Goal: Task Accomplishment & Management: Complete application form

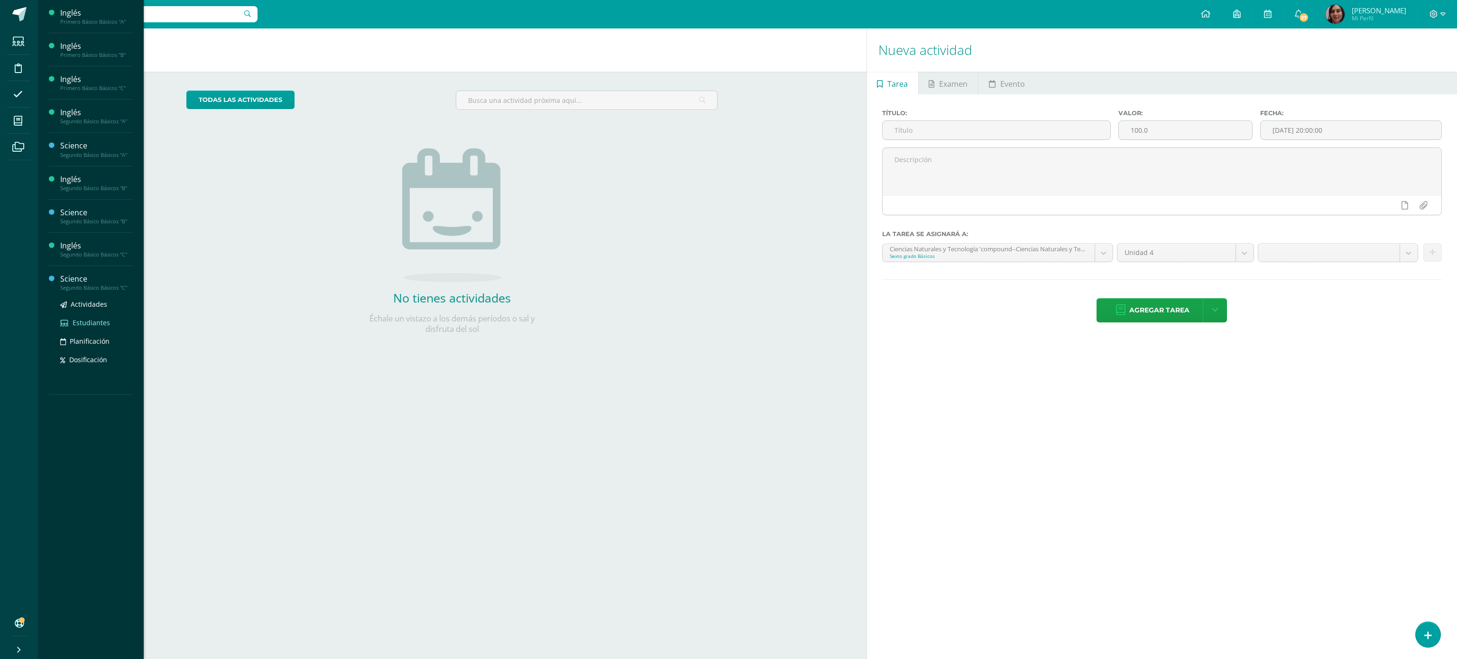
click at [84, 325] on span "Estudiantes" at bounding box center [91, 322] width 37 height 9
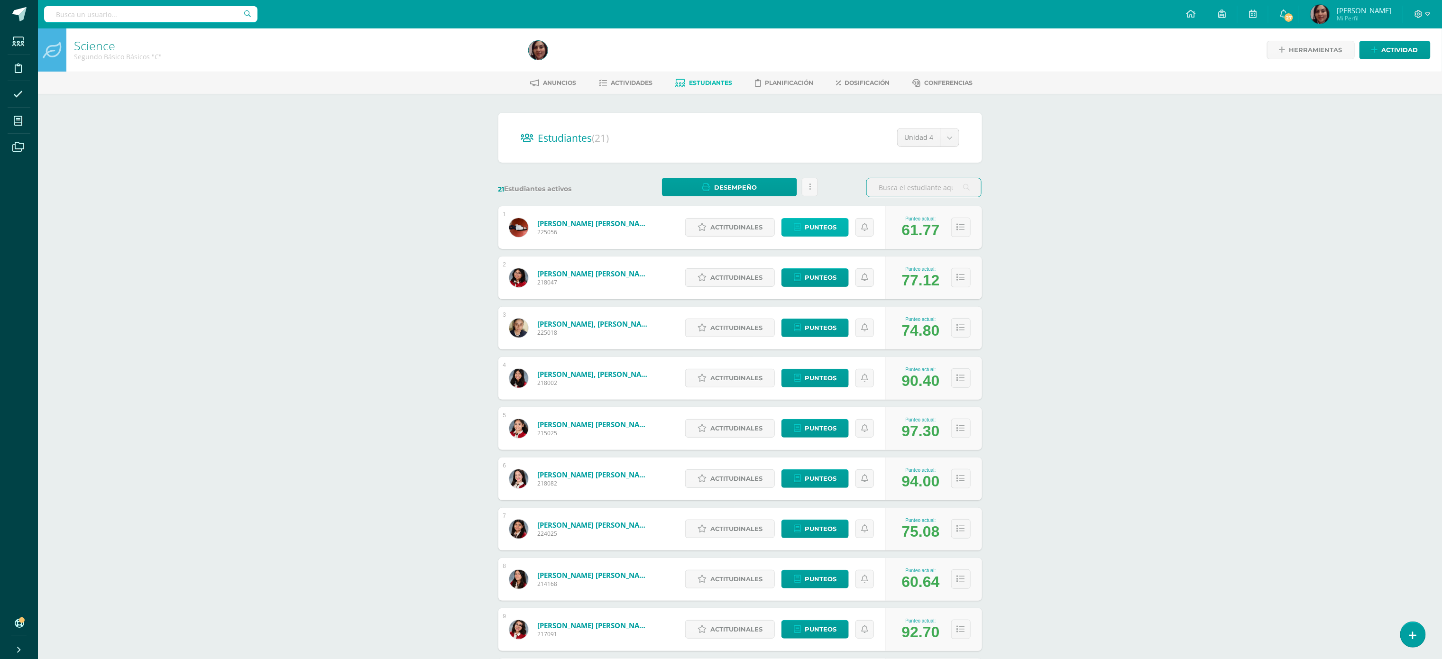
click at [815, 234] on span "Punteos" at bounding box center [821, 228] width 32 height 18
click at [721, 233] on span "Actitudinales" at bounding box center [737, 228] width 52 height 18
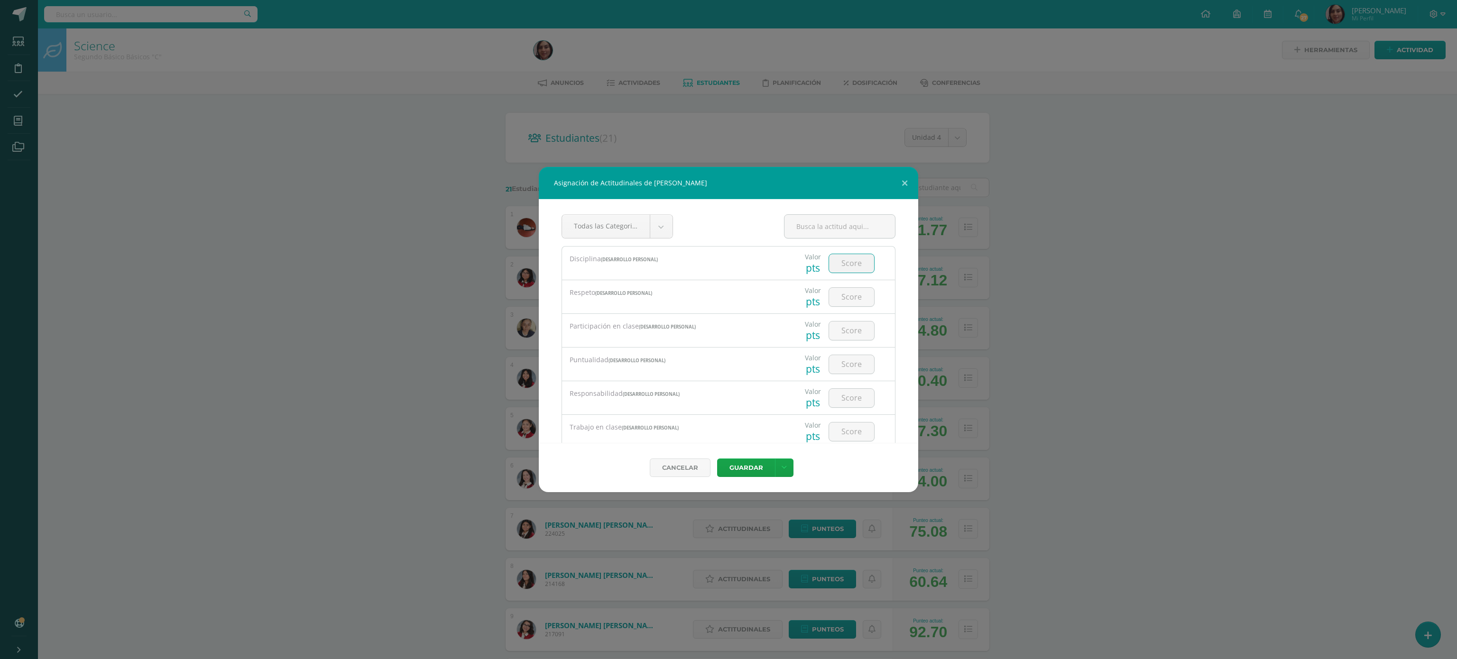
click at [834, 262] on input "number" at bounding box center [851, 263] width 45 height 18
type input "3"
click at [837, 260] on input "3" at bounding box center [851, 263] width 45 height 18
type input "4"
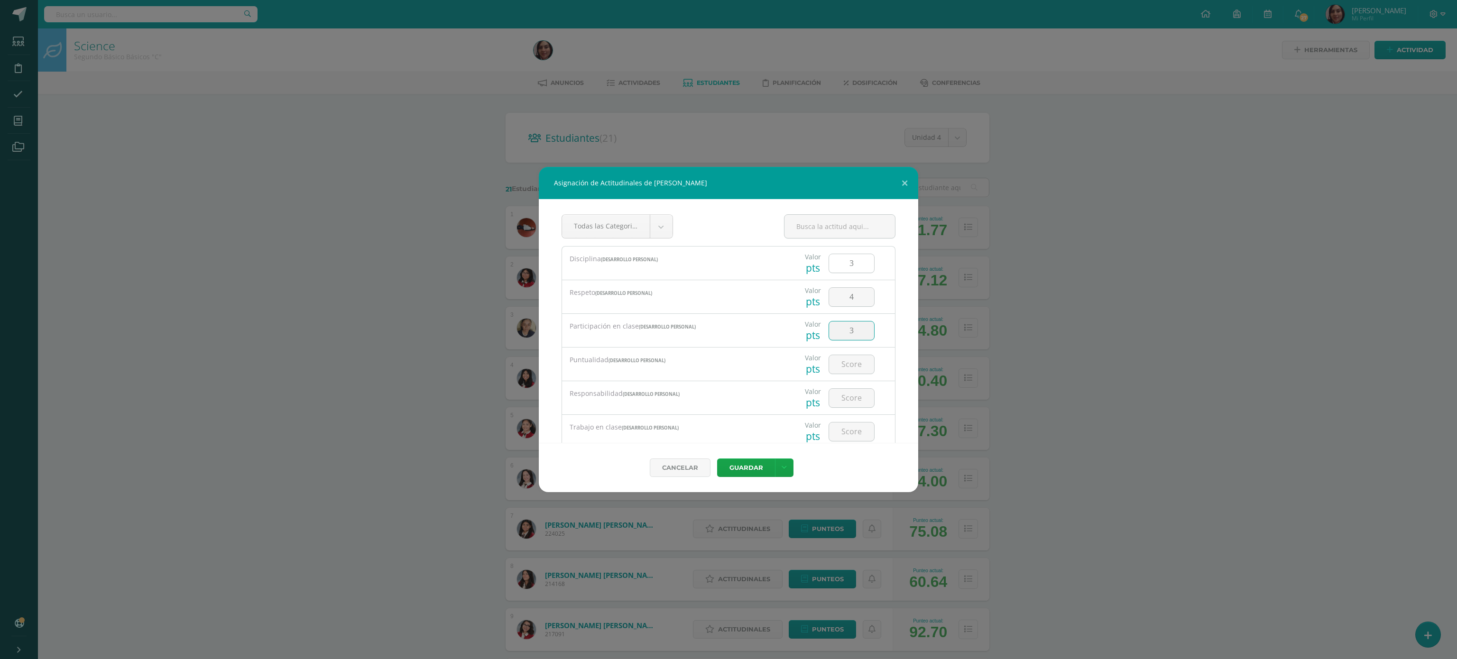
type input "3"
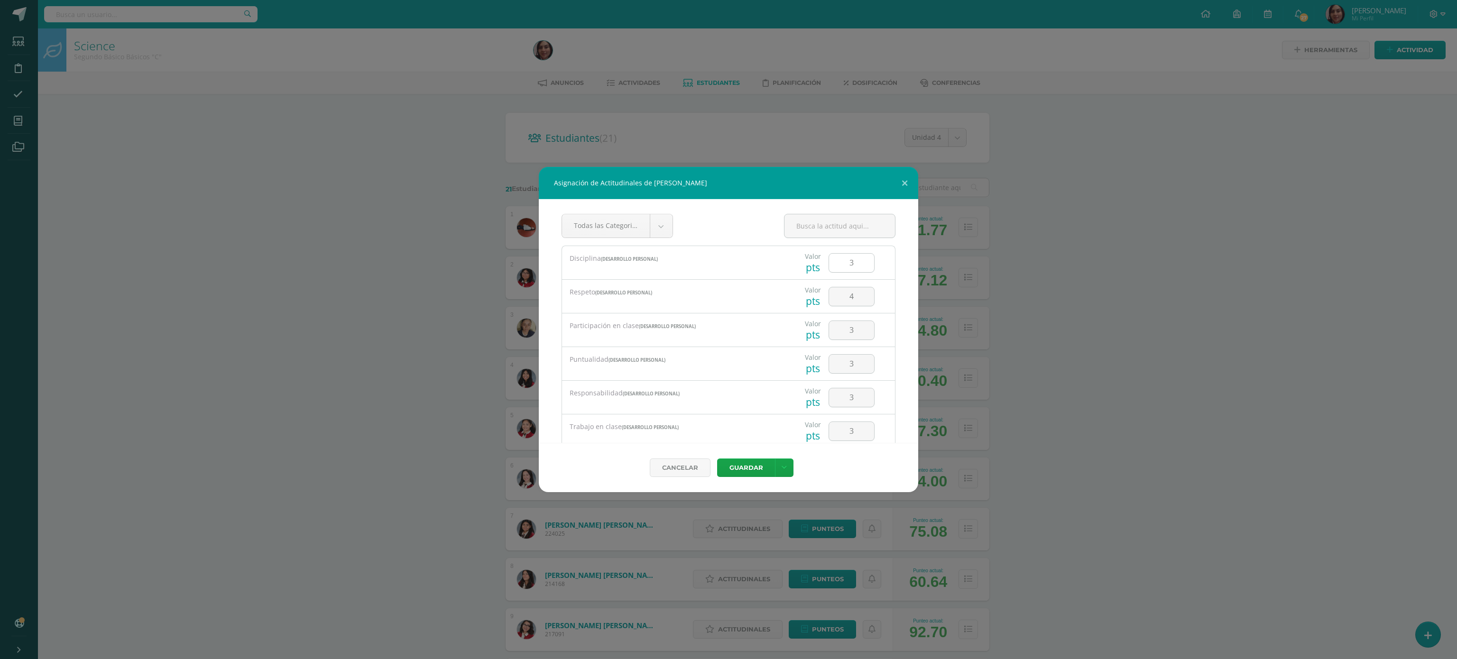
scroll to position [147, 0]
type input "3"
type input "2"
type input "4"
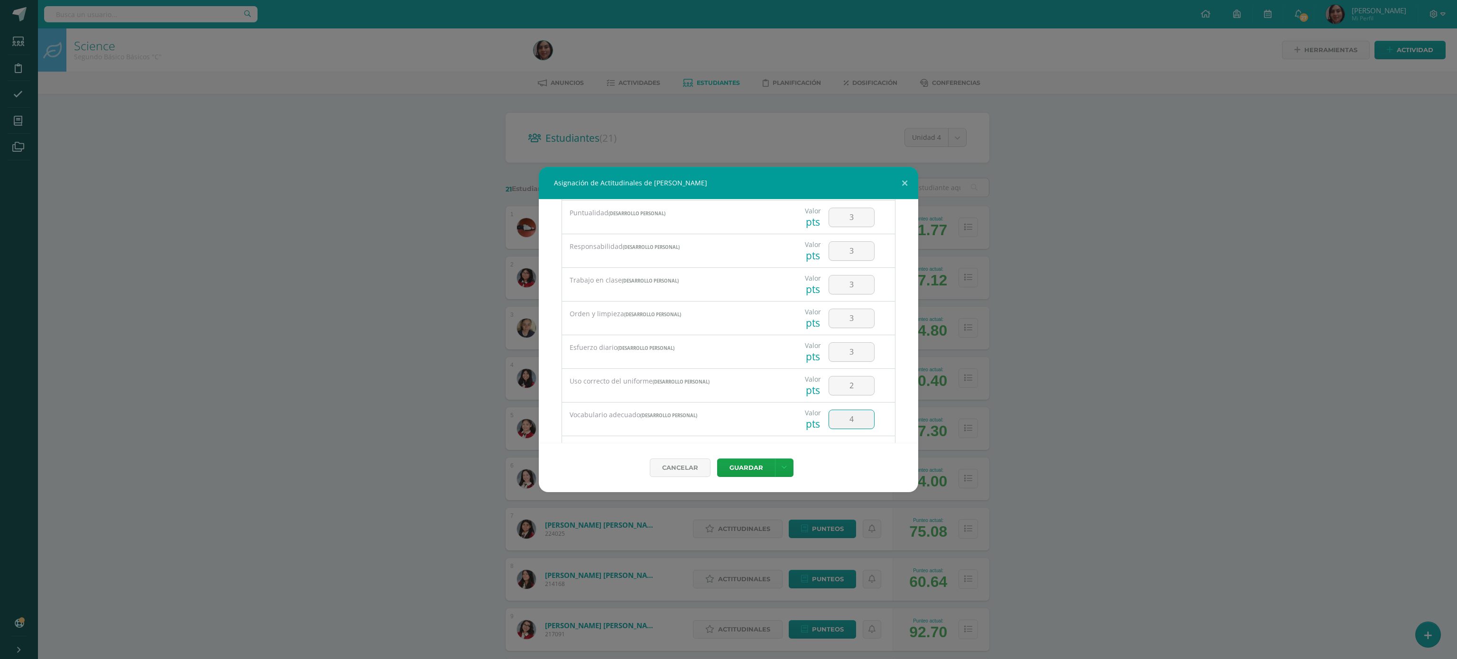
scroll to position [203, 0]
type input "3"
click at [717, 459] on button "Guardar" at bounding box center [746, 468] width 58 height 18
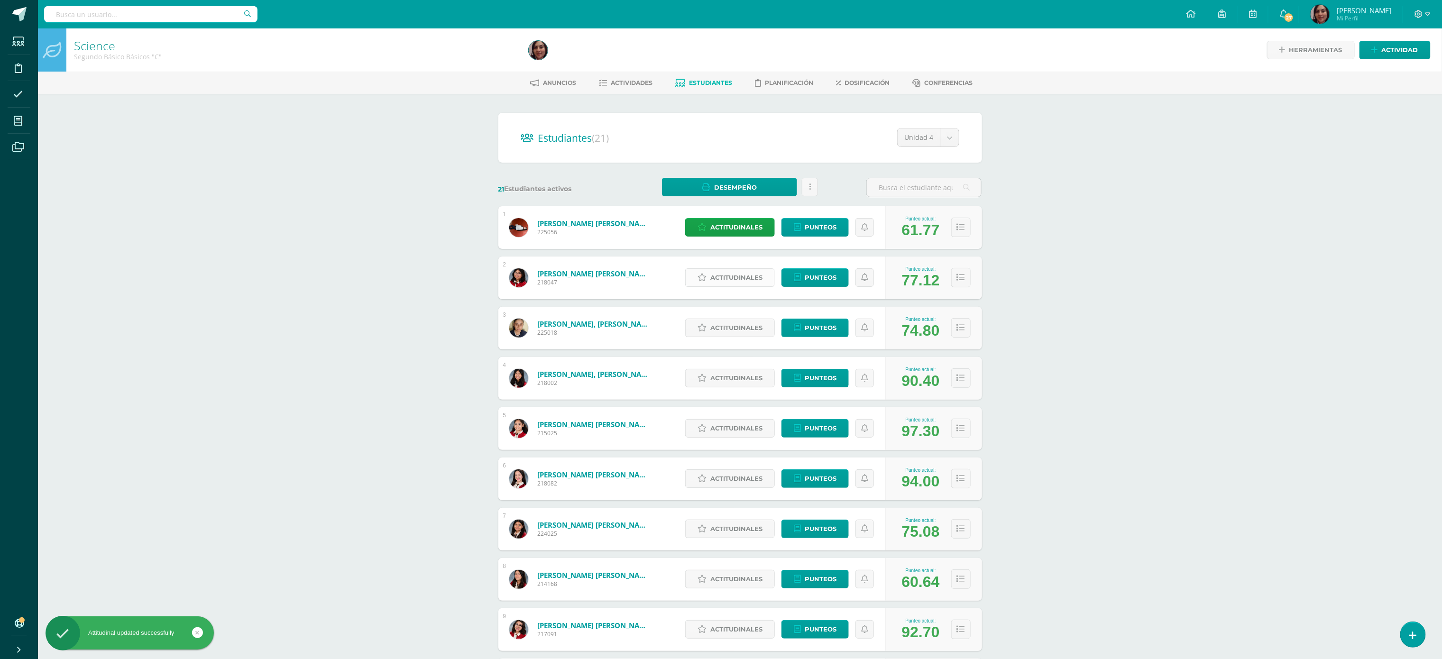
click at [725, 277] on span "Actitudinales" at bounding box center [737, 278] width 52 height 18
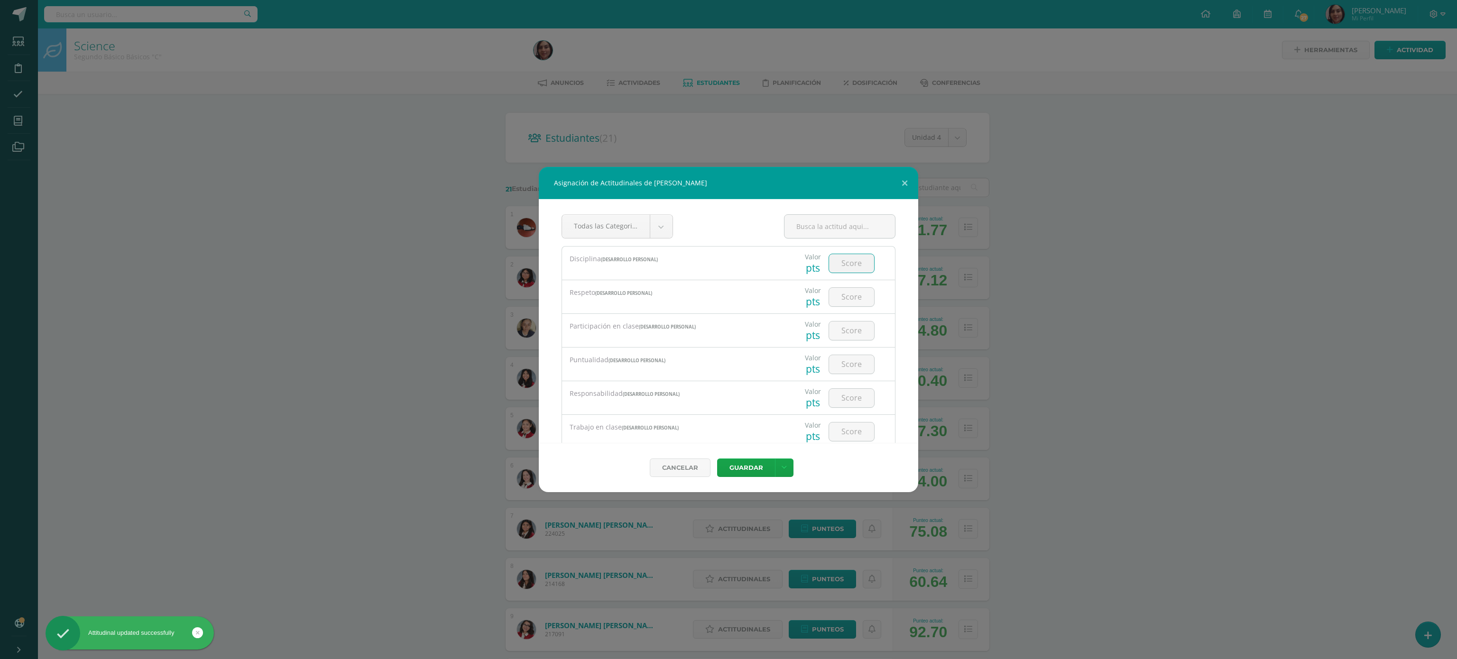
click at [847, 259] on input "number" at bounding box center [851, 263] width 45 height 18
type input "3"
type input "4"
type input "3"
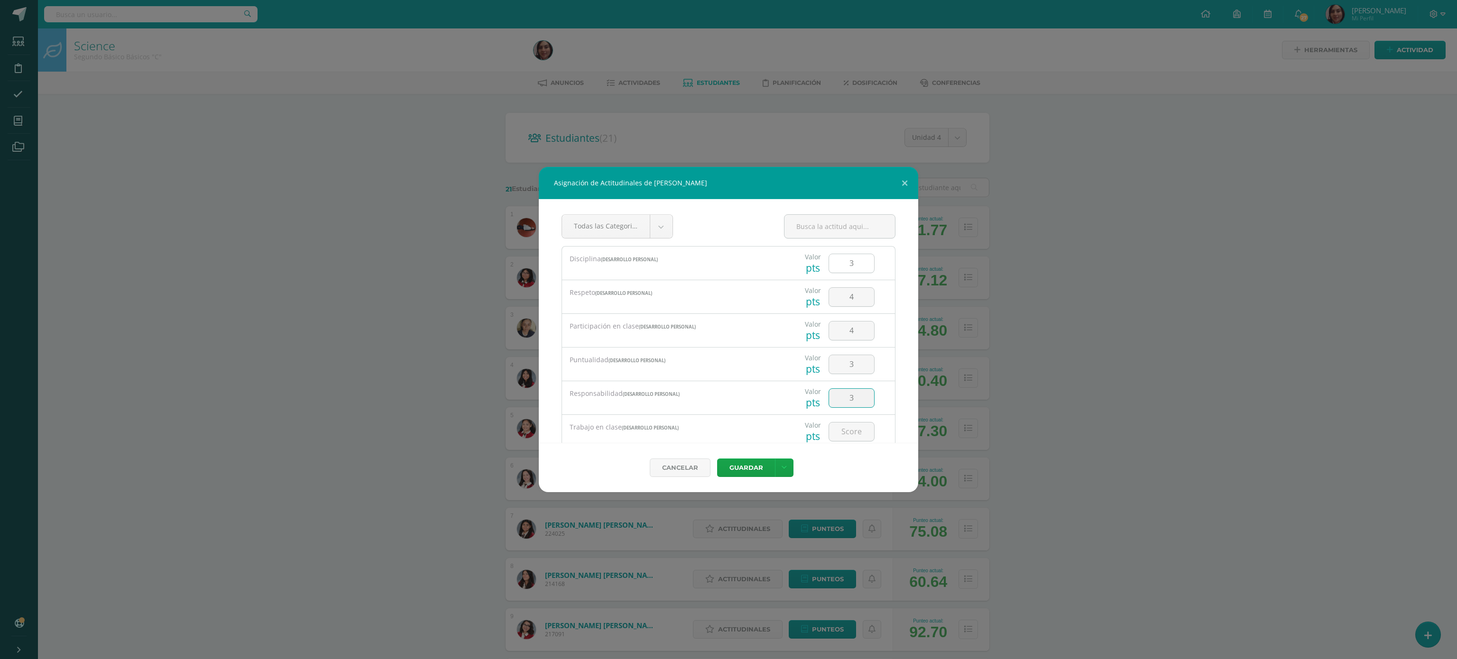
type input "3"
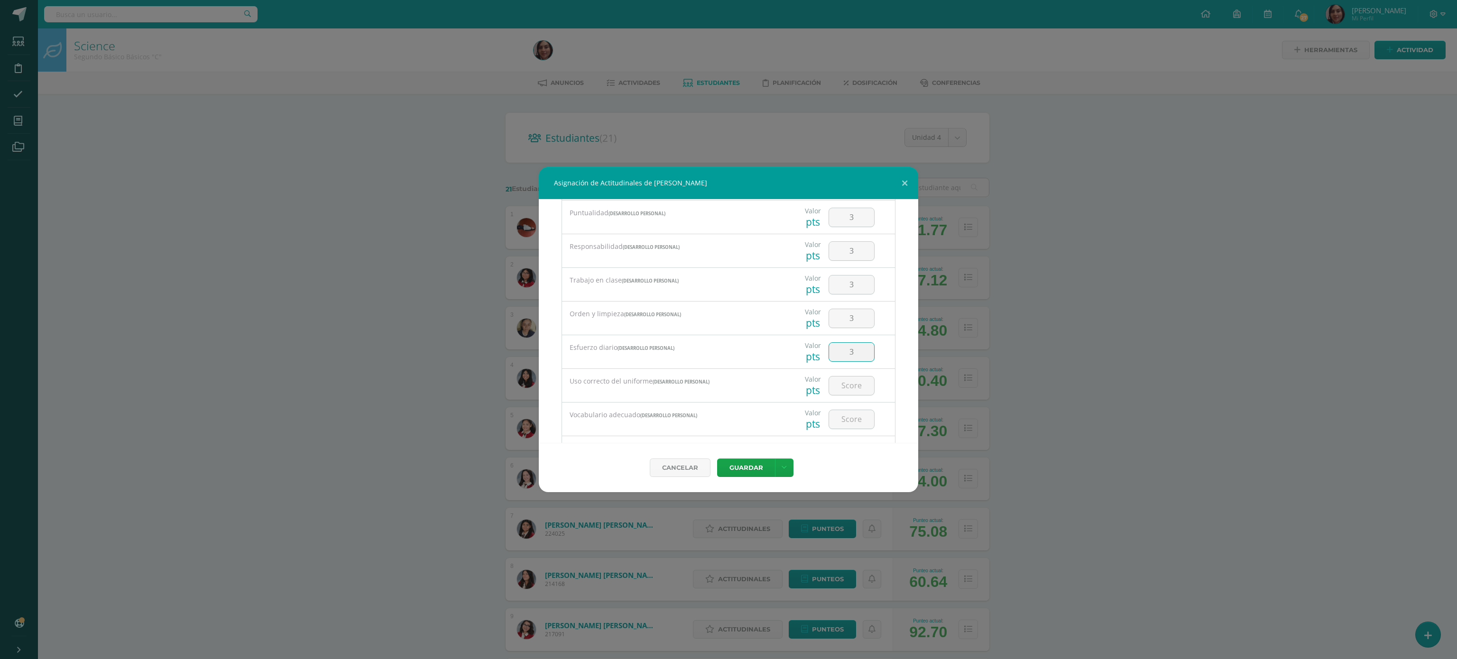
type input "3"
type input "4"
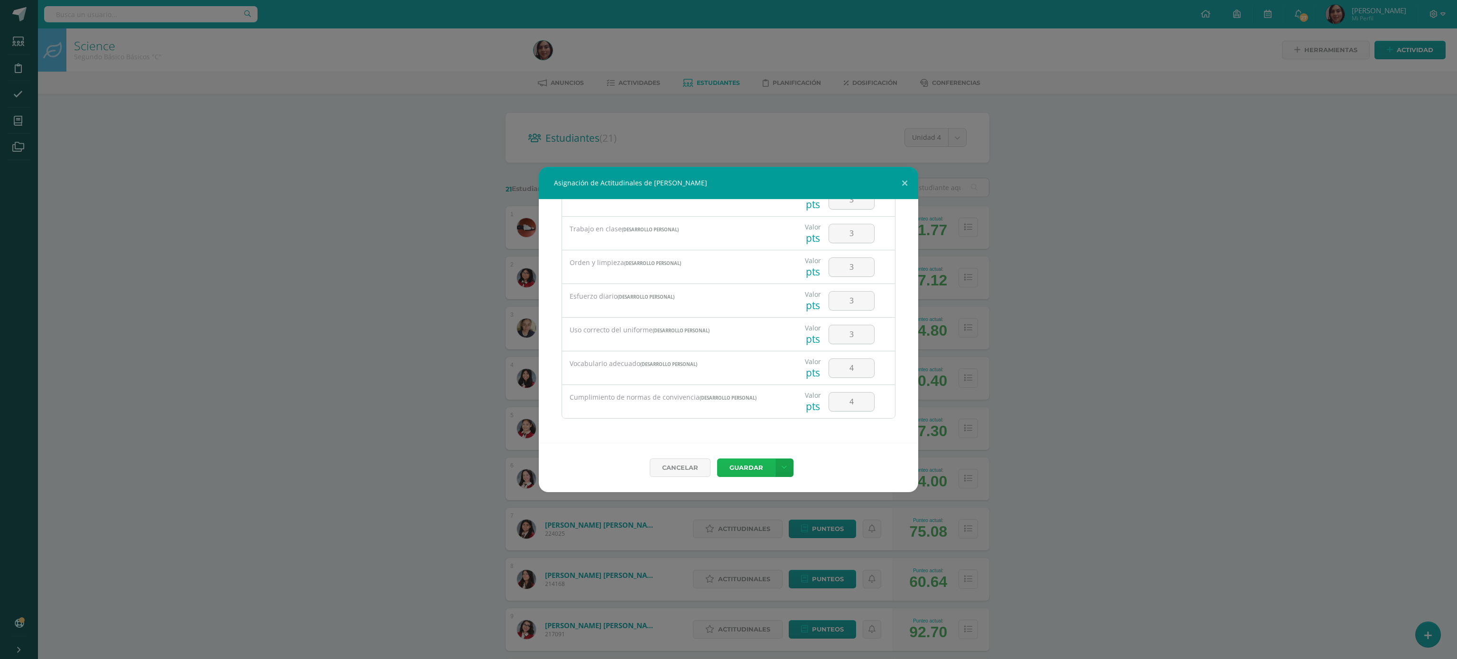
click at [717, 459] on button "Guardar" at bounding box center [746, 468] width 58 height 18
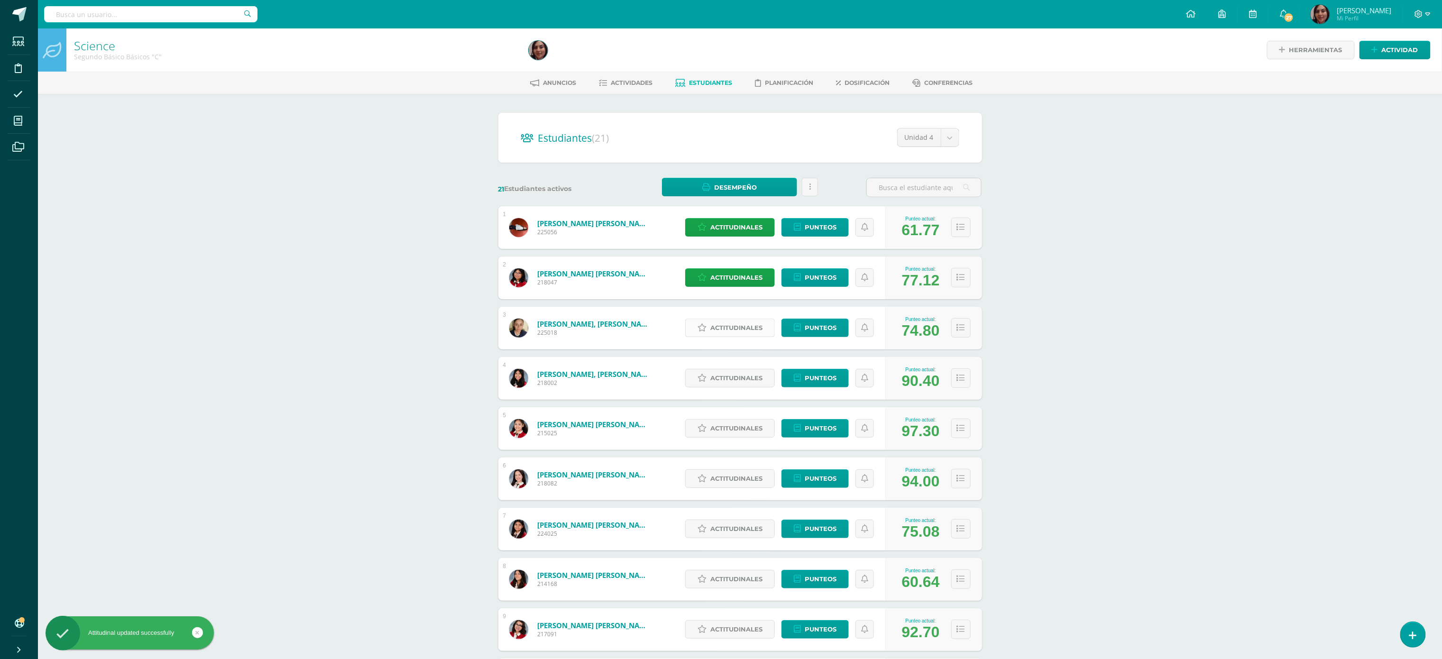
click at [719, 330] on span "Actitudinales" at bounding box center [737, 328] width 52 height 18
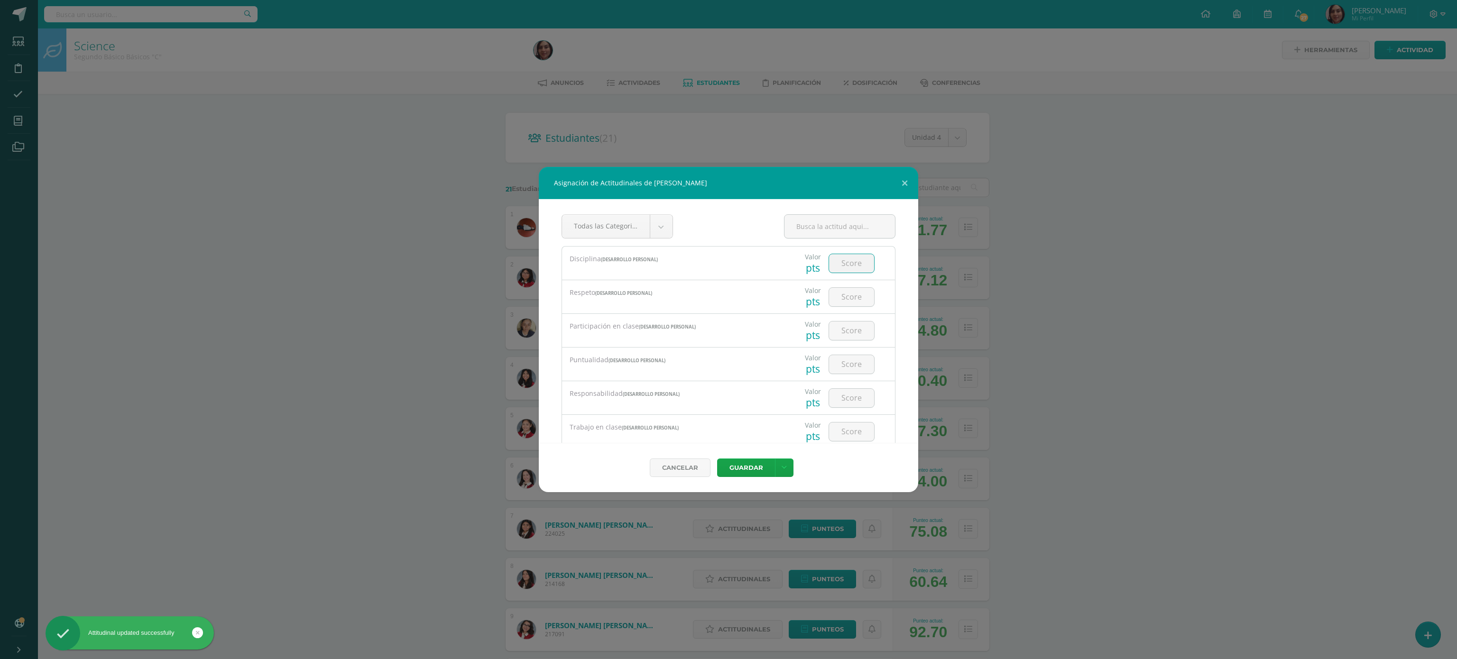
click at [843, 264] on input "number" at bounding box center [851, 263] width 45 height 18
type input "3"
type input "4"
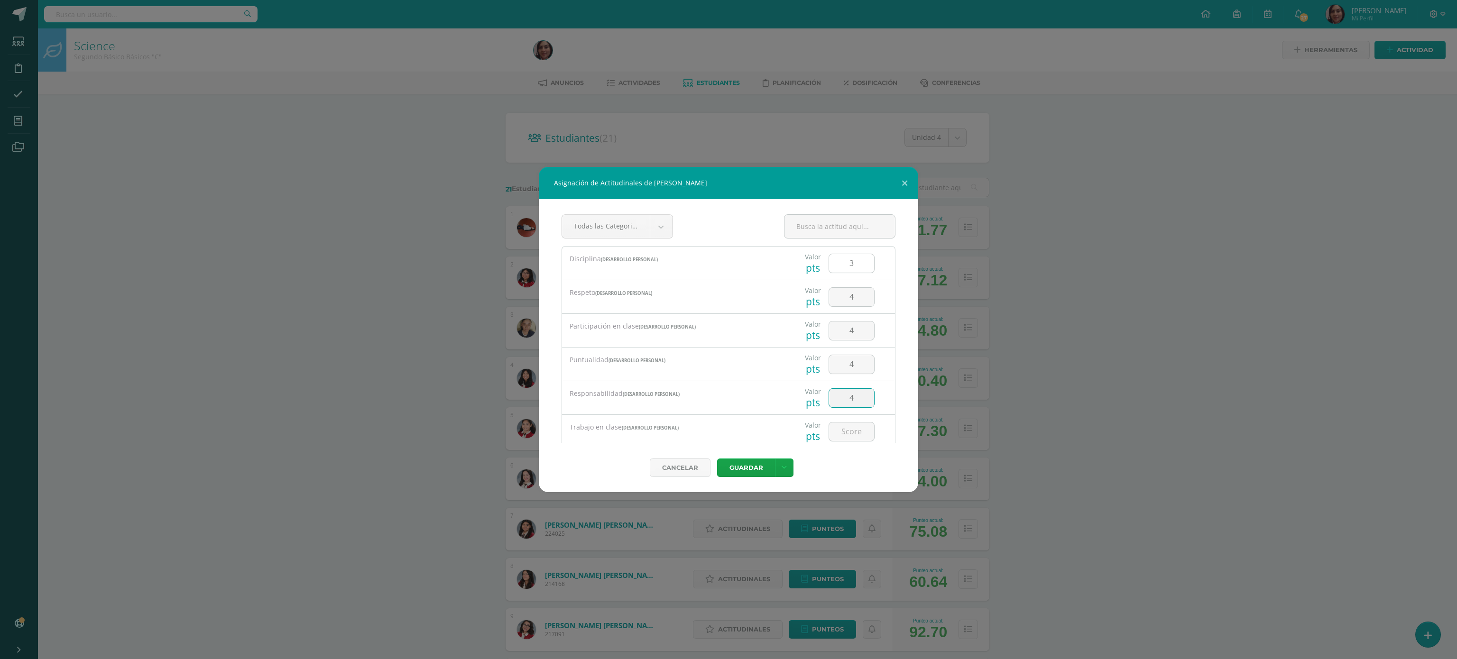
type input "4"
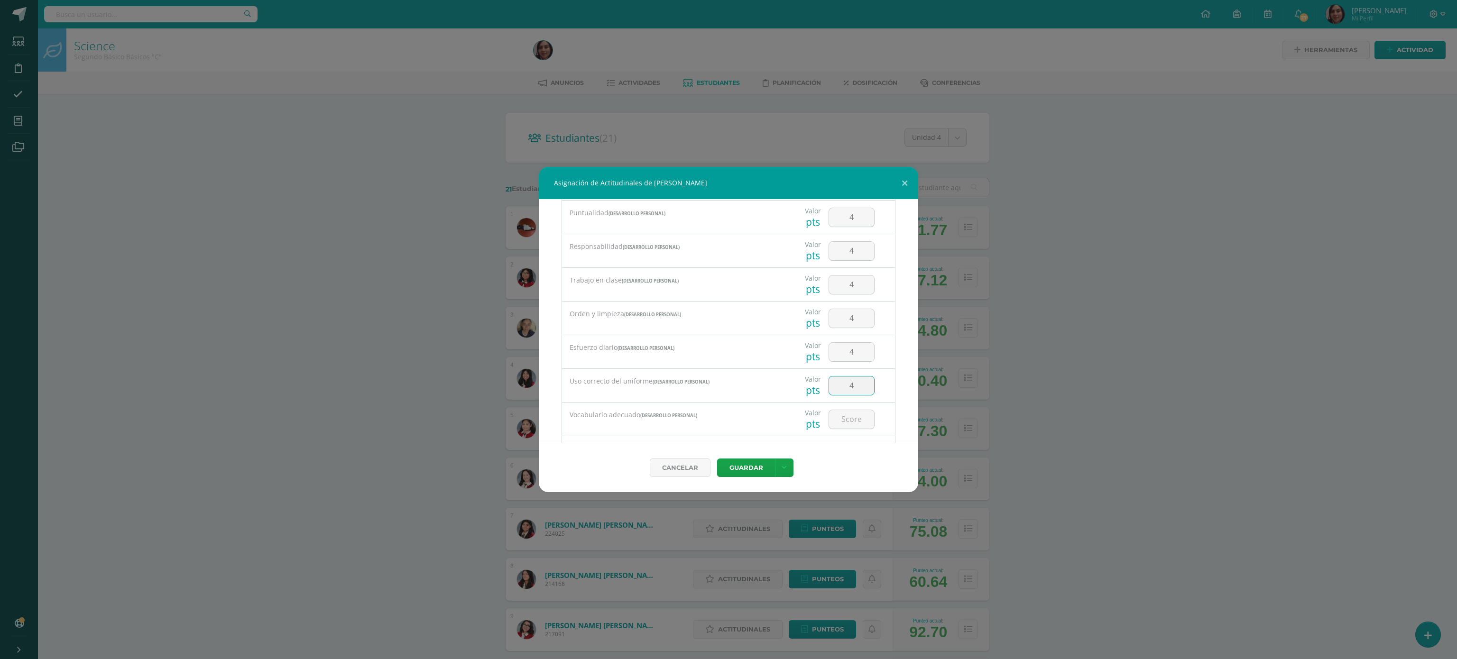
type input "4"
click at [717, 459] on button "Guardar" at bounding box center [746, 468] width 58 height 18
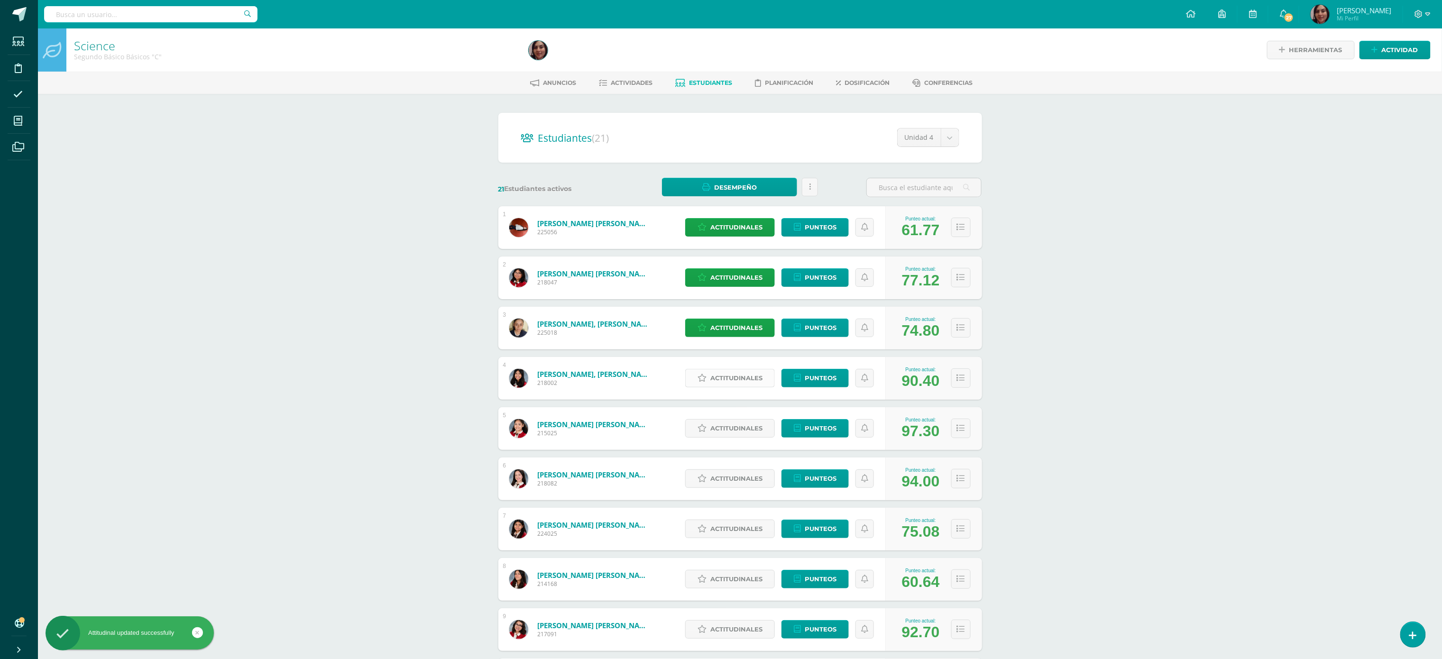
click at [732, 377] on span "Actitudinales" at bounding box center [737, 379] width 52 height 18
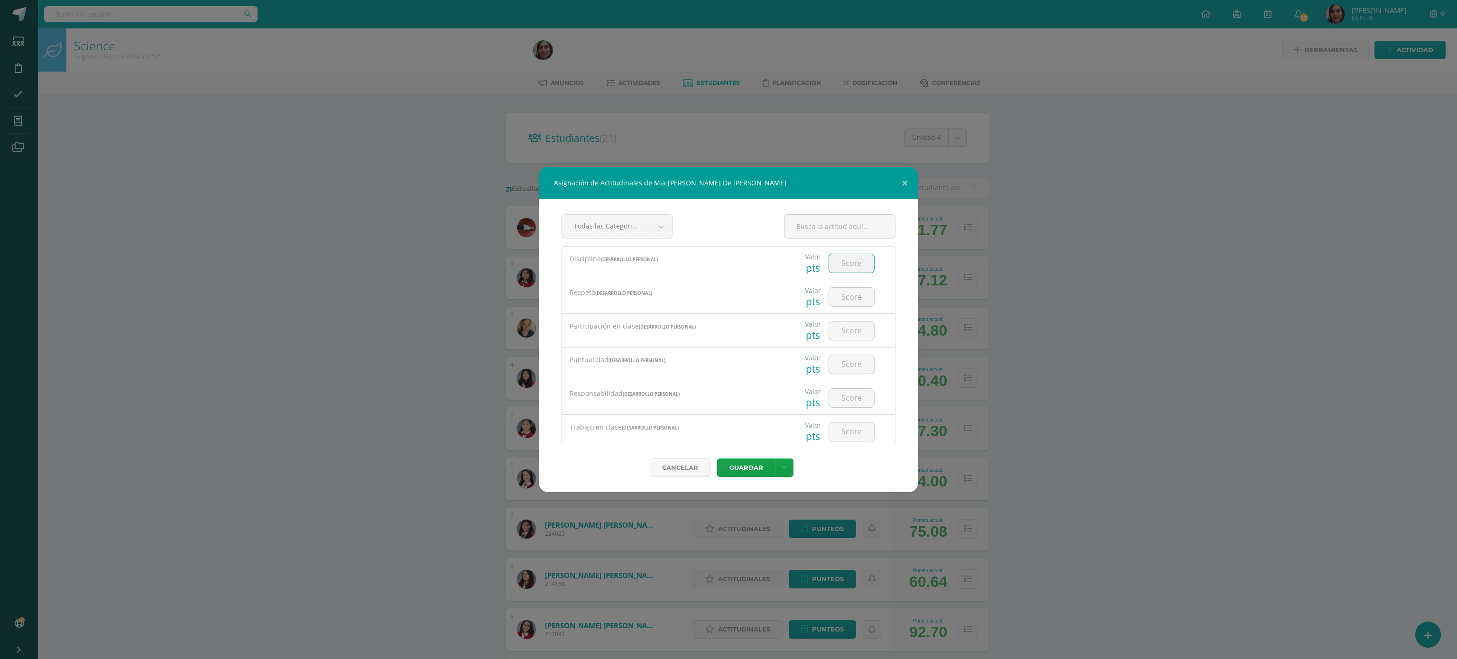
click at [841, 261] on input "number" at bounding box center [851, 263] width 45 height 18
type input "3"
type input "4"
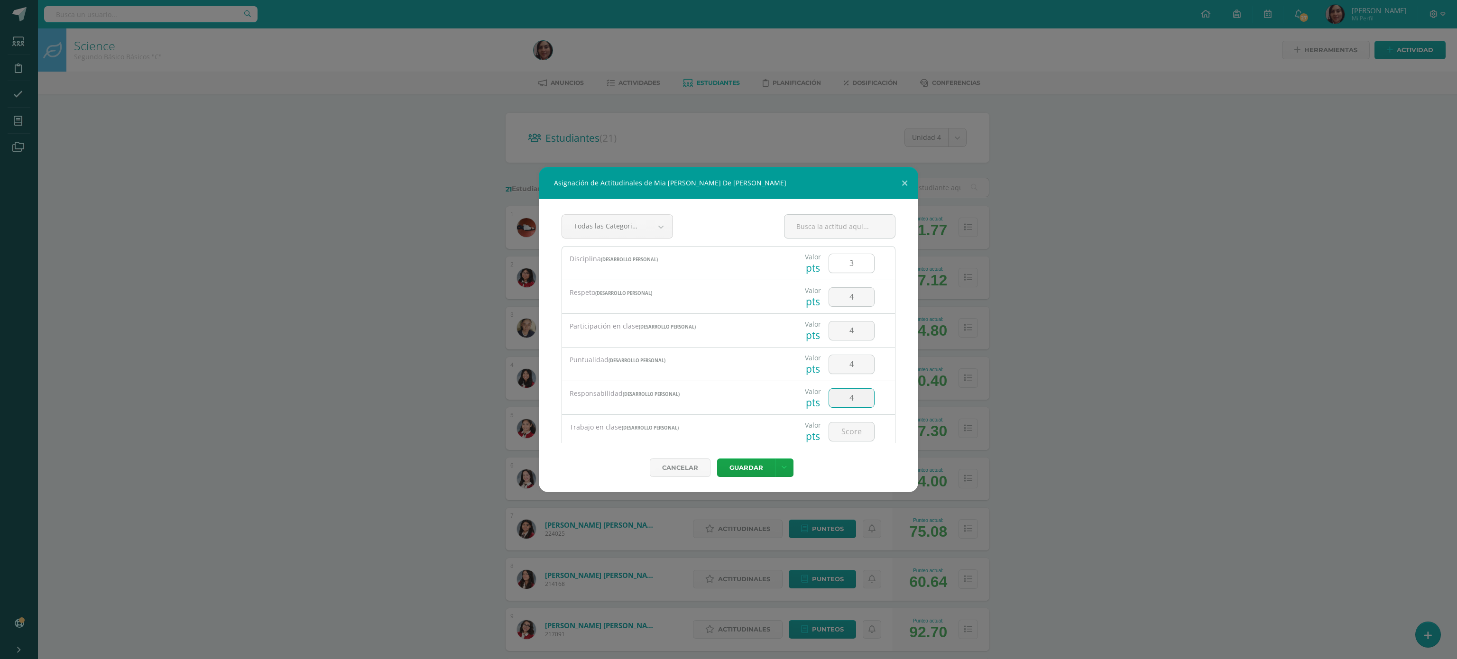
type input "4"
type input "3"
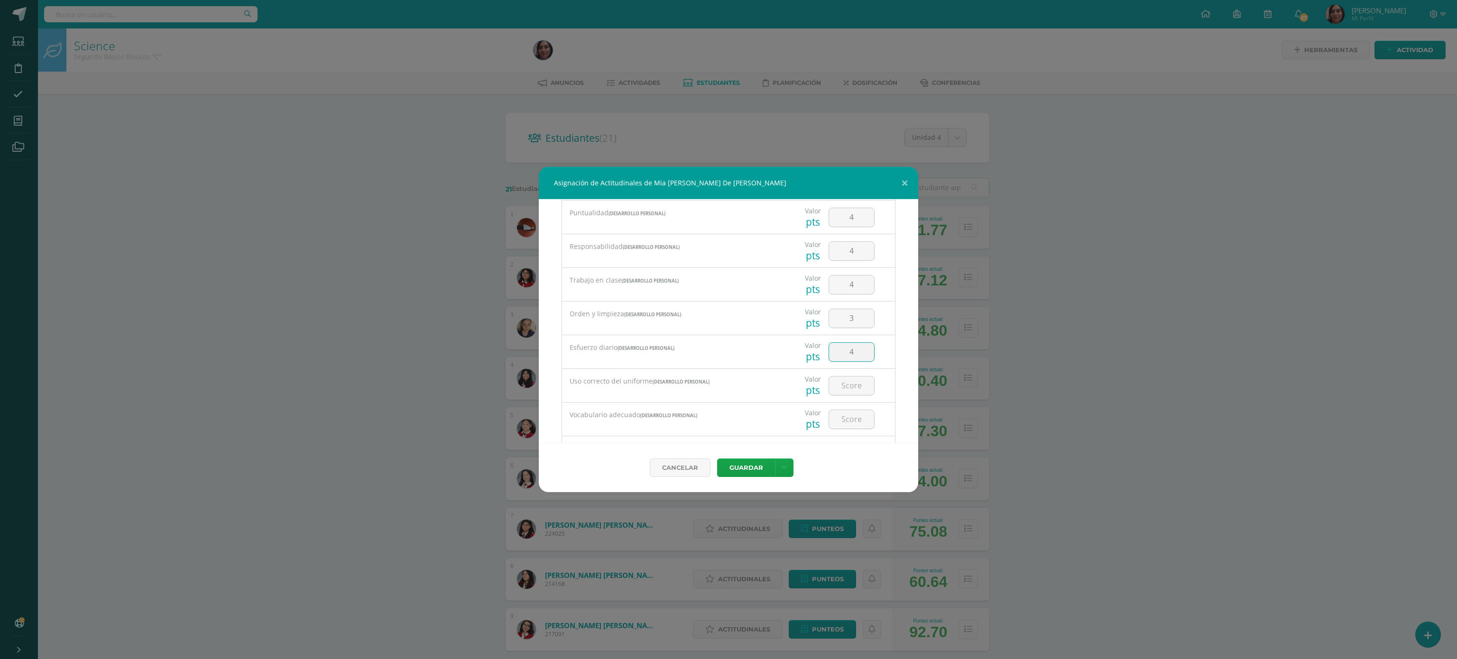
type input "4"
click at [854, 380] on input "number" at bounding box center [851, 386] width 45 height 18
type input "3"
type input "4"
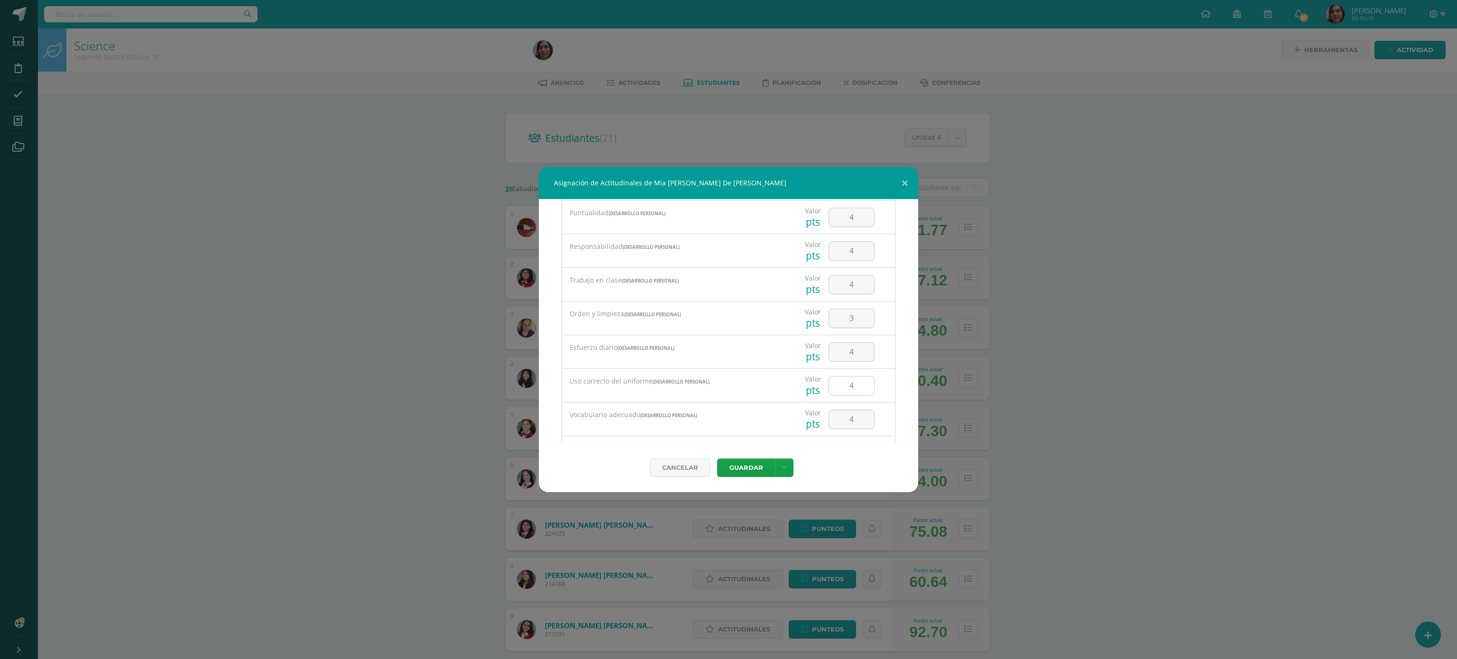
scroll to position [203, 0]
type input "4"
click at [717, 459] on button "Guardar" at bounding box center [746, 468] width 58 height 18
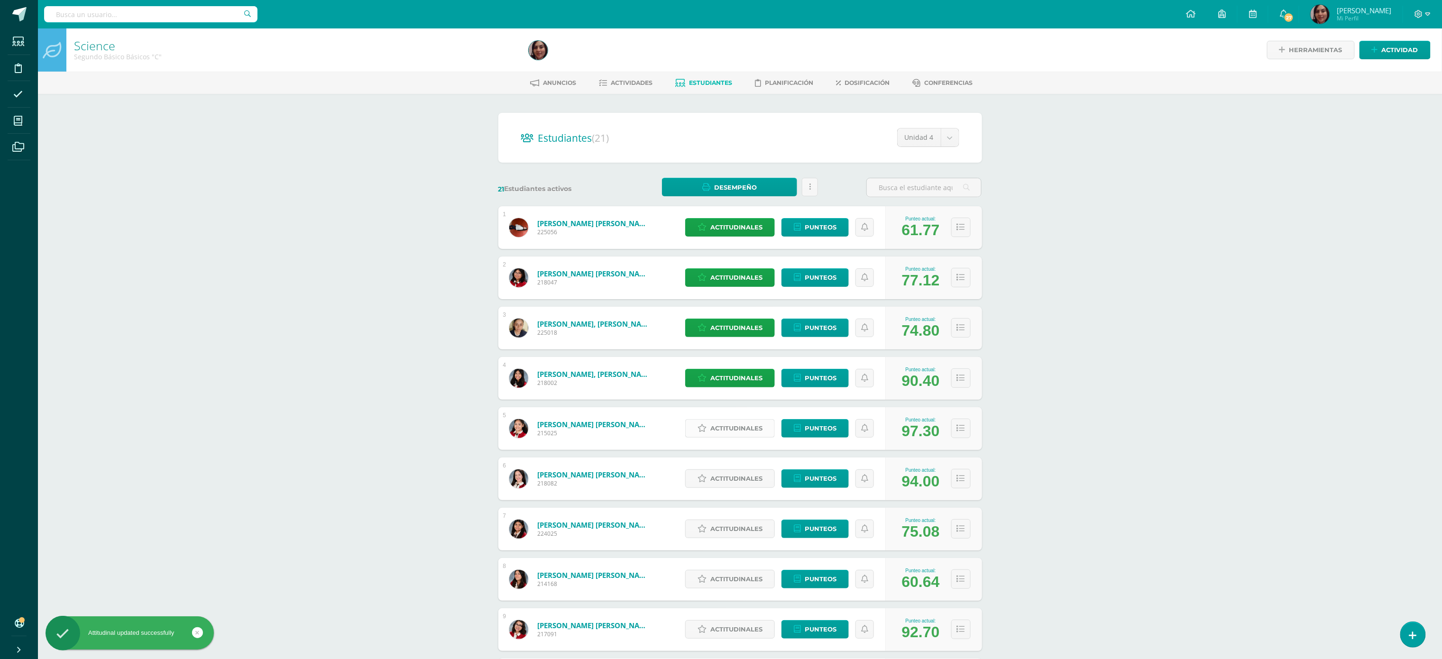
click at [740, 433] on span "Actitudinales" at bounding box center [737, 429] width 52 height 18
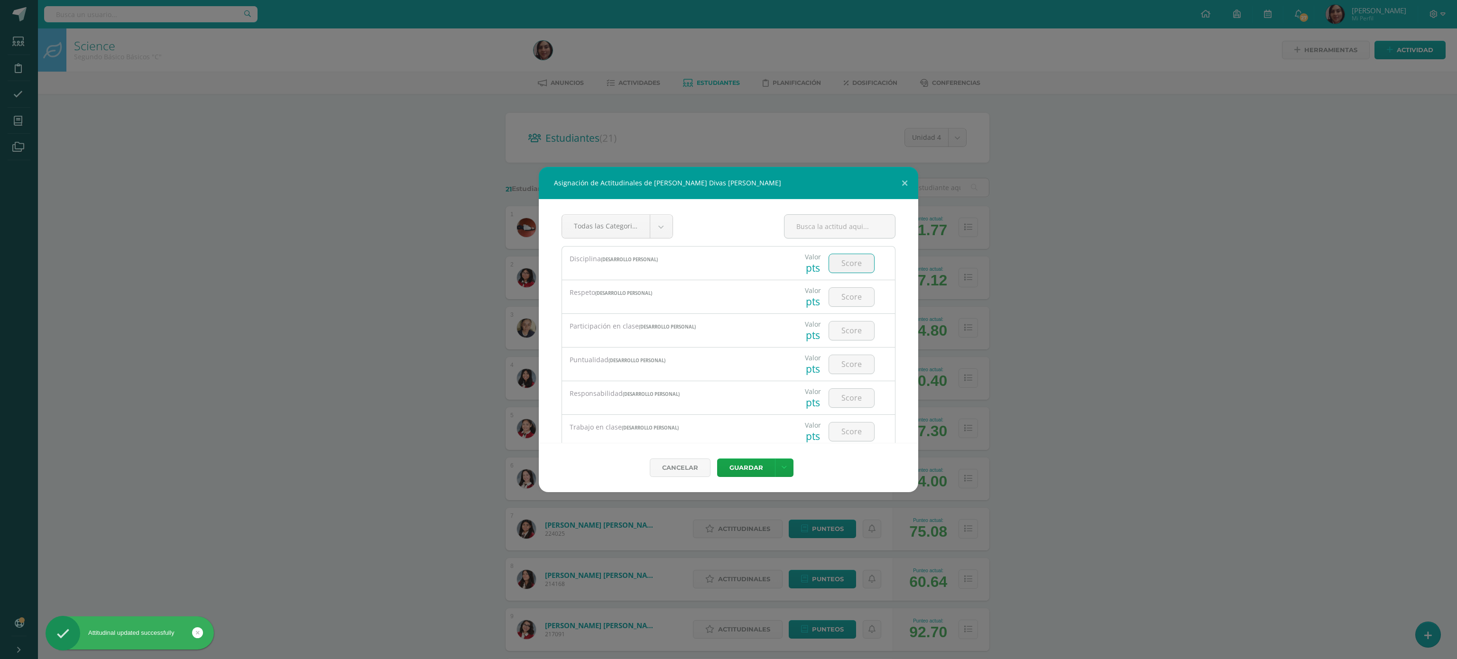
click at [836, 259] on input "number" at bounding box center [851, 263] width 45 height 18
type input "4"
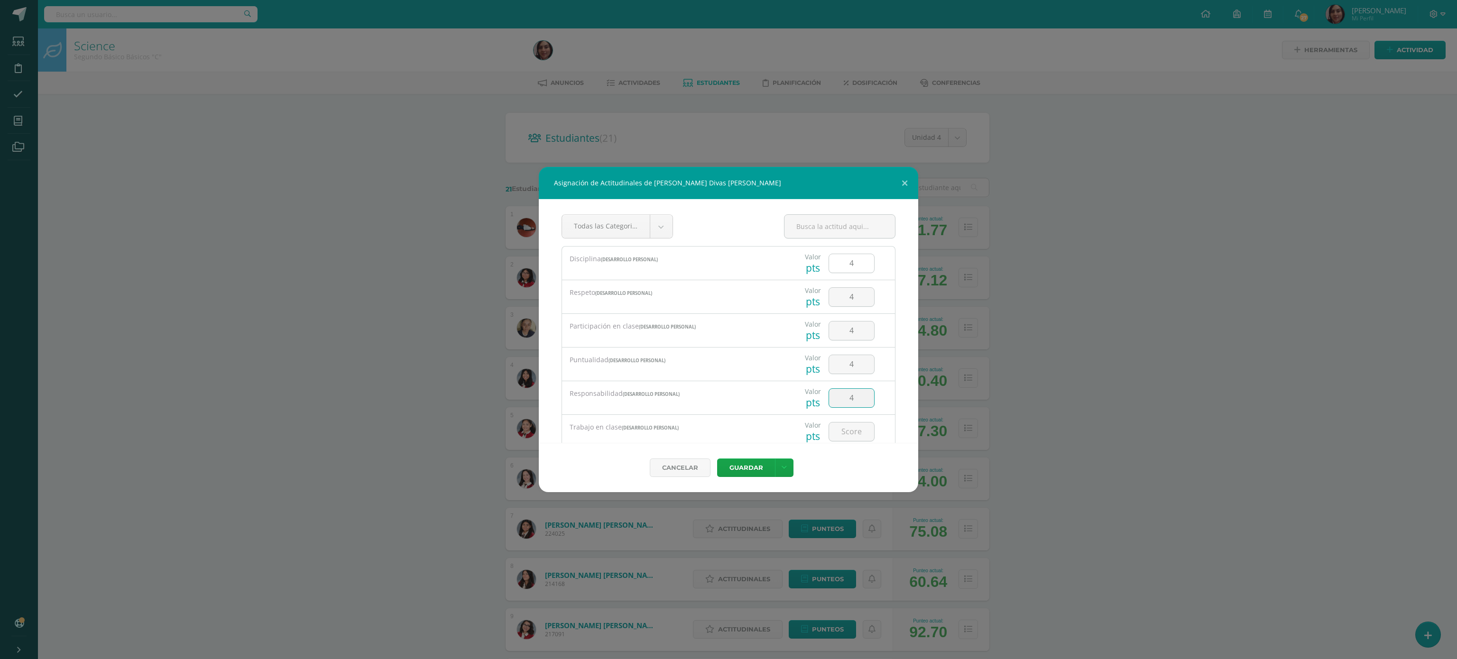
type input "4"
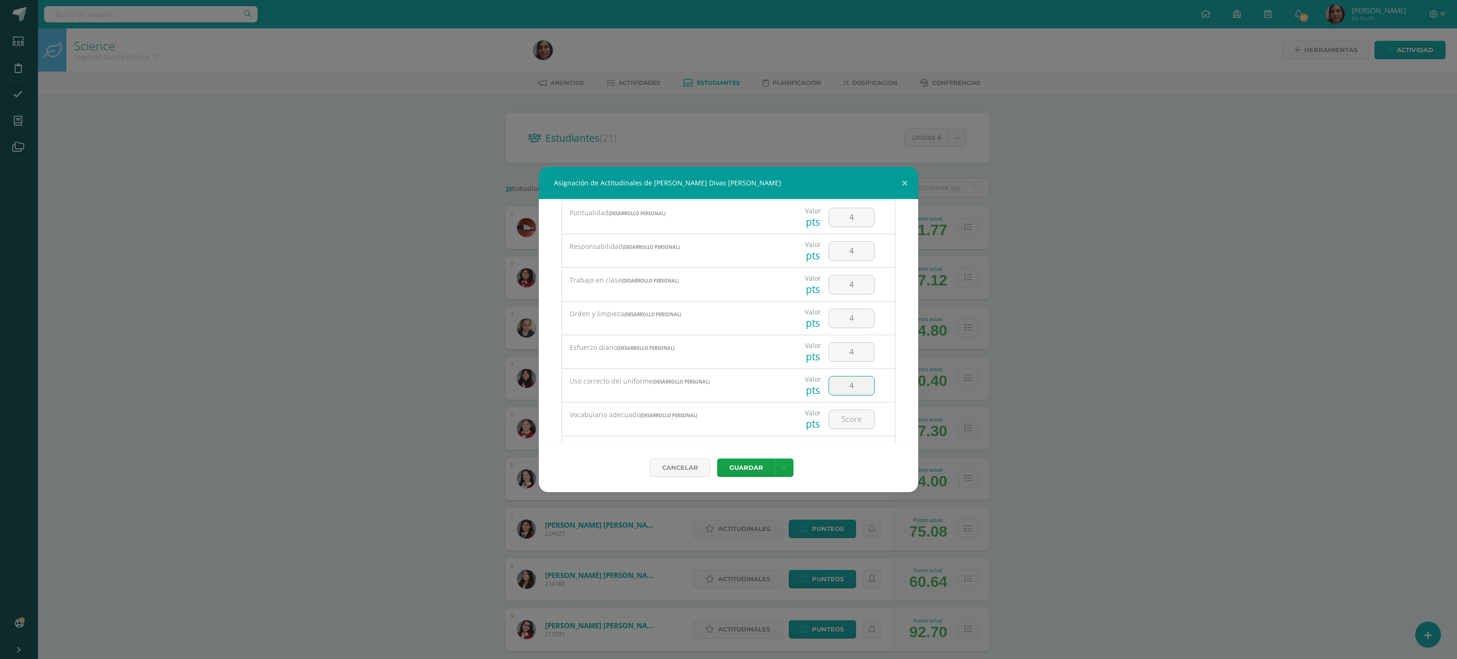
type input "4"
type input "3"
click at [717, 459] on button "Guardar" at bounding box center [746, 468] width 58 height 18
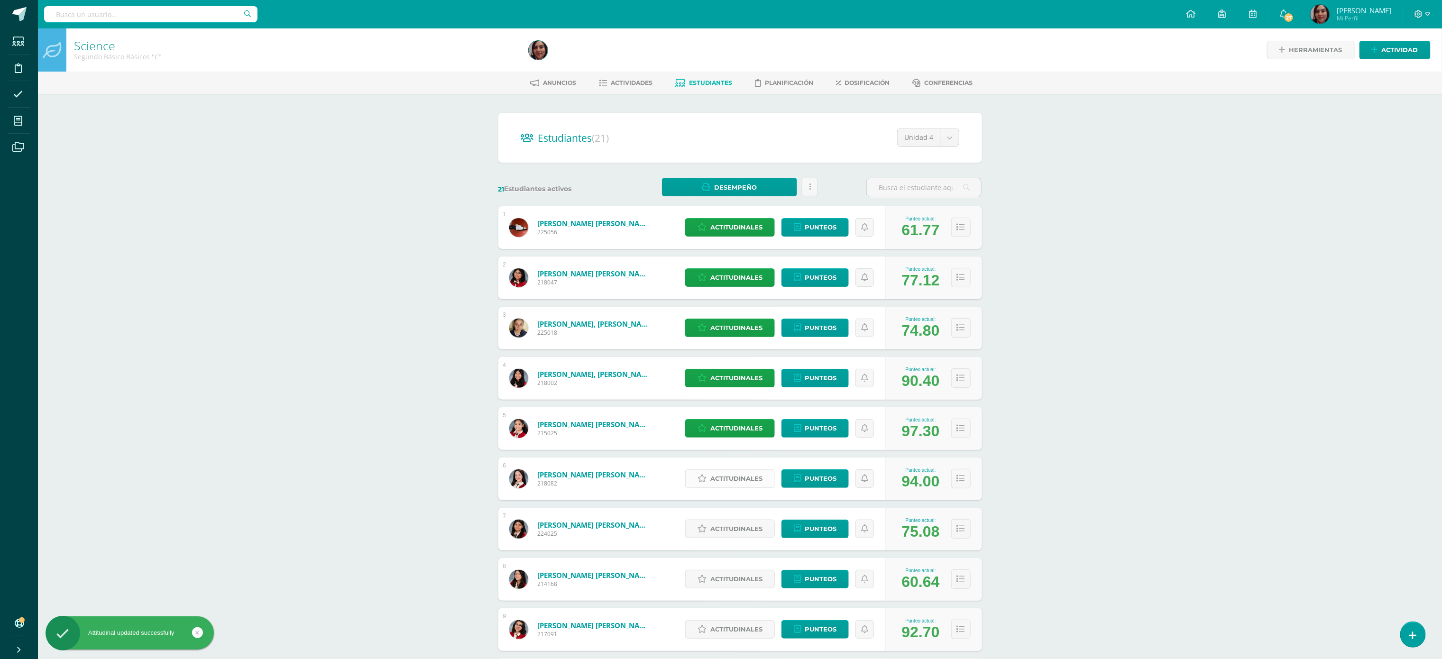
click at [752, 478] on span "Actitudinales" at bounding box center [737, 479] width 52 height 18
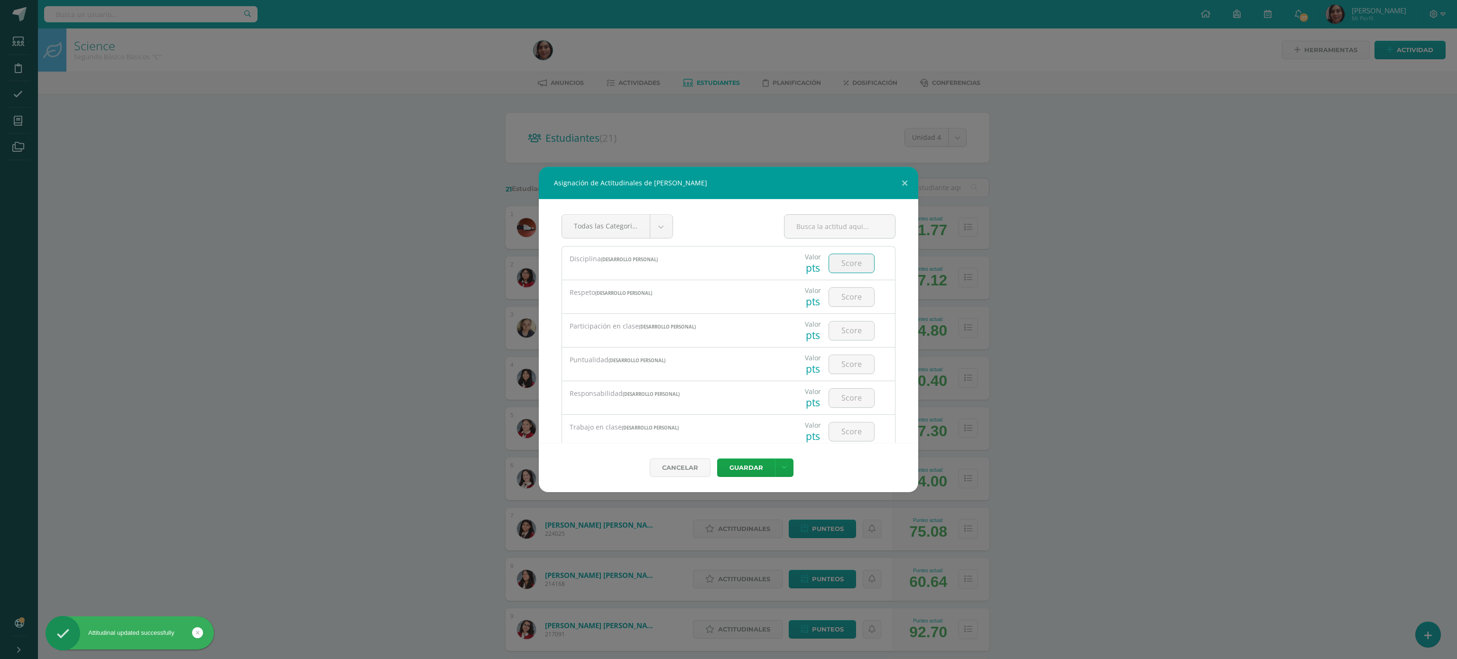
click at [835, 262] on input "number" at bounding box center [851, 263] width 45 height 18
type input "3"
type input "4"
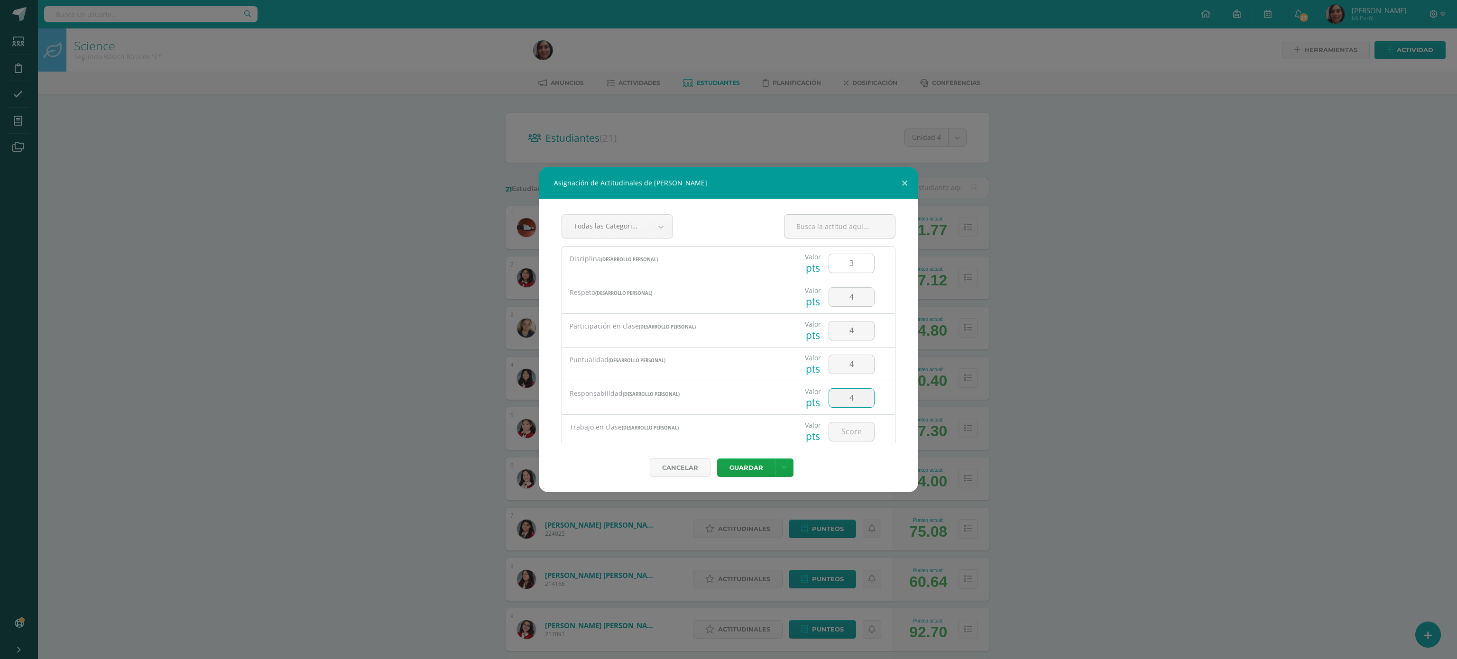
type input "4"
click at [853, 328] on input "4" at bounding box center [851, 330] width 45 height 18
click at [717, 459] on button "Guardar" at bounding box center [746, 468] width 58 height 18
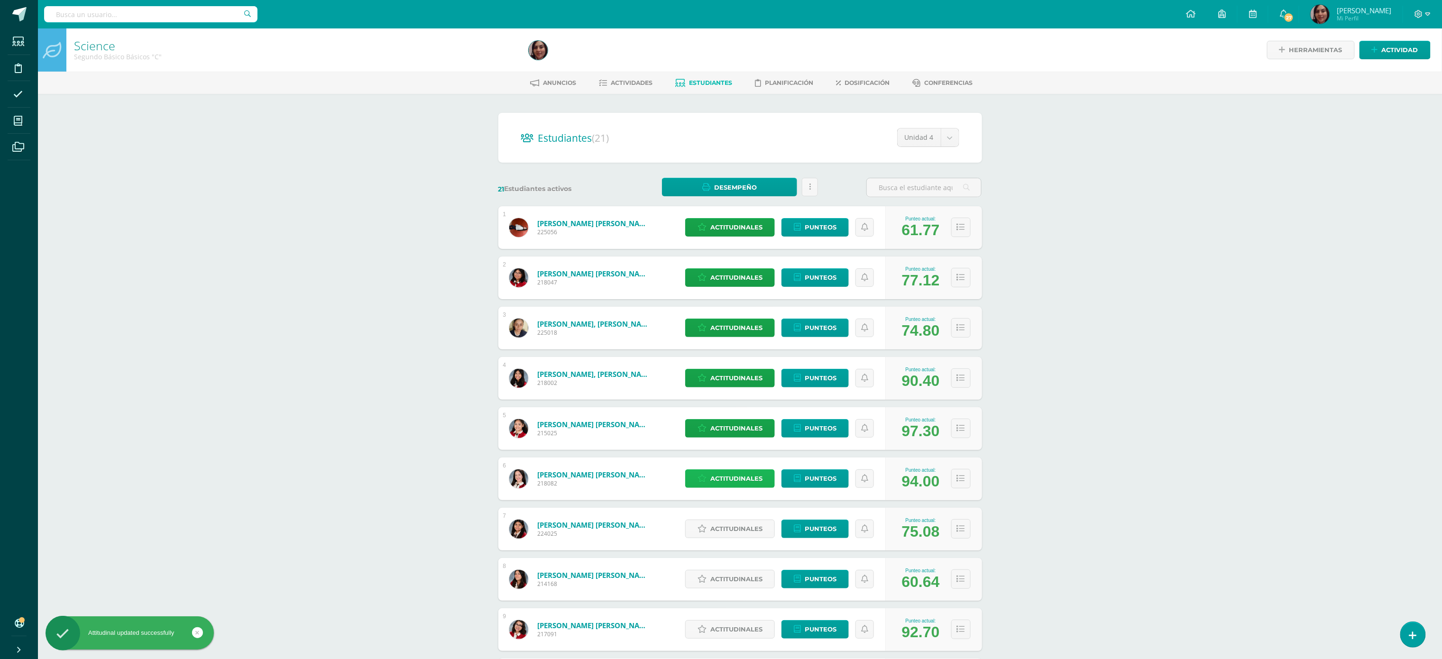
click at [736, 480] on span "Actitudinales" at bounding box center [737, 479] width 52 height 18
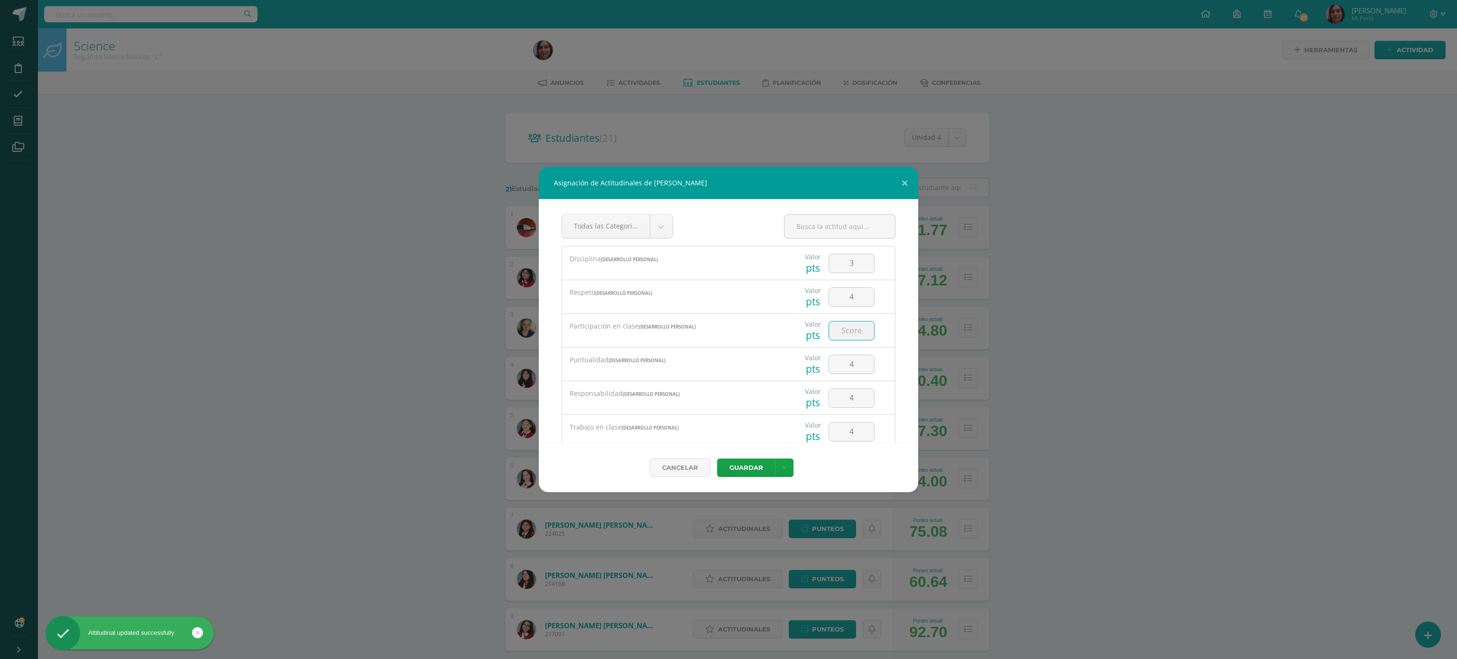
click at [844, 329] on input "number" at bounding box center [851, 331] width 45 height 18
type input "3"
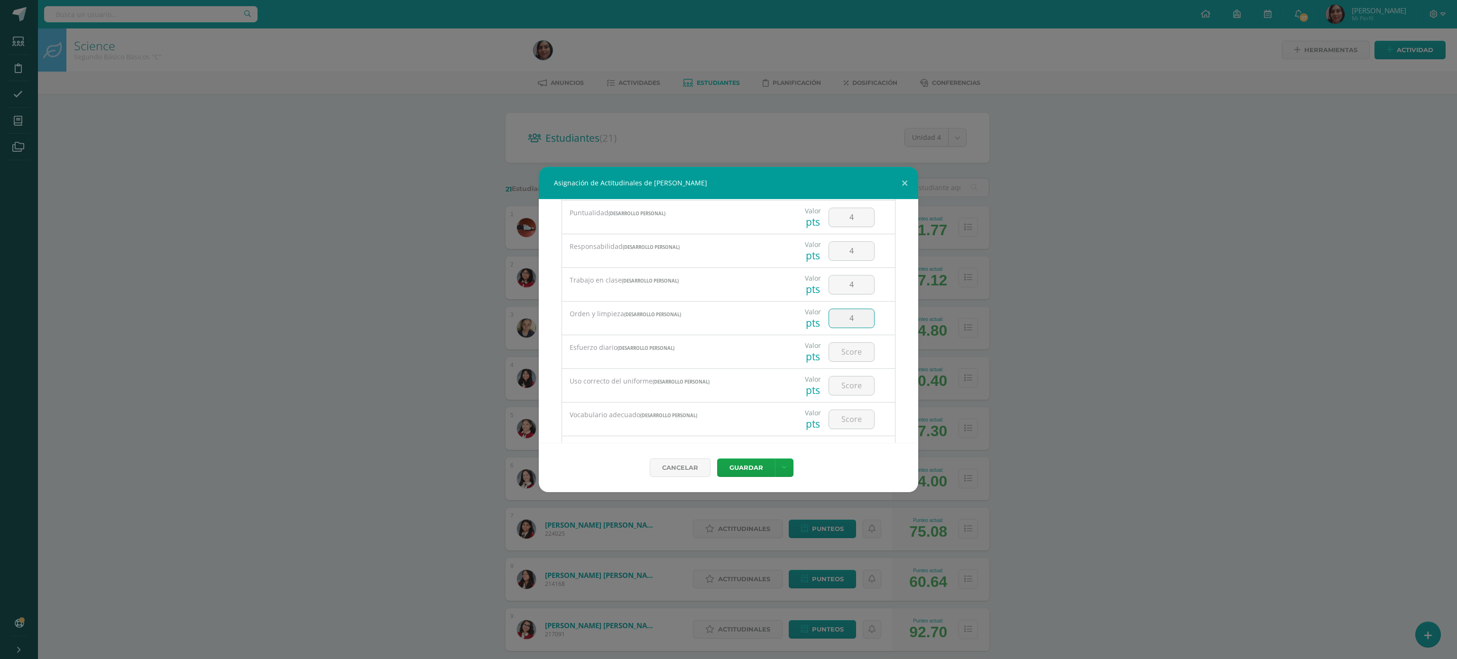
type input "4"
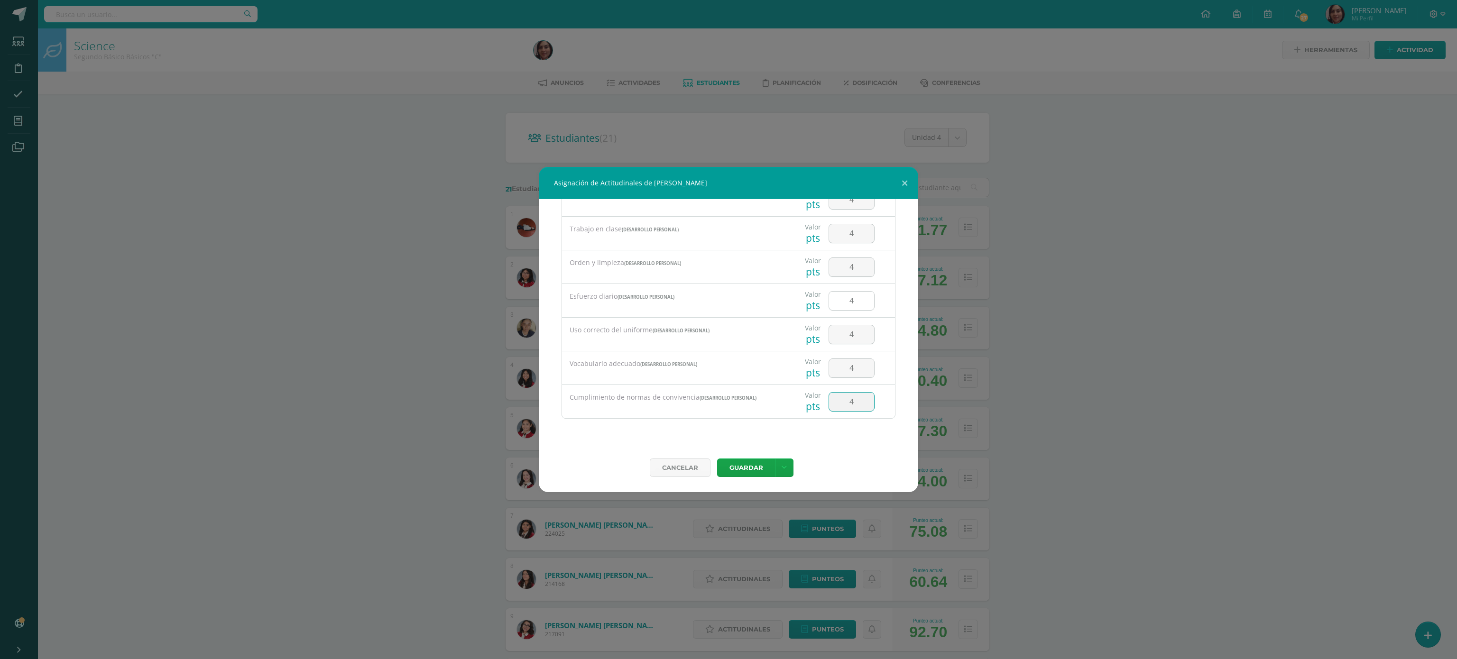
type input "4"
click at [837, 297] on input "4" at bounding box center [851, 301] width 45 height 18
type input "3"
click at [746, 465] on button "Guardar" at bounding box center [746, 468] width 58 height 18
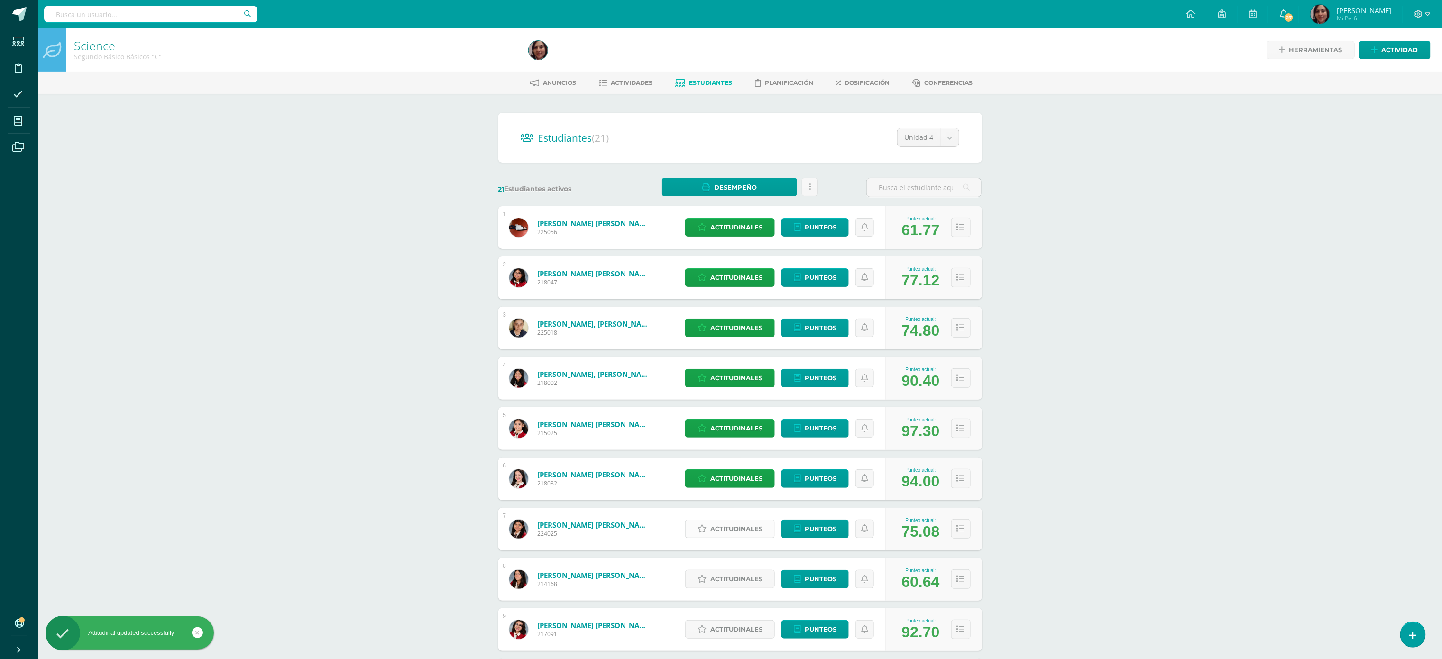
click at [720, 528] on span "Actitudinales" at bounding box center [737, 529] width 52 height 18
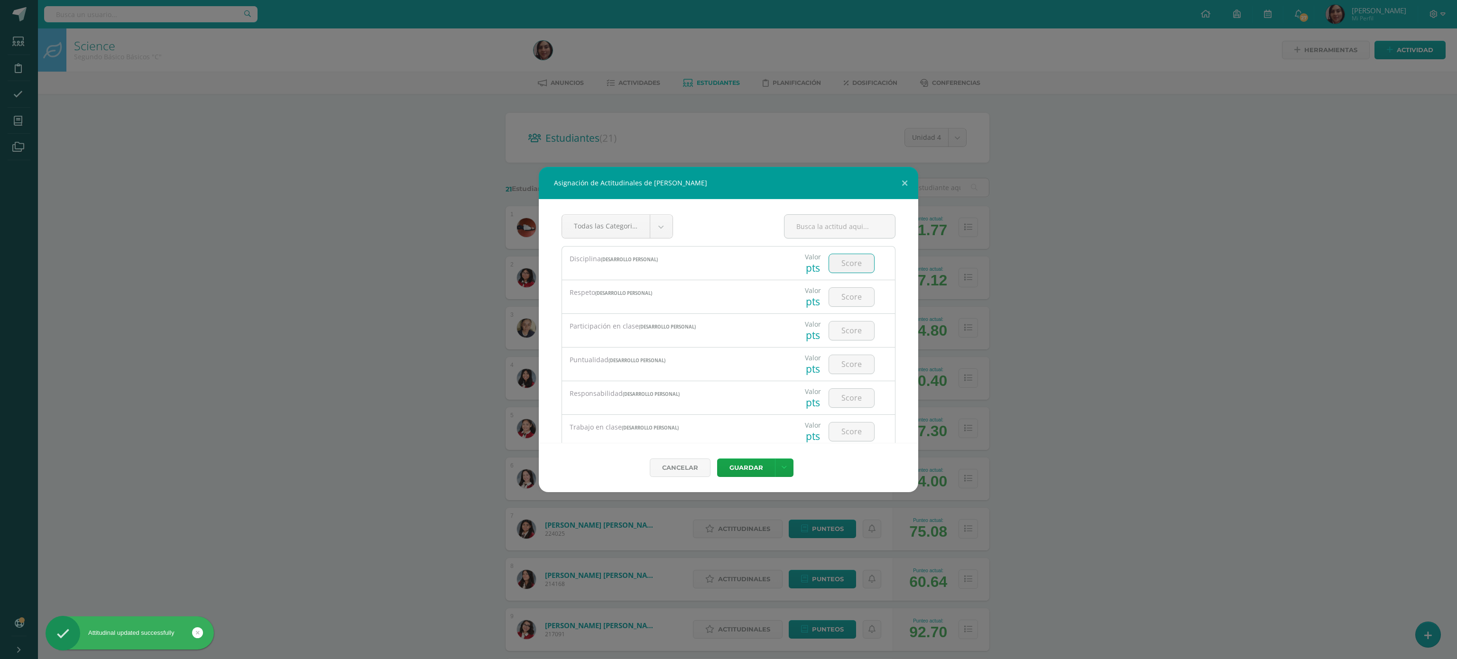
click at [835, 259] on input "number" at bounding box center [851, 263] width 45 height 18
type input "3"
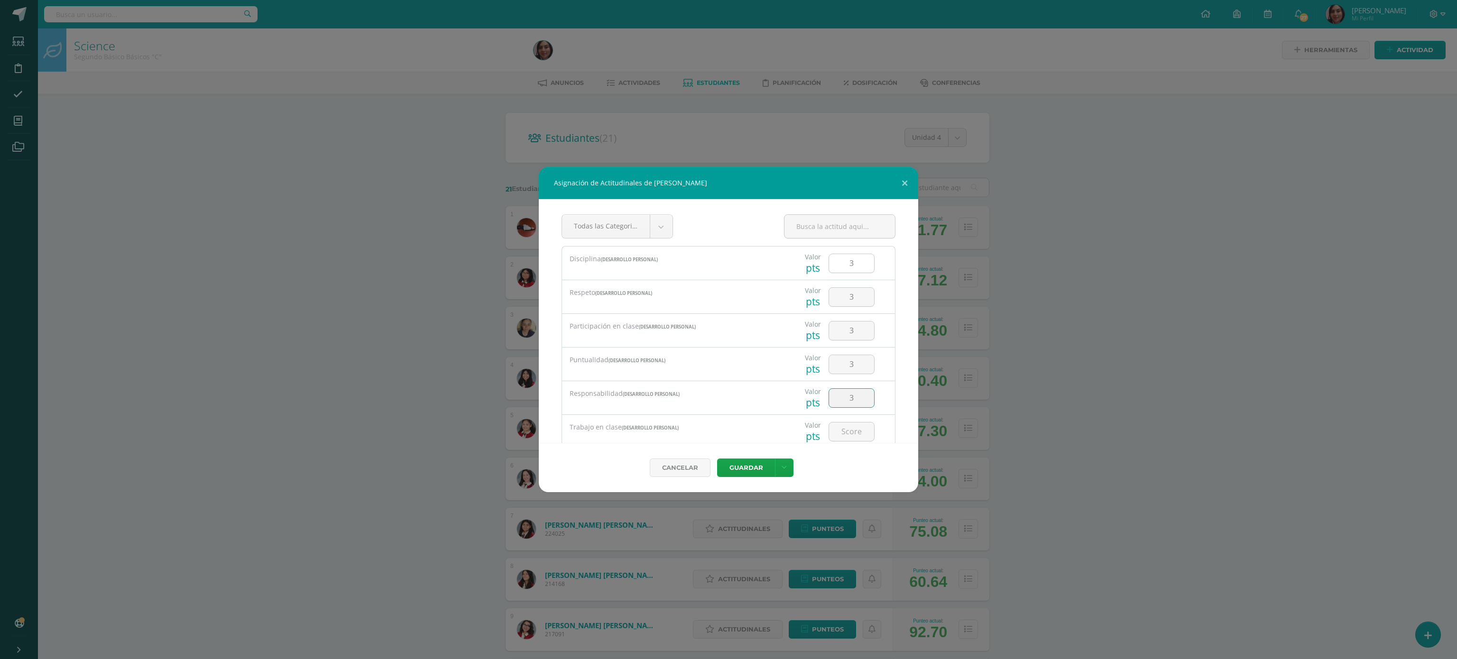
type input "3"
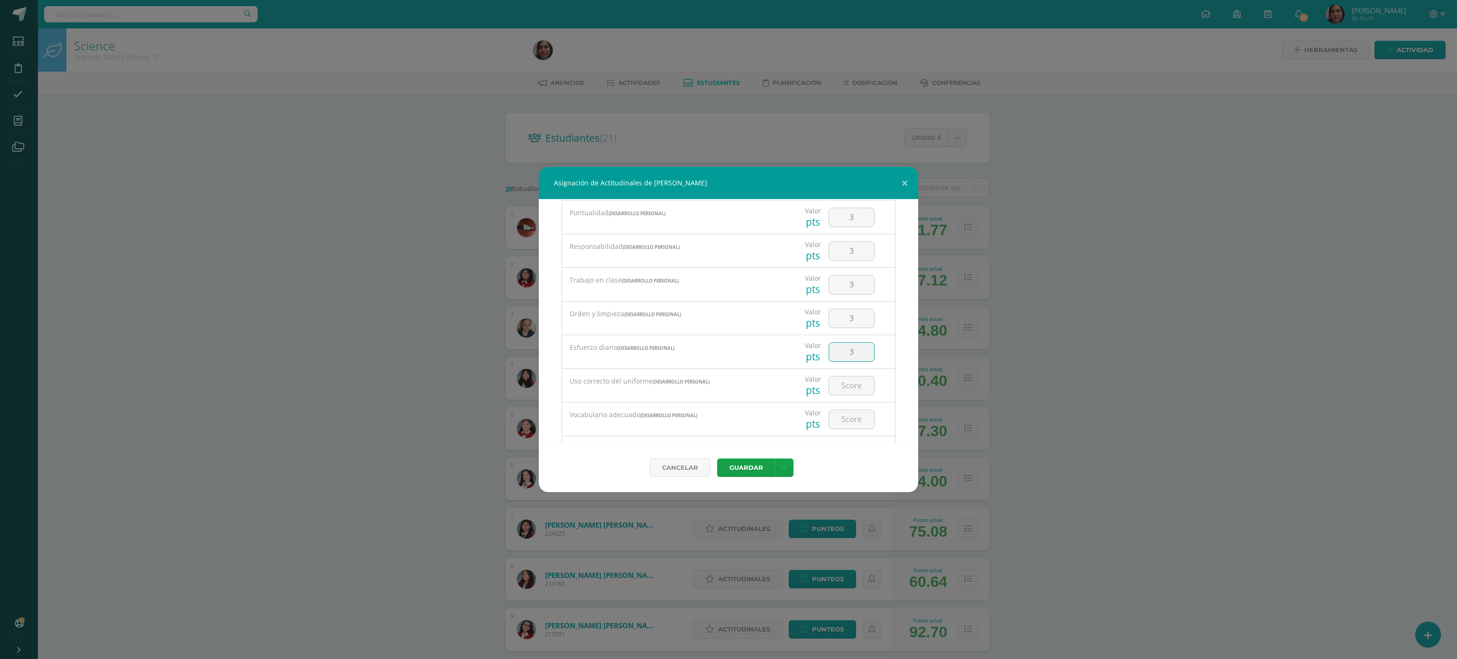
type input "3"
type input "4"
click at [846, 366] on input "4" at bounding box center [851, 368] width 45 height 18
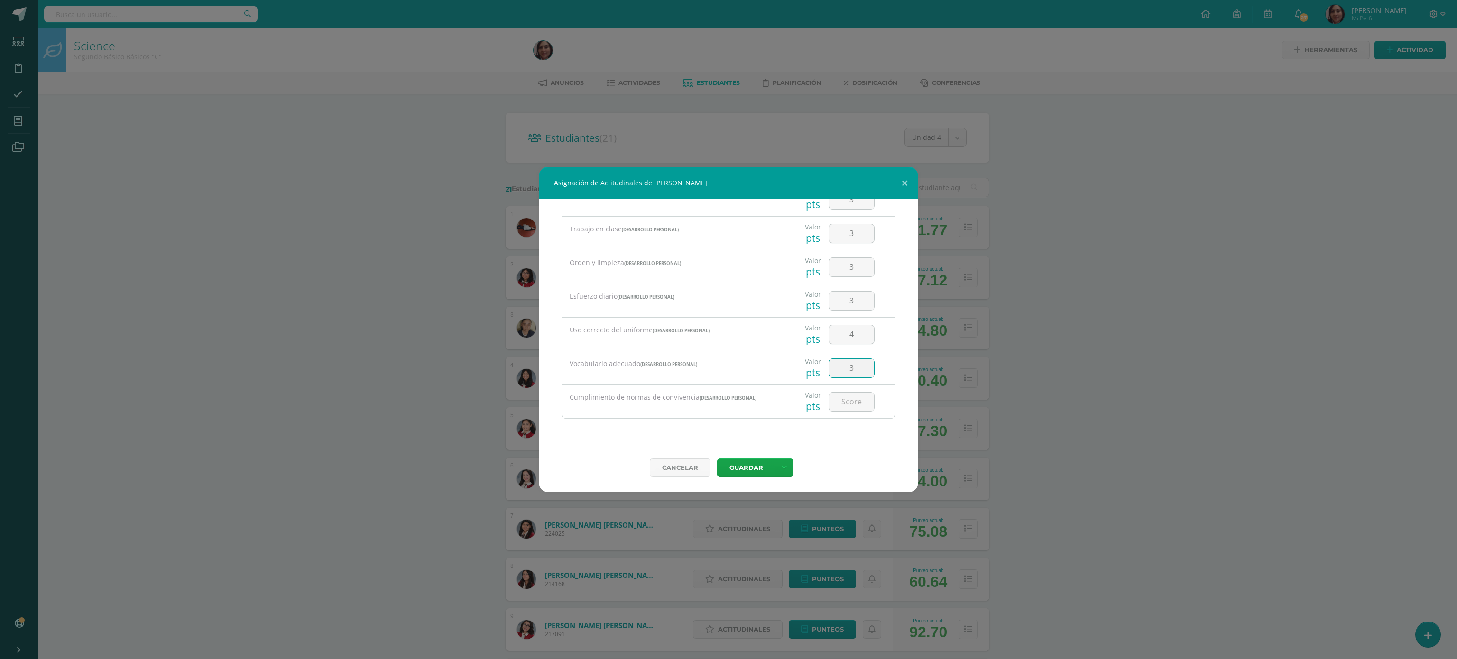
type input "3"
click at [717, 459] on button "Guardar" at bounding box center [746, 468] width 58 height 18
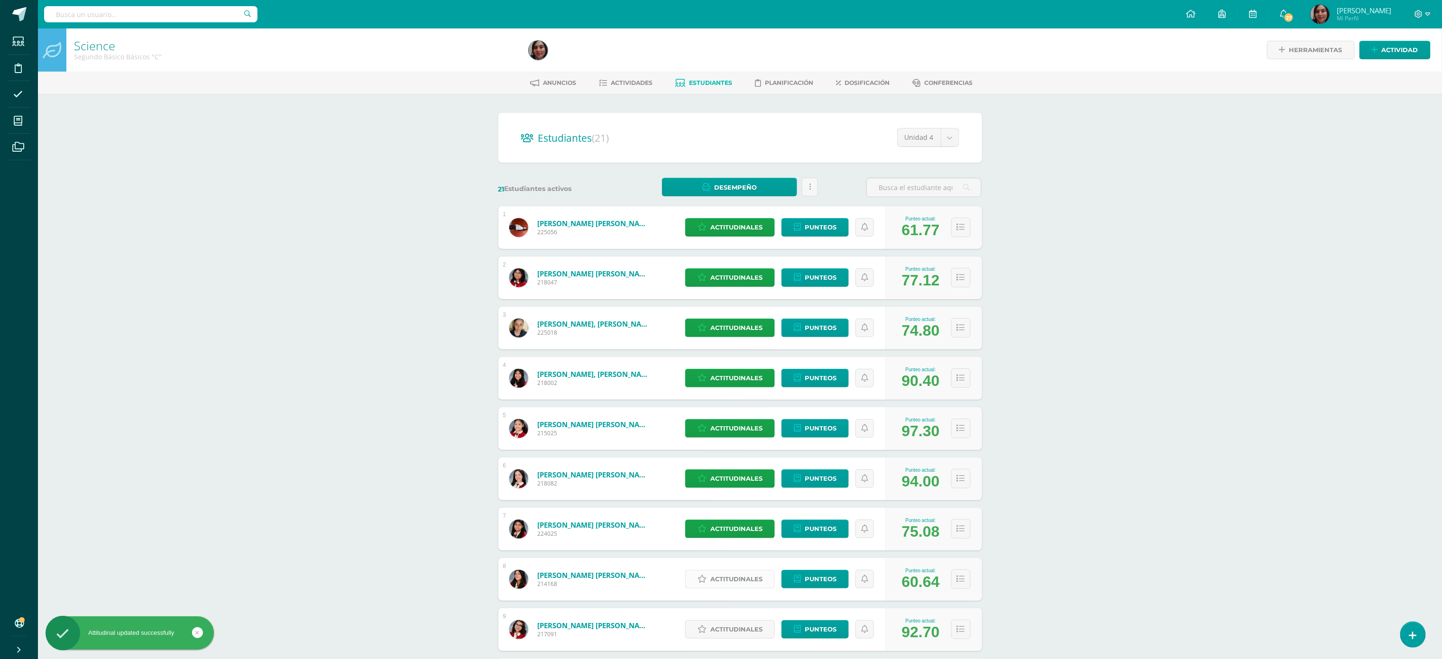
click at [720, 580] on span "Actitudinales" at bounding box center [737, 580] width 52 height 18
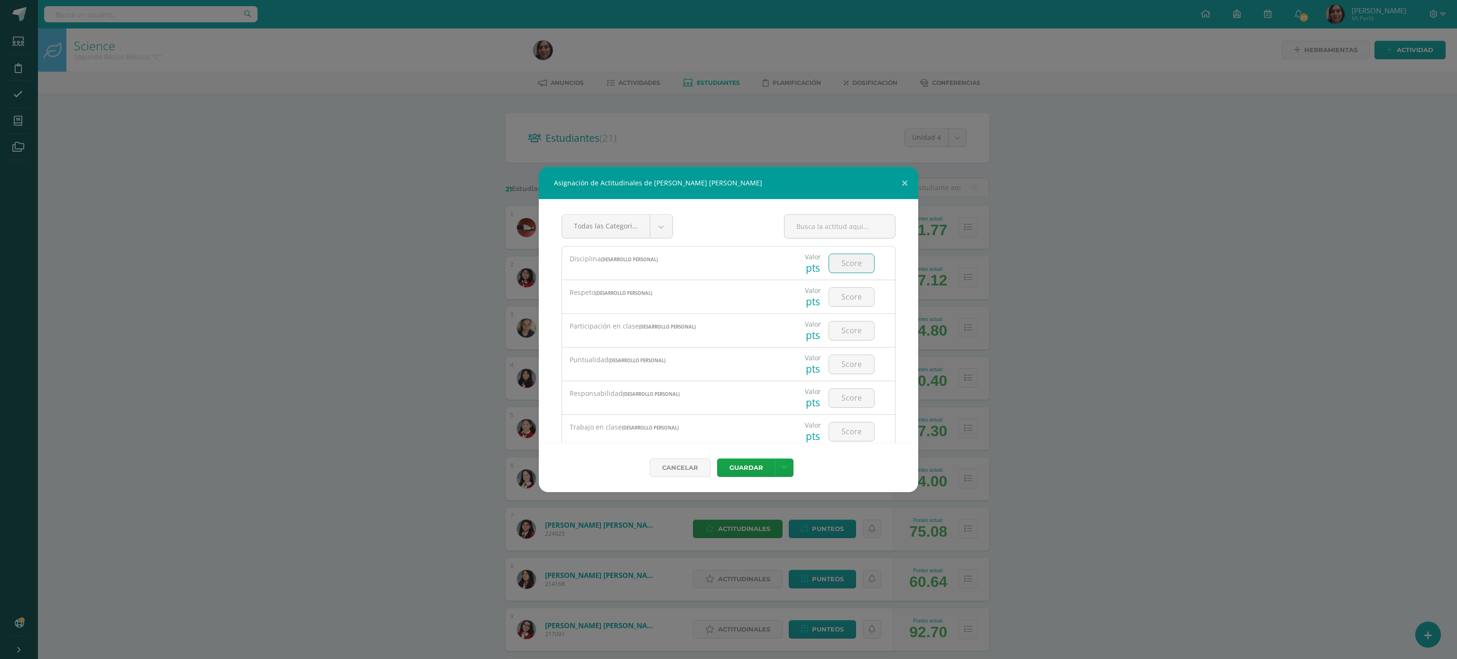
click at [843, 264] on input "number" at bounding box center [851, 263] width 45 height 18
type input "2"
type input "1"
type input "2"
type input "1"
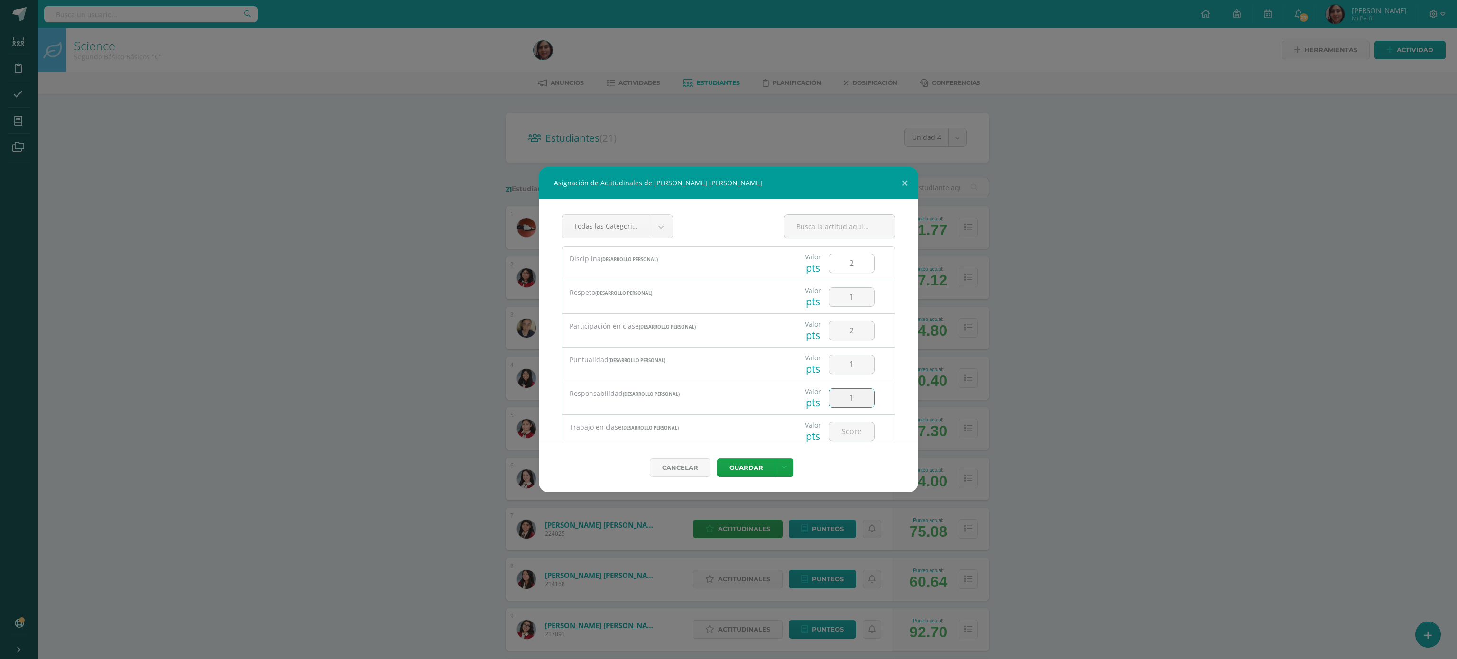
type input "1"
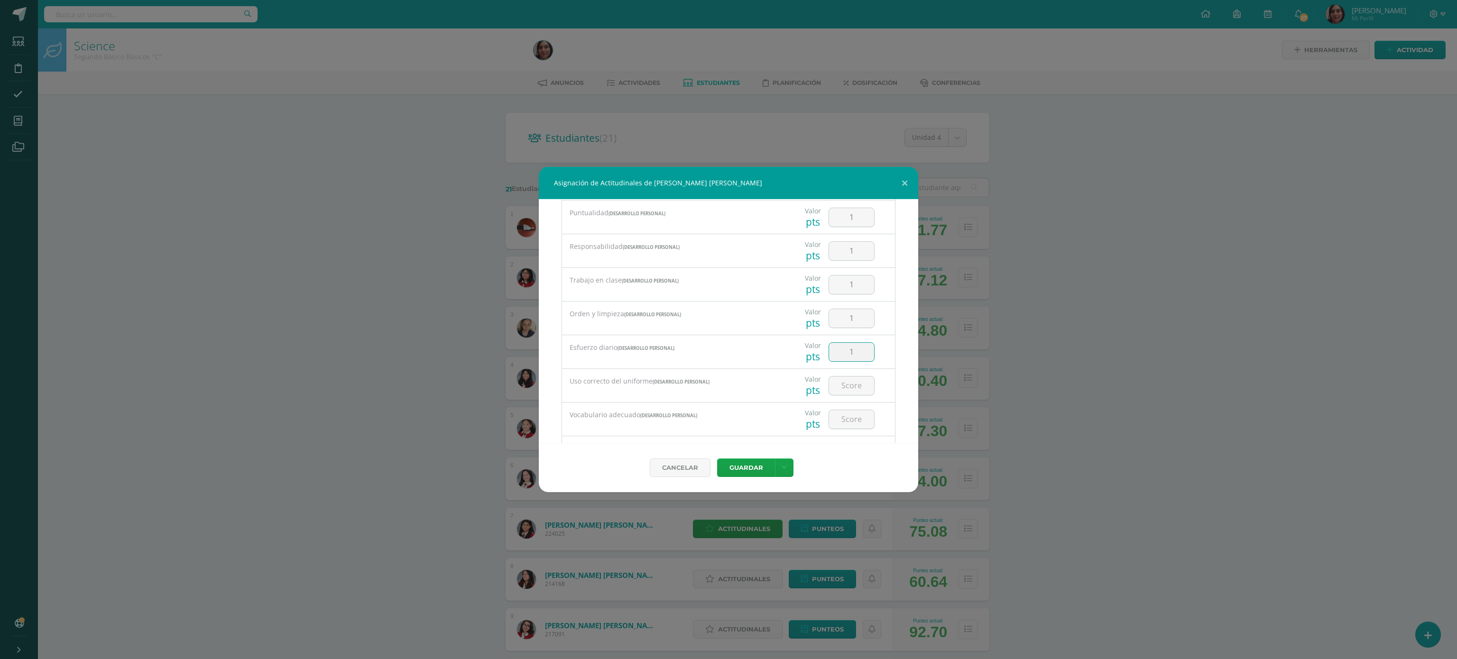
type input "1"
type input "4"
type input "1"
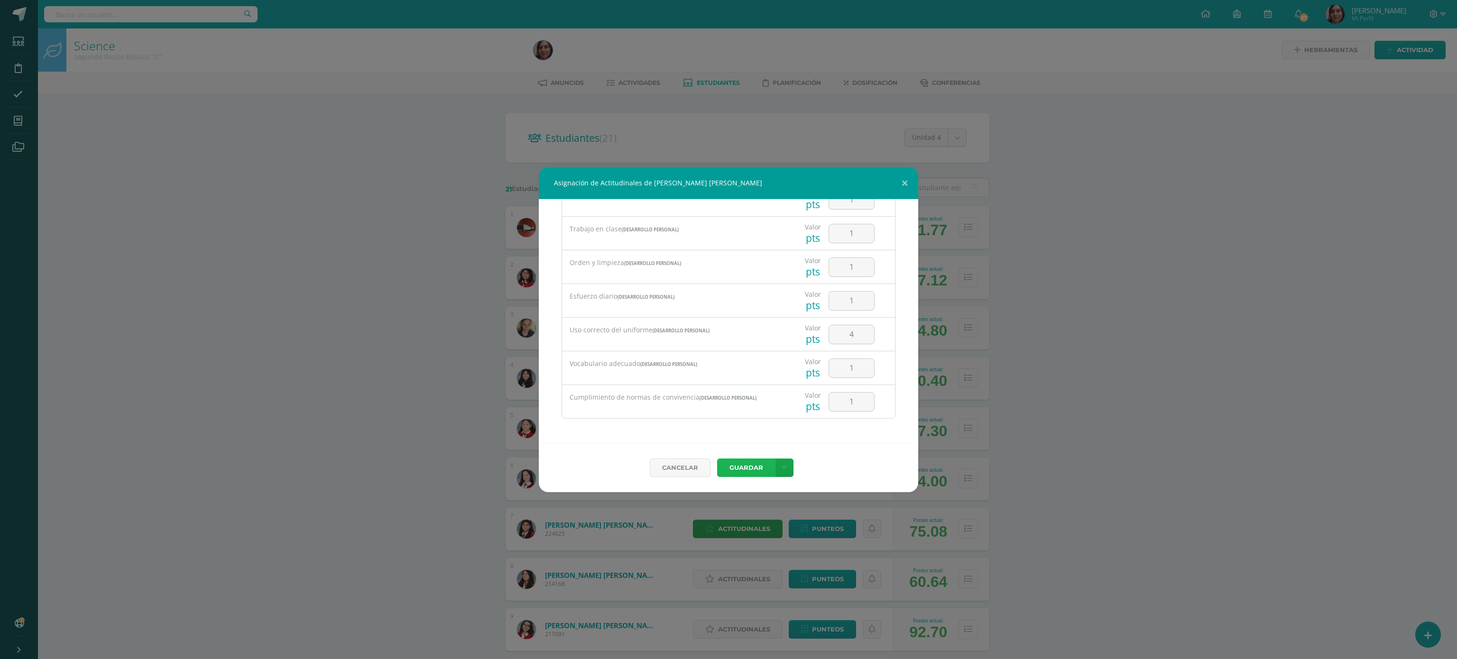
click at [748, 461] on button "Guardar" at bounding box center [746, 468] width 58 height 18
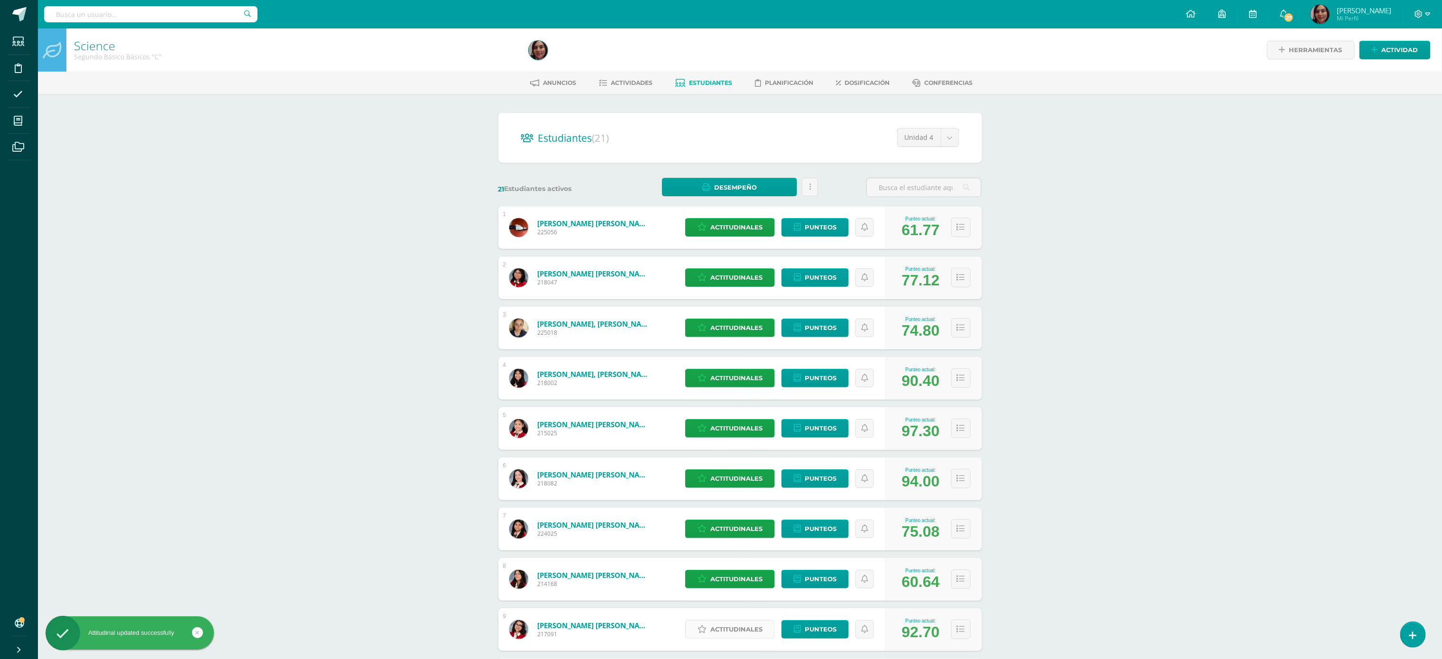
click at [738, 628] on span "Actitudinales" at bounding box center [737, 630] width 52 height 18
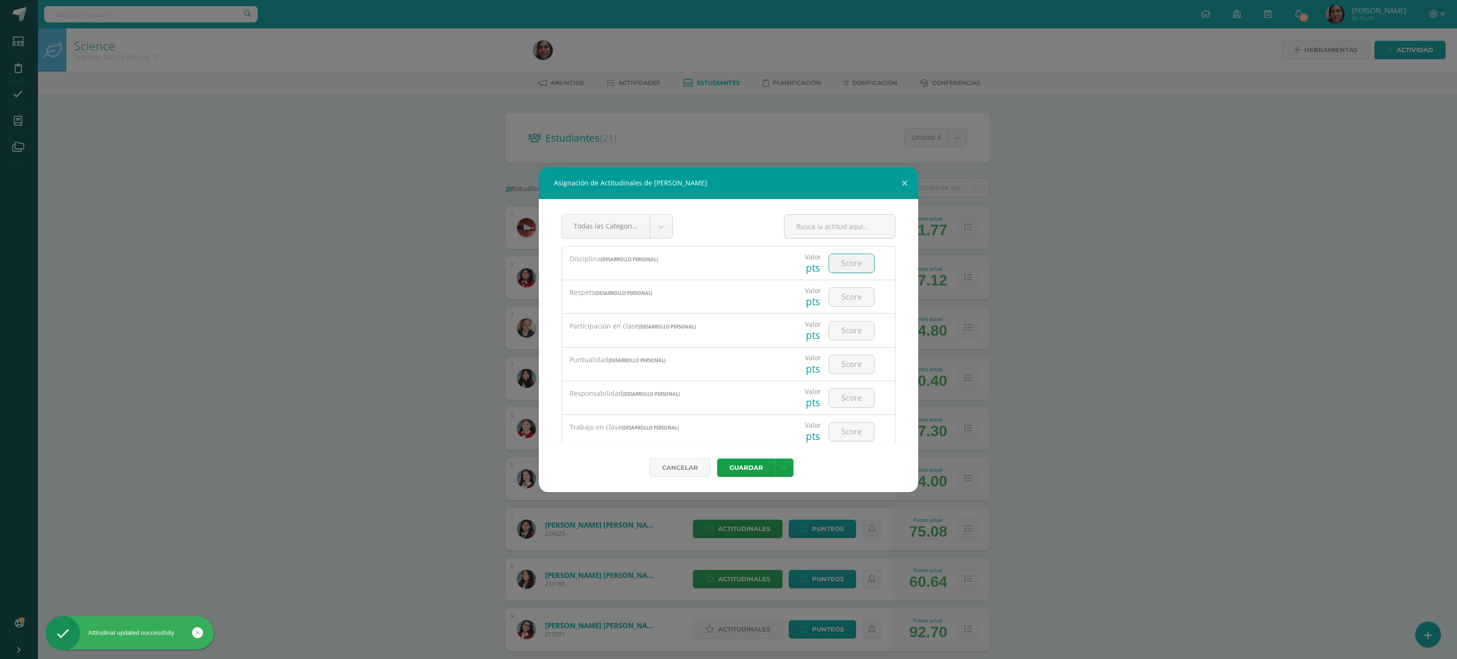
click at [840, 255] on input "number" at bounding box center [851, 263] width 45 height 18
type input "3"
type input "4"
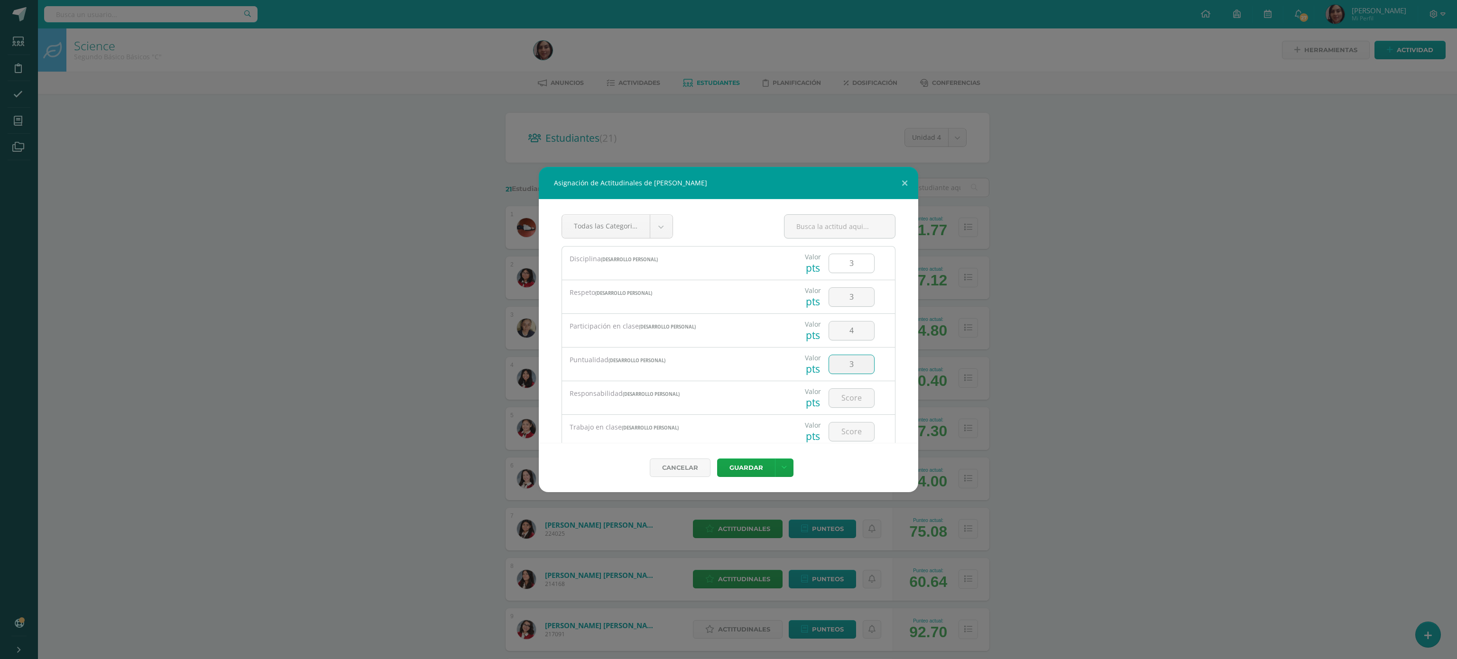
type input "3"
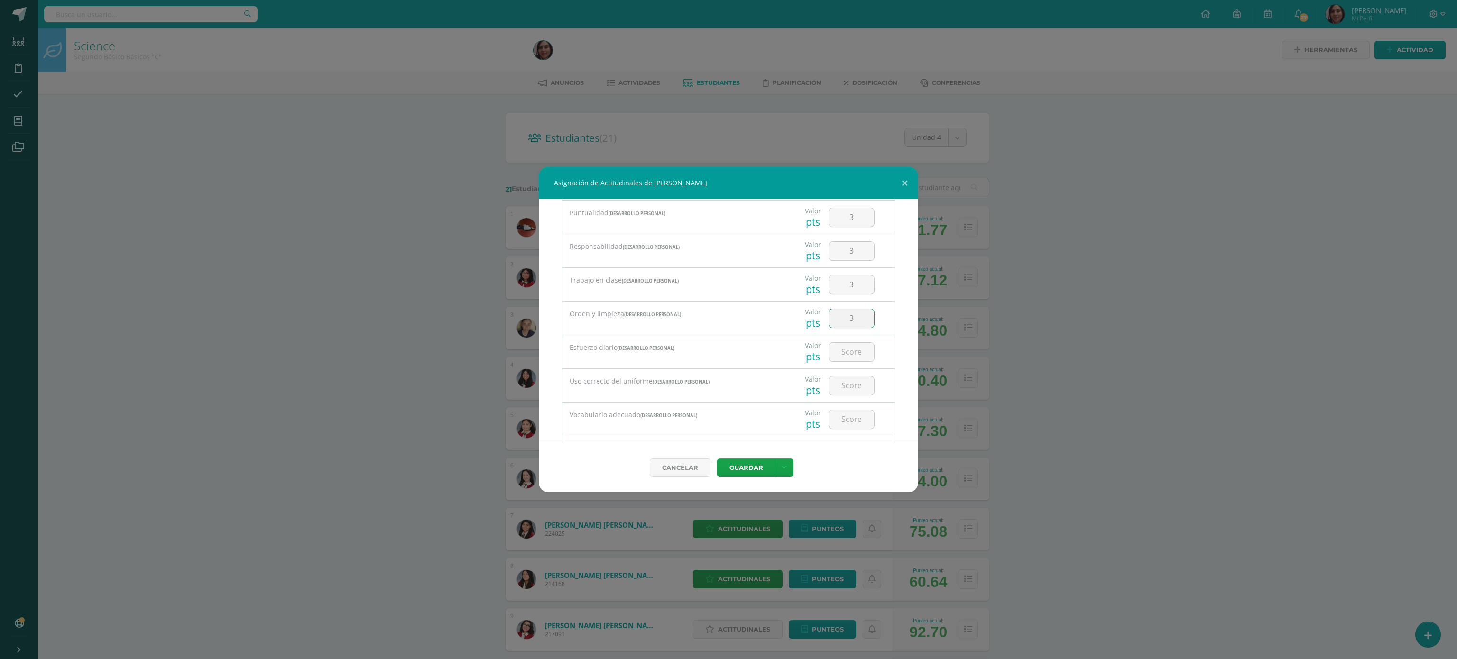
type input "3"
type input "4"
type input "2"
type input "3"
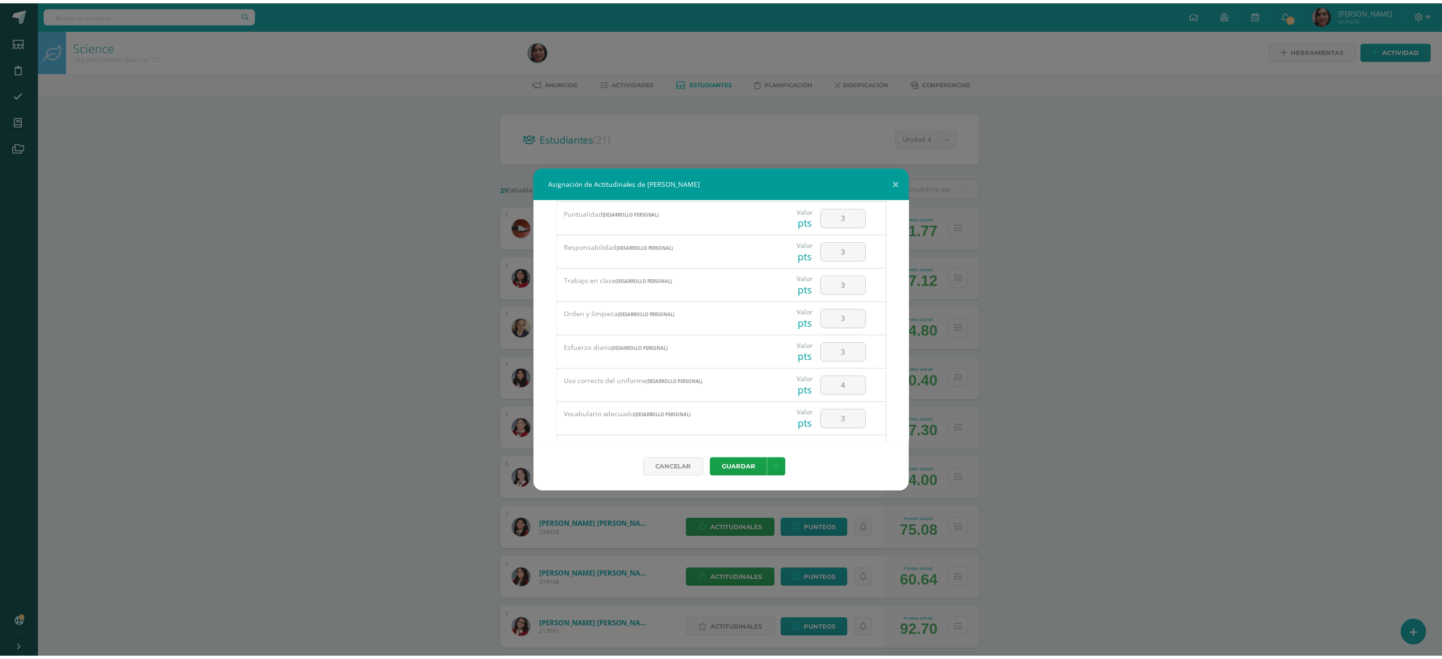
scroll to position [203, 0]
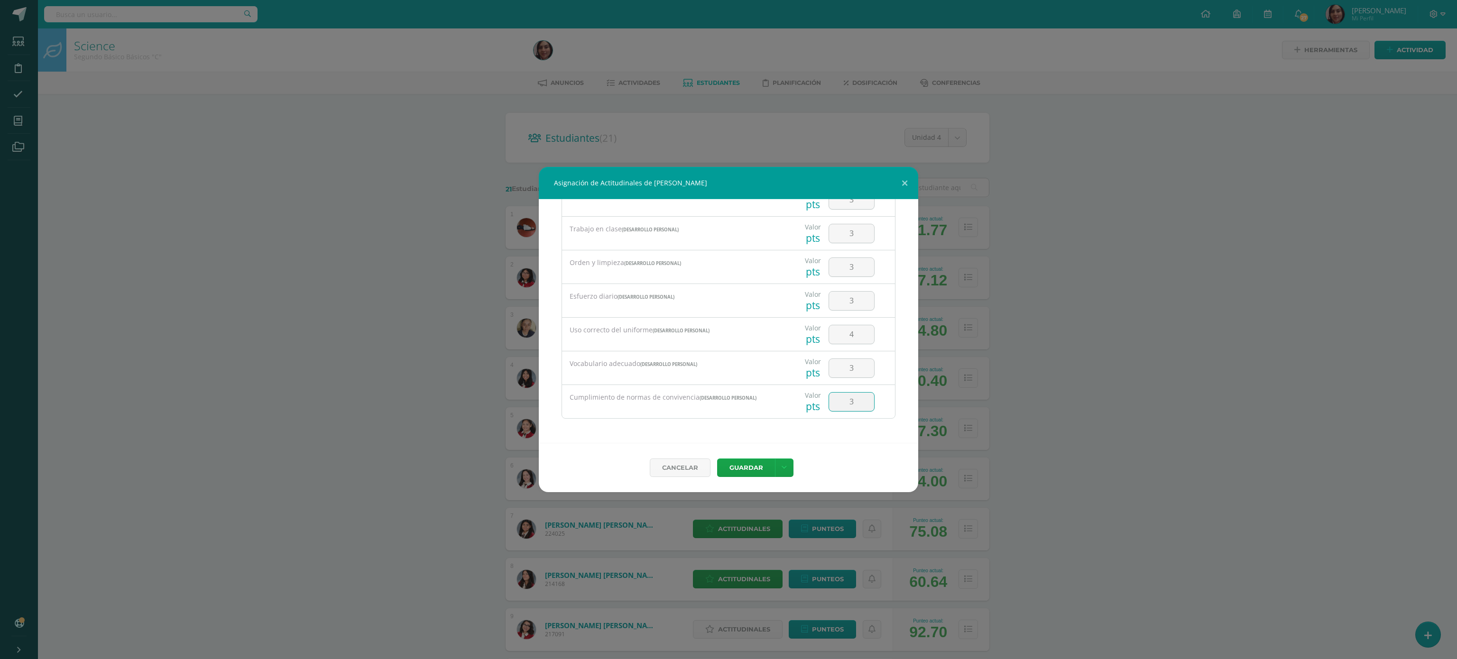
type input "3"
click at [717, 459] on button "Guardar" at bounding box center [746, 468] width 58 height 18
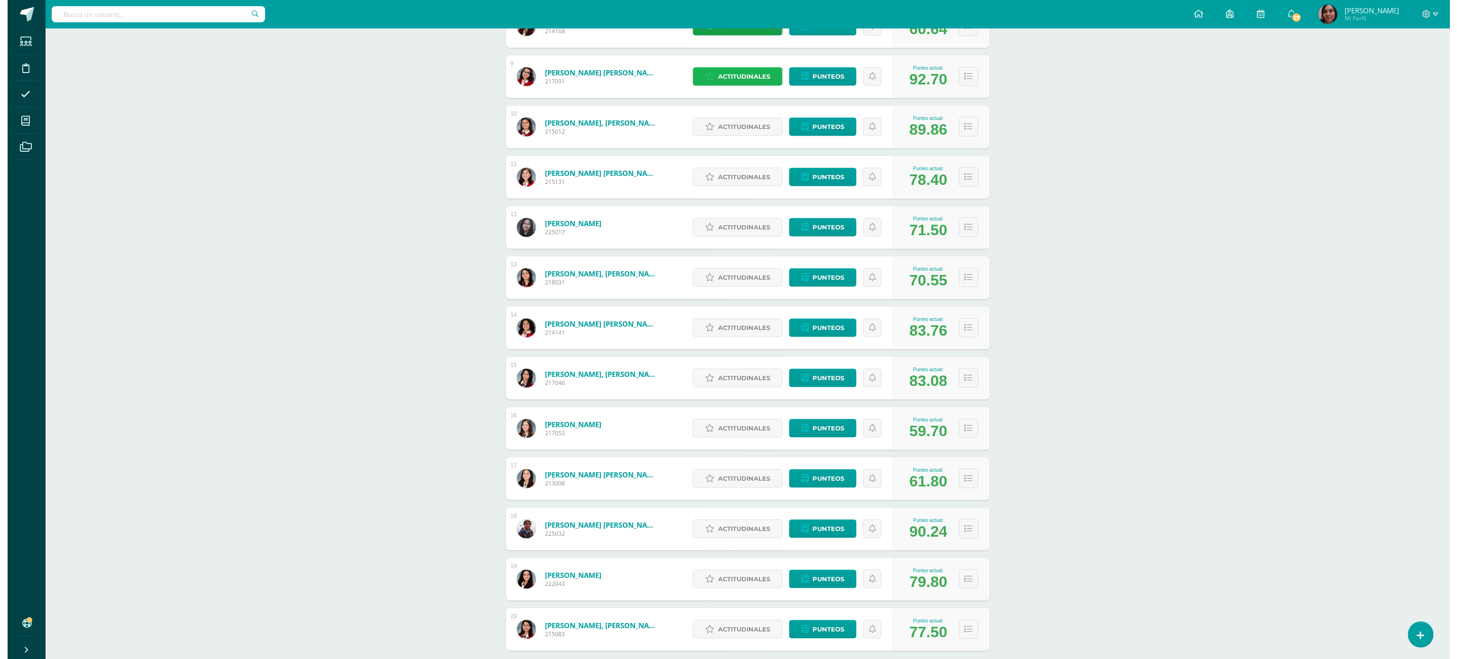
scroll to position [606, 0]
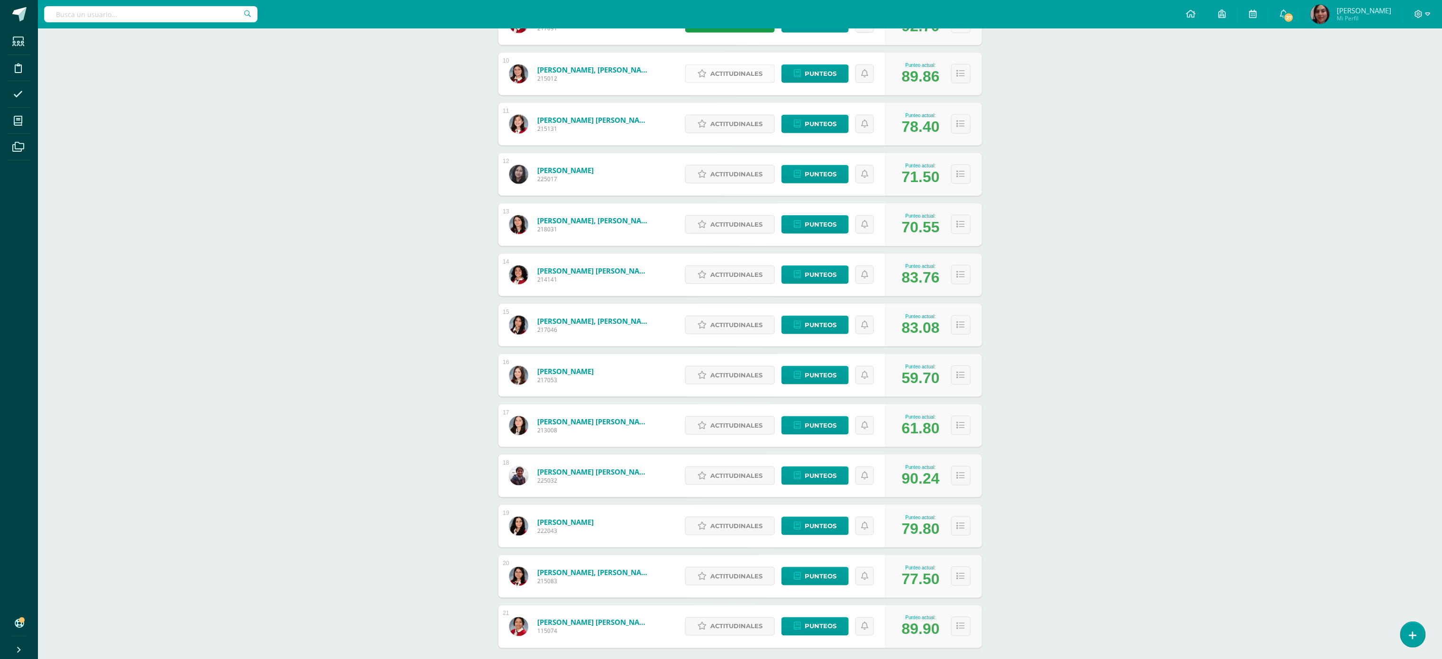
click at [734, 73] on span "Actitudinales" at bounding box center [737, 74] width 52 height 18
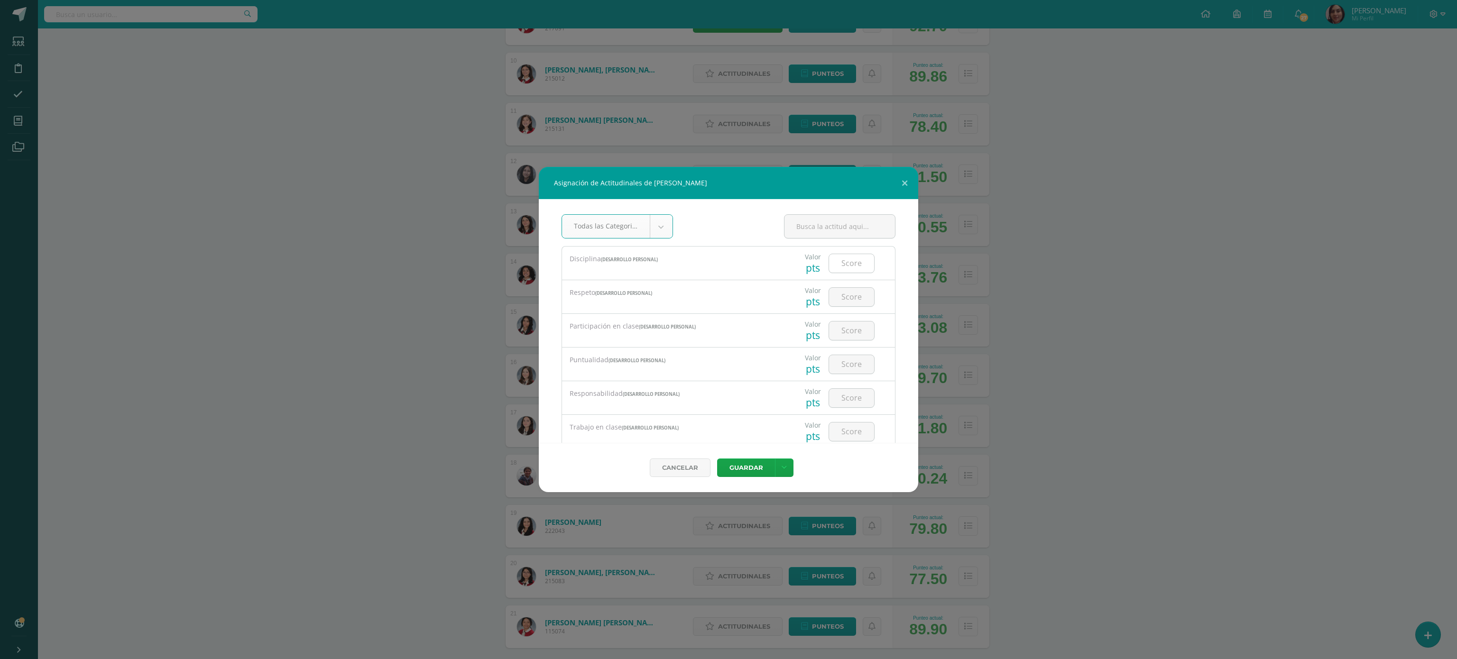
click at [836, 268] on input "number" at bounding box center [851, 263] width 45 height 18
type input "4"
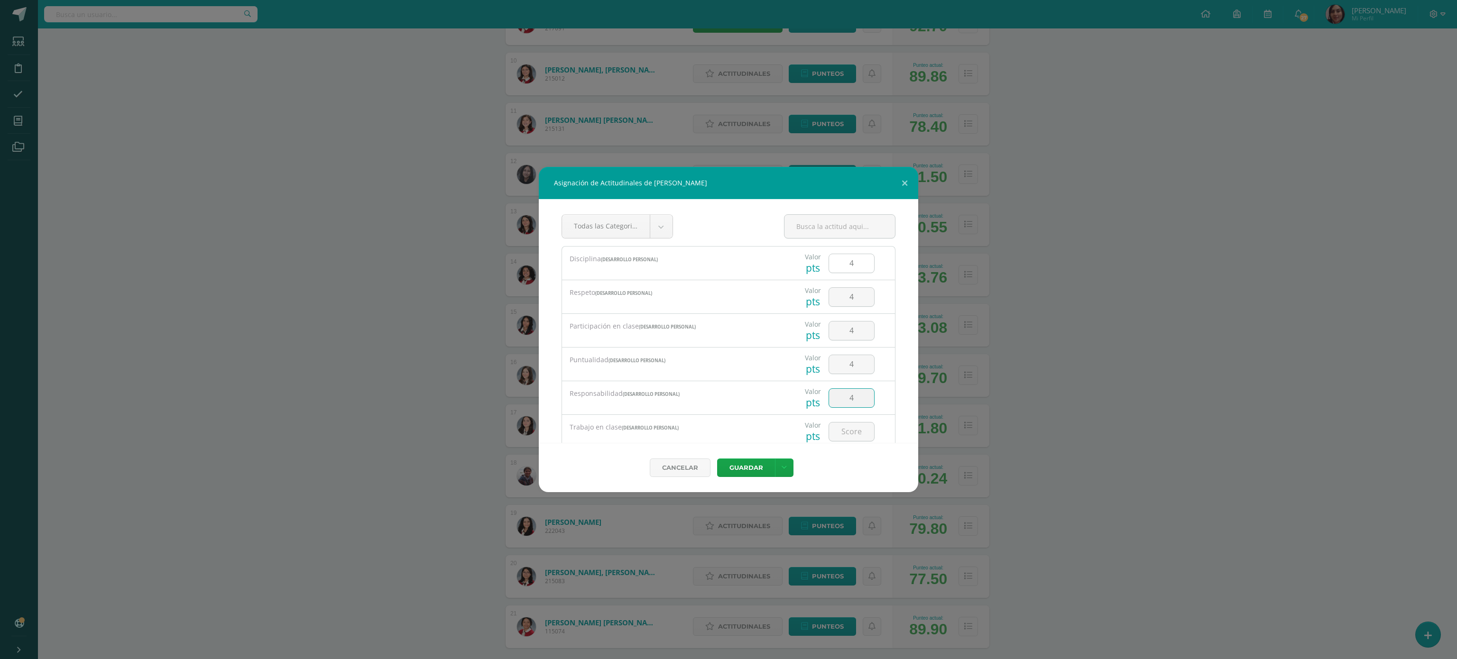
type input "4"
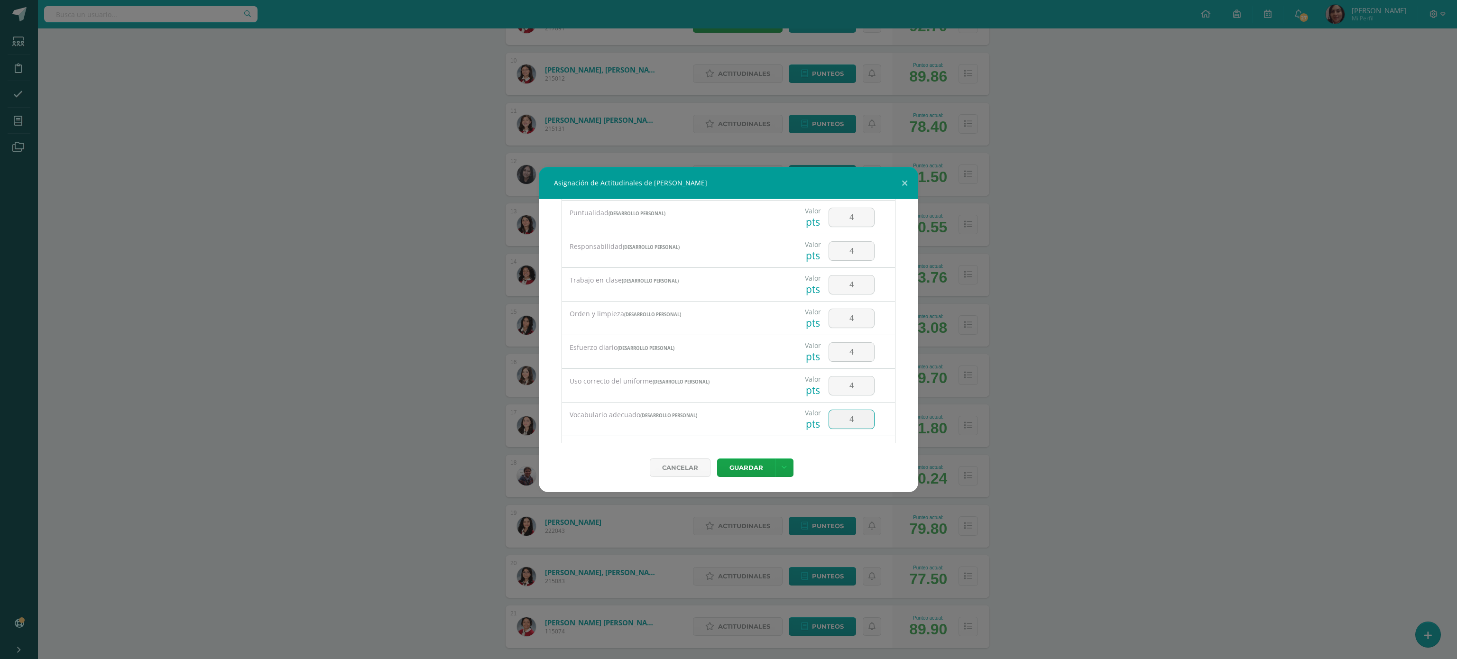
type input "4"
click at [717, 459] on button "Guardar" at bounding box center [746, 468] width 58 height 18
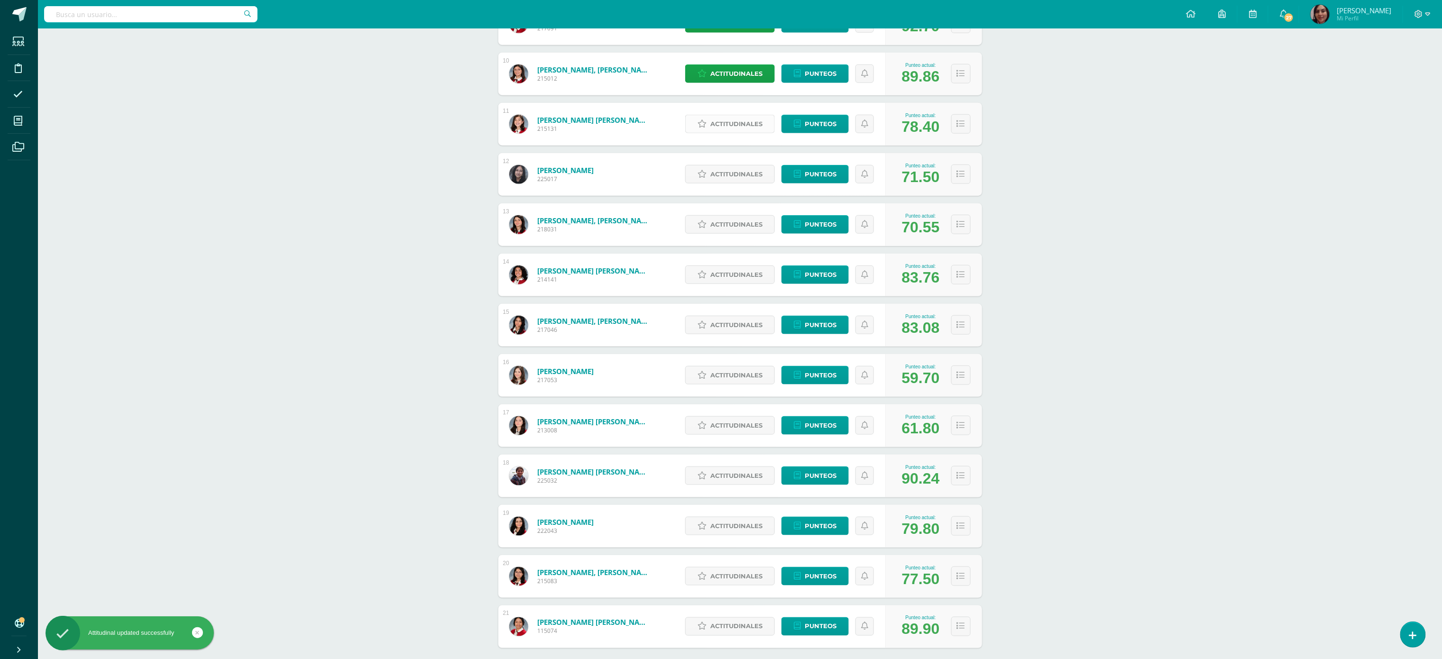
click at [717, 122] on span "Actitudinales" at bounding box center [737, 124] width 52 height 18
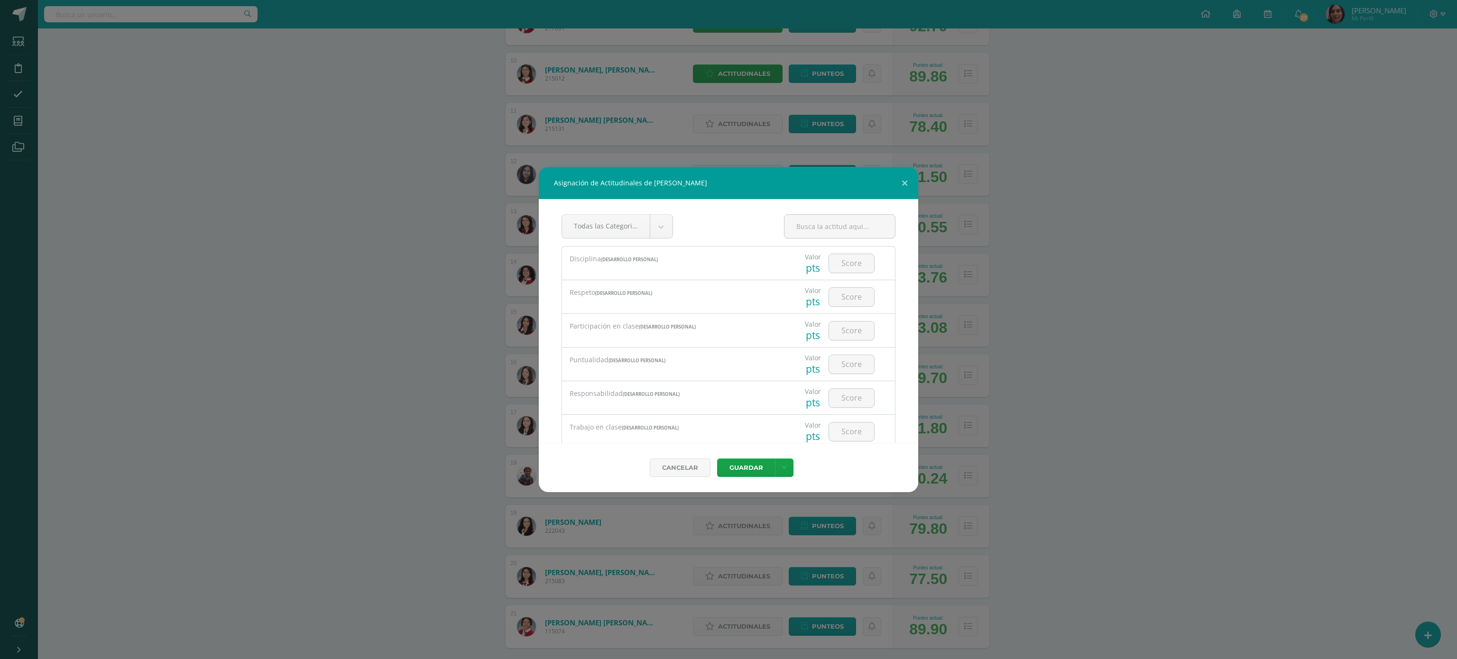
click at [717, 122] on div "Asignación de Actitudinales de Allison Naomi Jáuregui González Todas las Catego…" at bounding box center [728, 329] width 1457 height 659
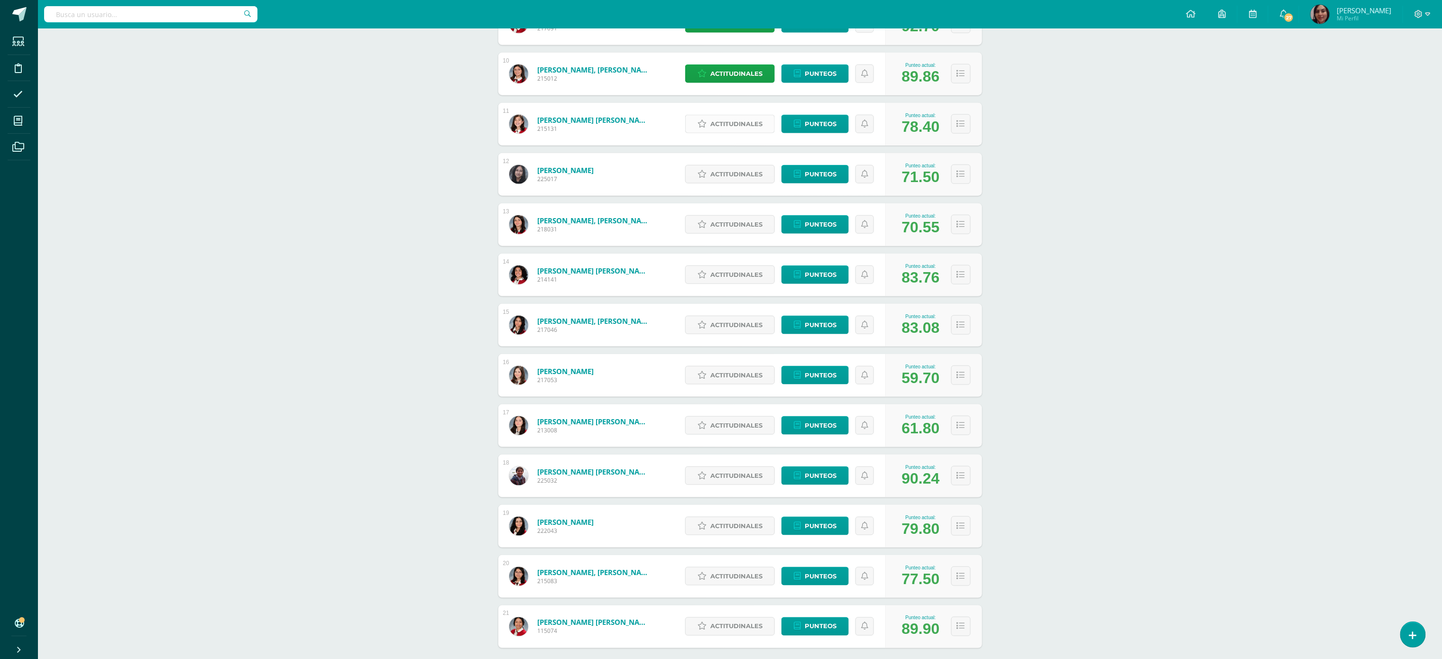
click at [766, 126] on link "Actitudinales" at bounding box center [730, 124] width 90 height 18
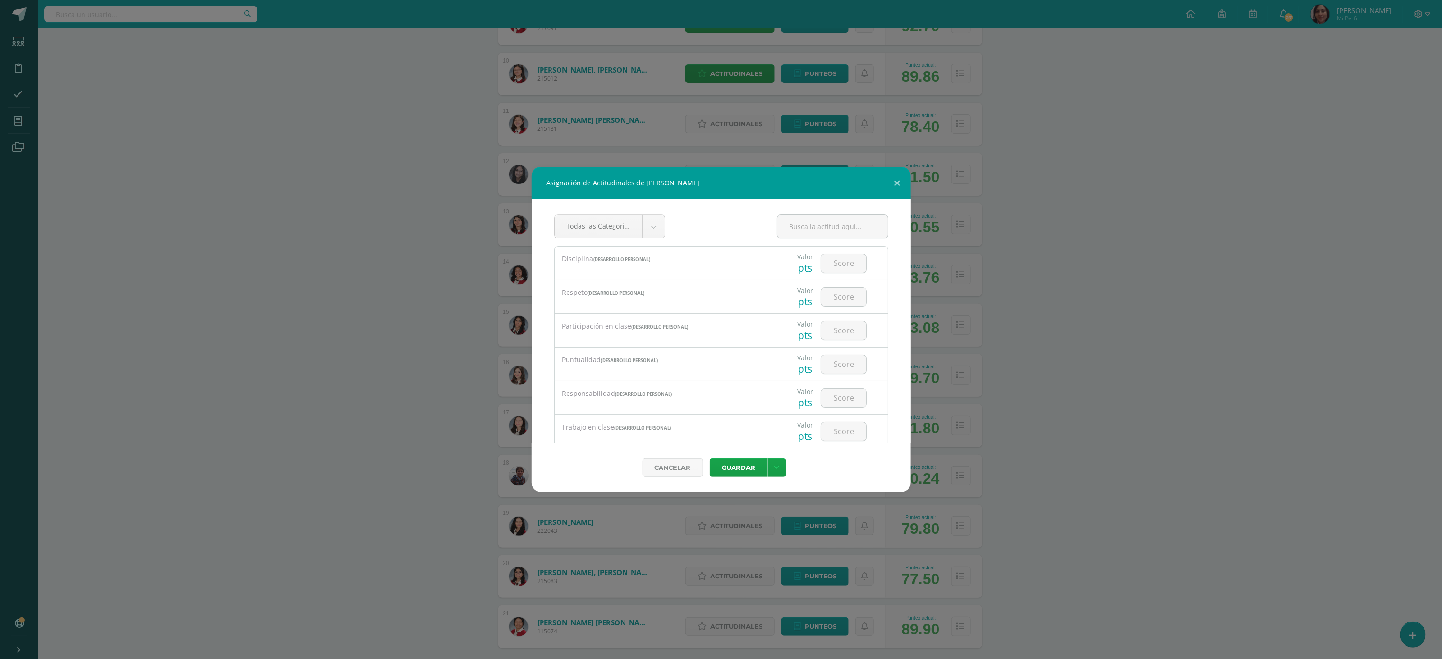
click at [766, 126] on div "Asignación de Actitudinales de Allison Naomi Jáuregui González Todas las Catego…" at bounding box center [721, 329] width 1442 height 659
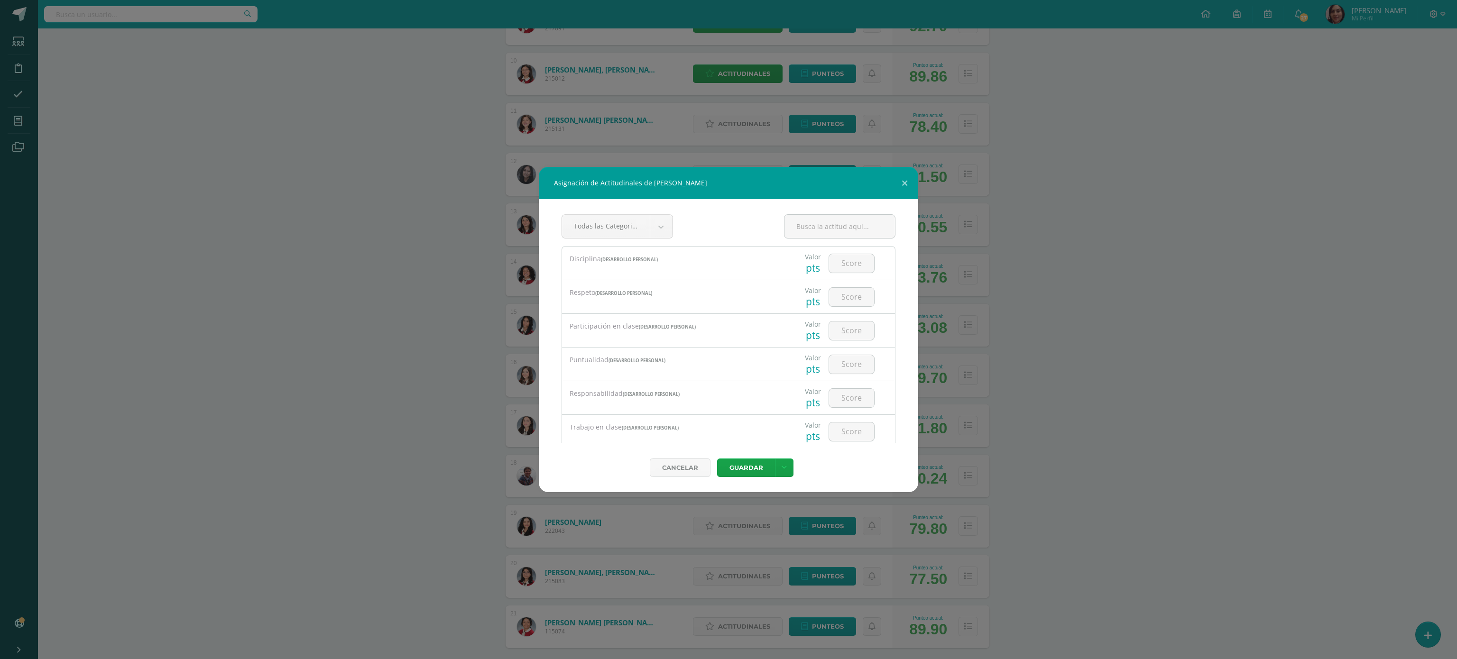
click at [766, 126] on div "Asignación de Actitudinales de Allison Naomi Jáuregui González Todas las Catego…" at bounding box center [728, 329] width 1457 height 659
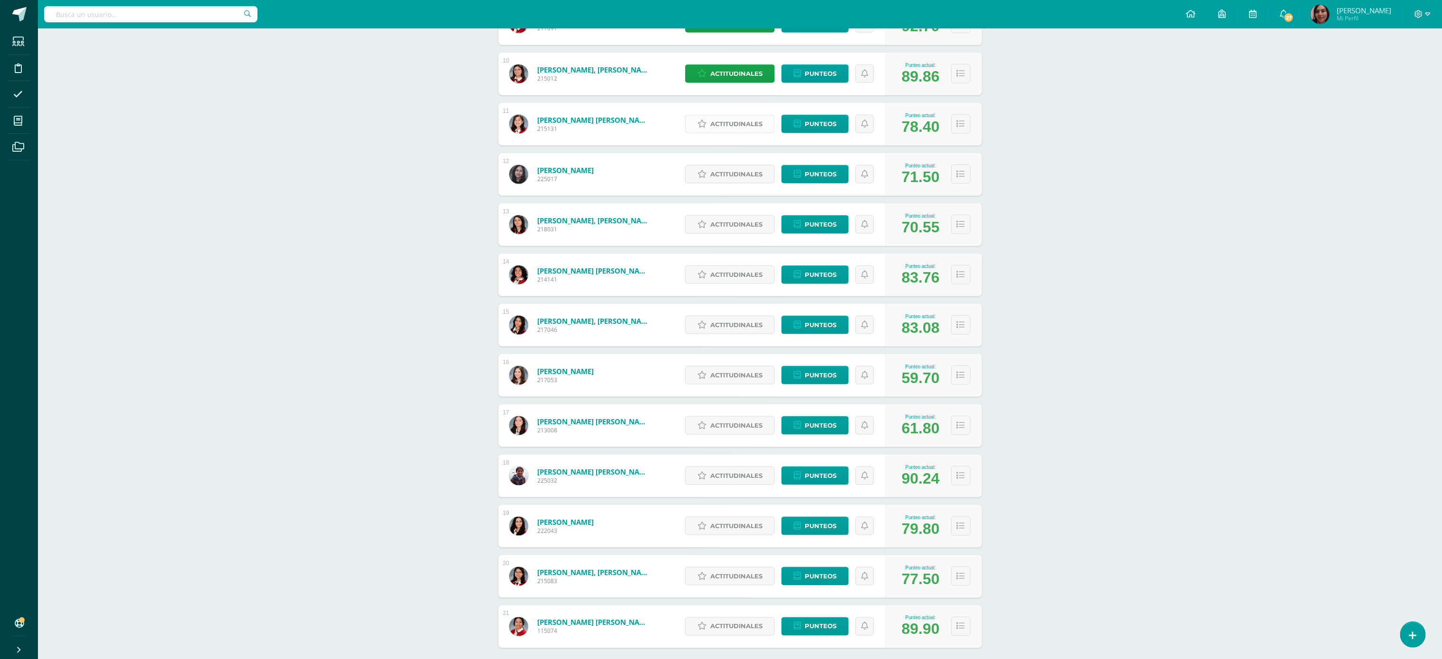
click at [730, 127] on span "Actitudinales" at bounding box center [737, 124] width 52 height 18
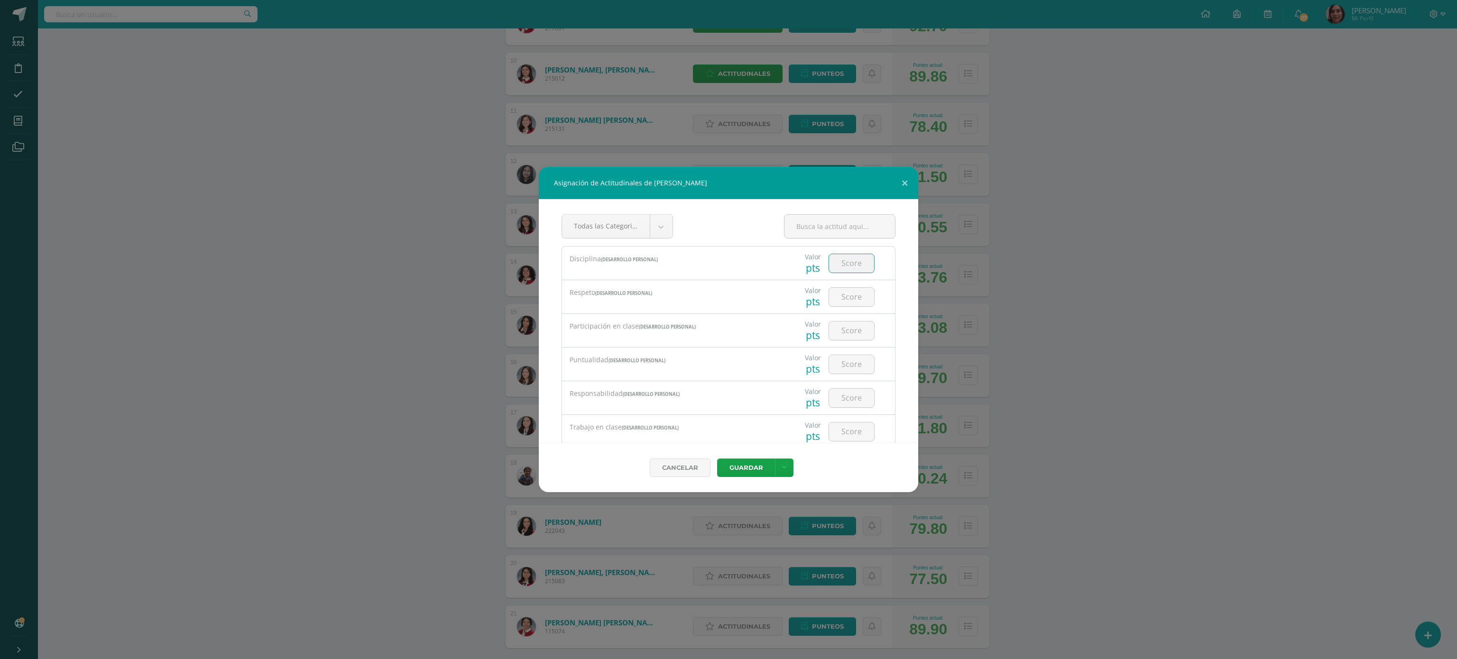
click at [848, 259] on input "number" at bounding box center [851, 263] width 45 height 18
type input "3"
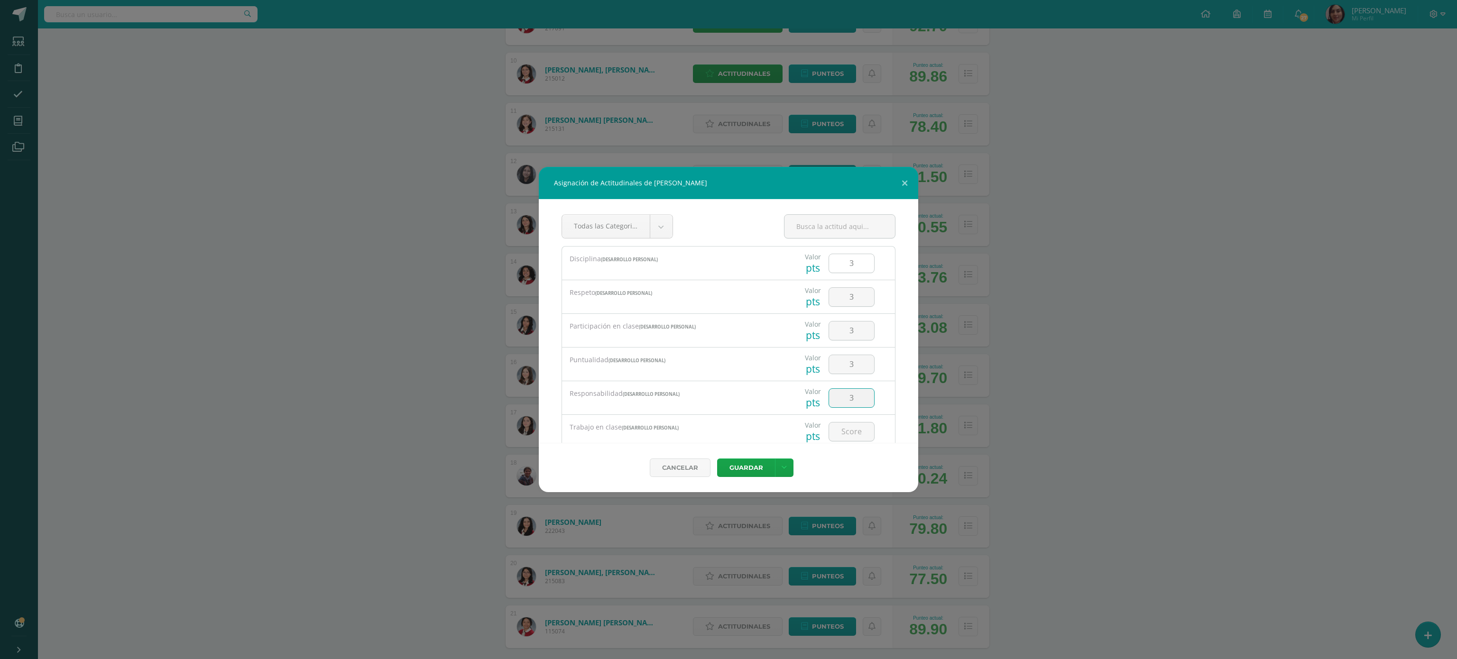
type input "3"
type input "4"
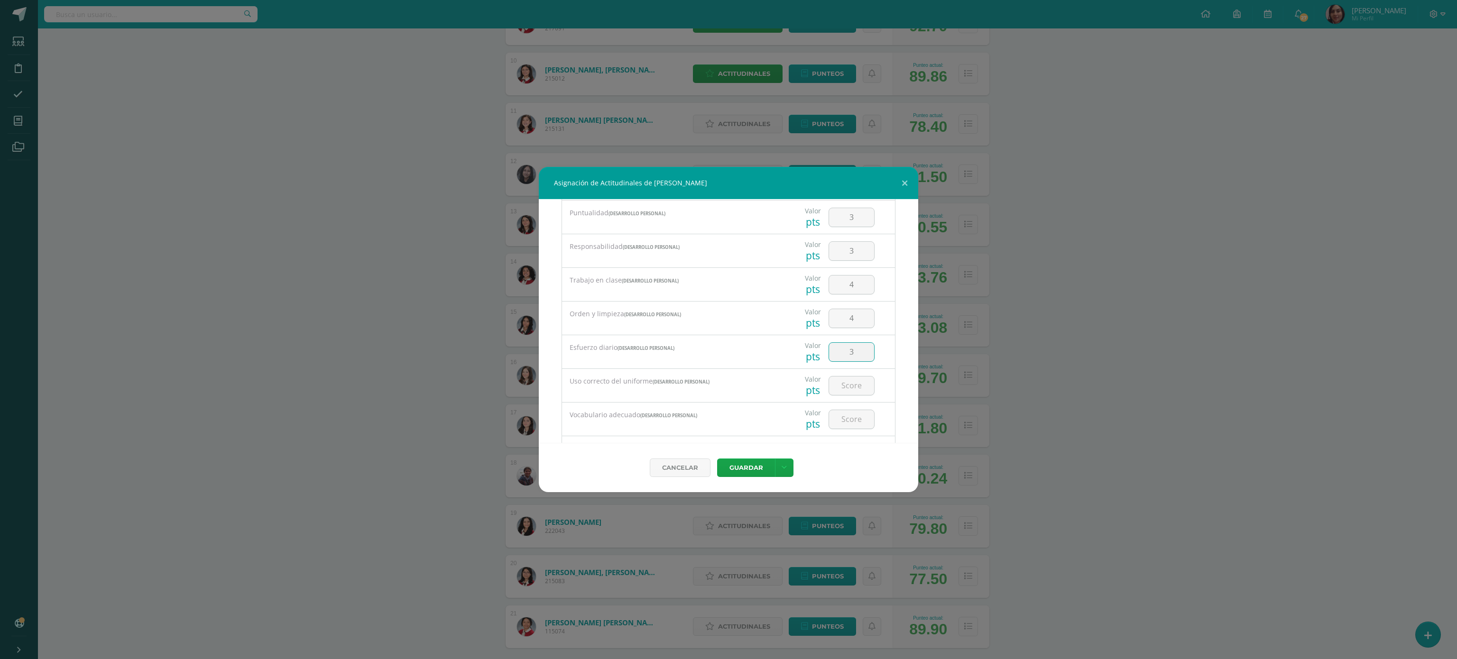
type input "3"
type input "4"
type input "3"
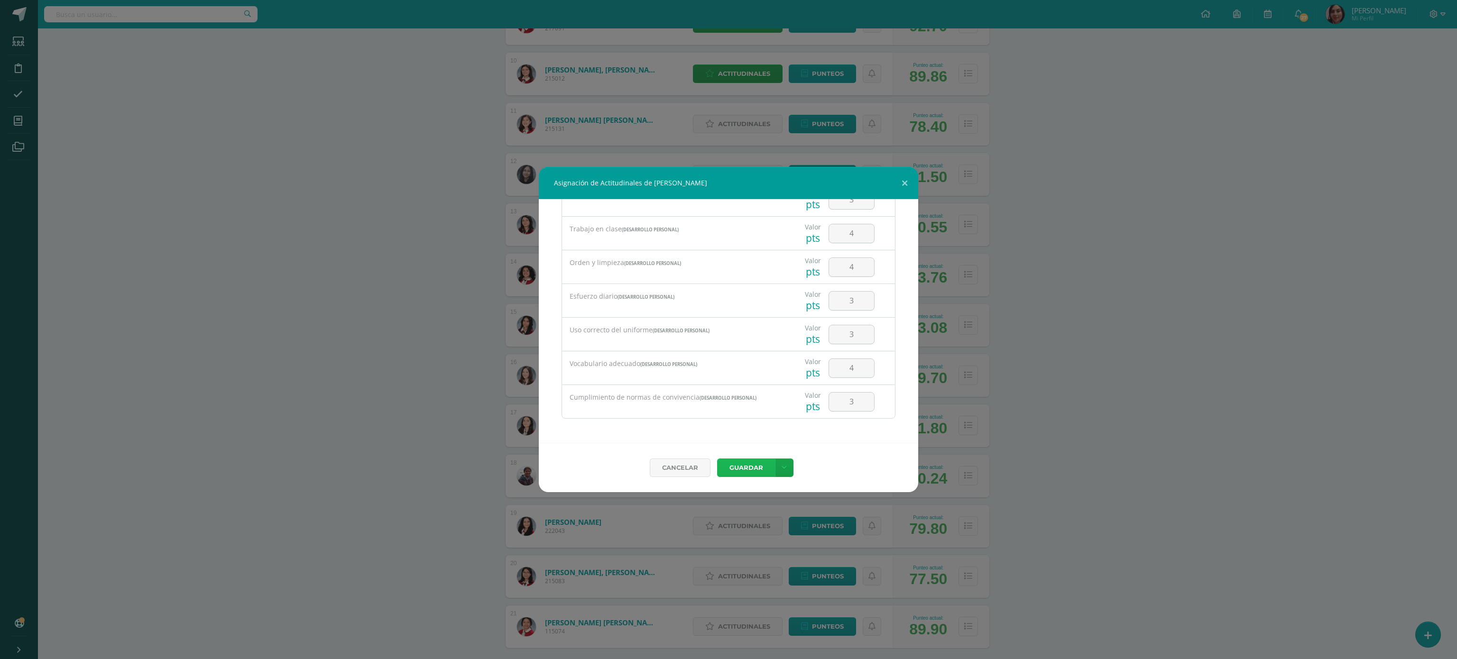
click at [717, 459] on button "Guardar" at bounding box center [746, 468] width 58 height 18
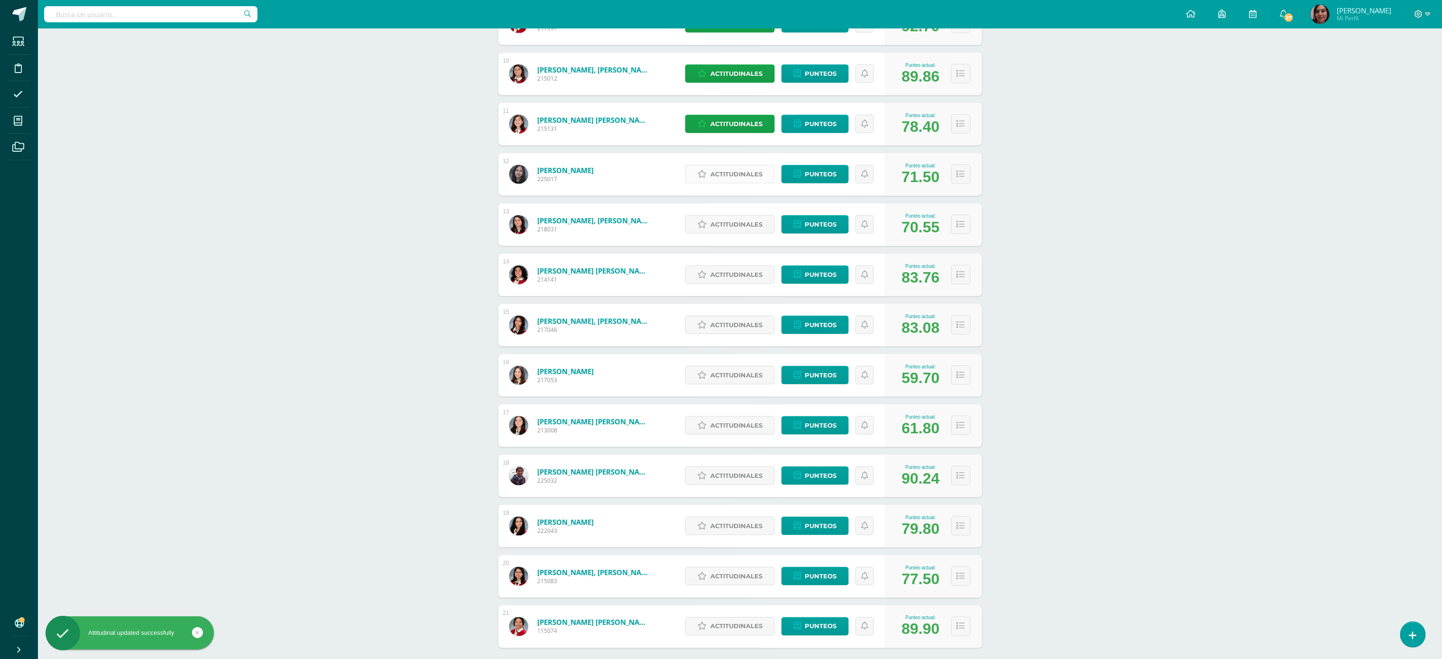
click at [728, 173] on span "Actitudinales" at bounding box center [737, 175] width 52 height 18
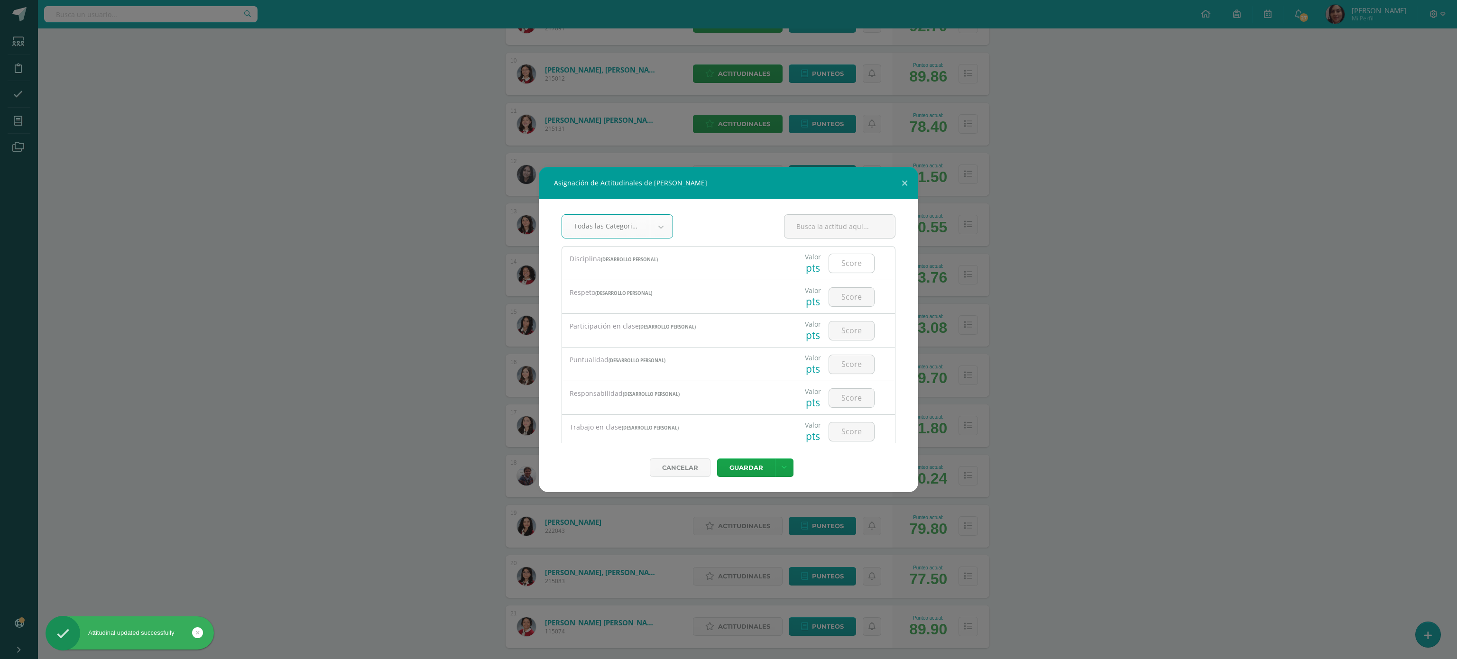
click at [851, 264] on input "number" at bounding box center [851, 263] width 45 height 18
type input "3"
click at [844, 264] on input "3" at bounding box center [851, 263] width 45 height 18
type input "3"
type input "4"
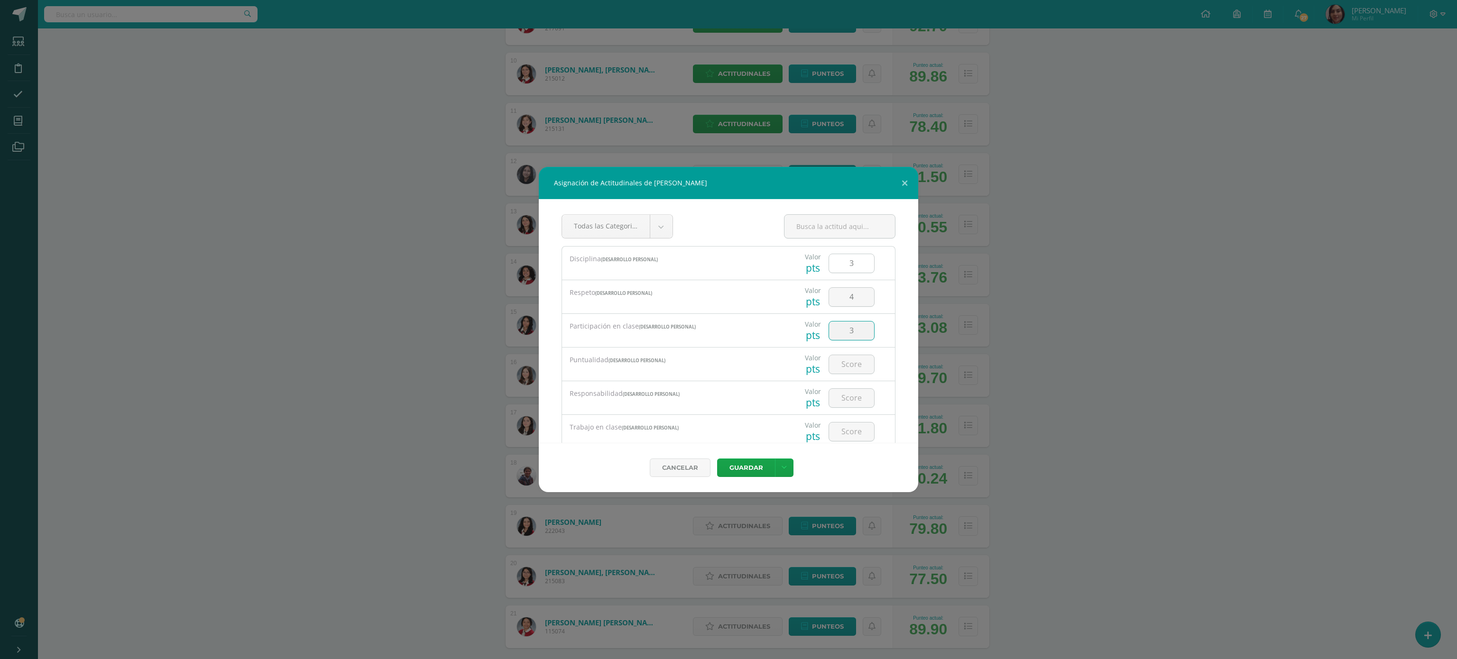
type input "3"
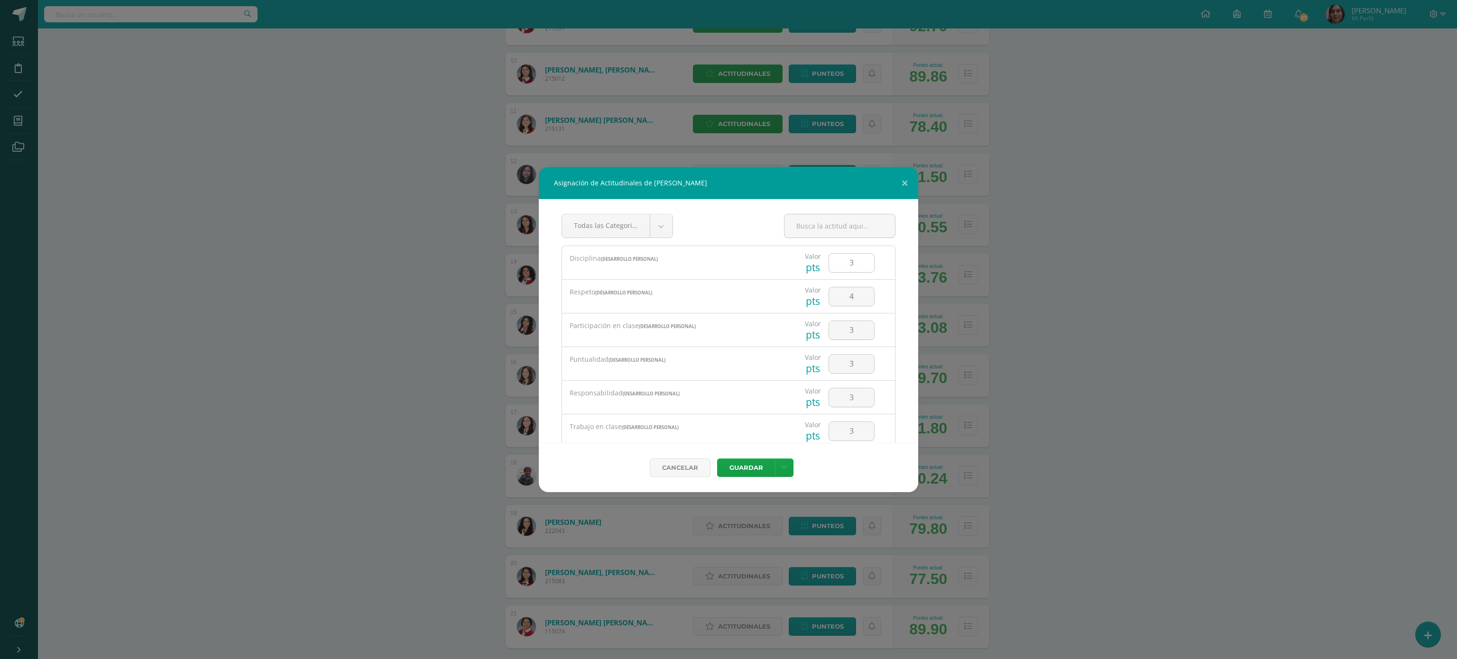
scroll to position [147, 0]
type input "3"
type input "4"
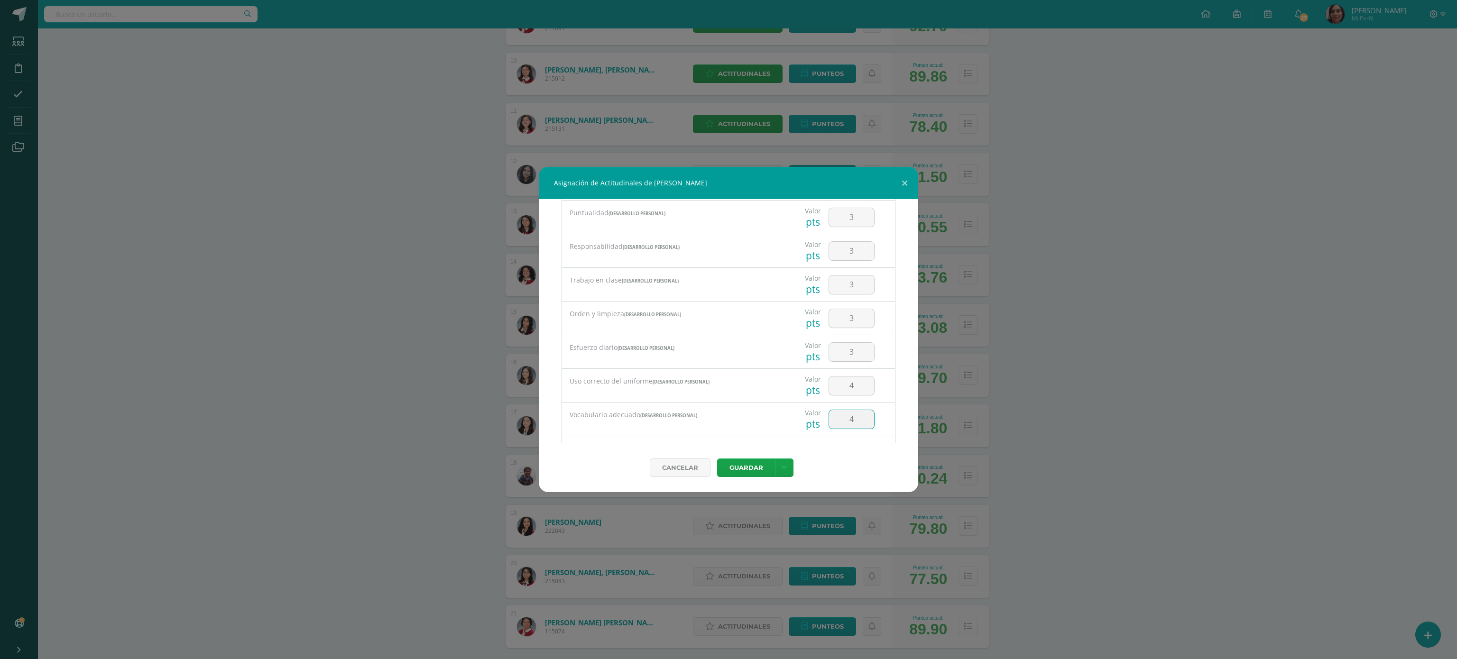
scroll to position [203, 0]
type input "3"
click at [717, 459] on button "Guardar" at bounding box center [746, 468] width 58 height 18
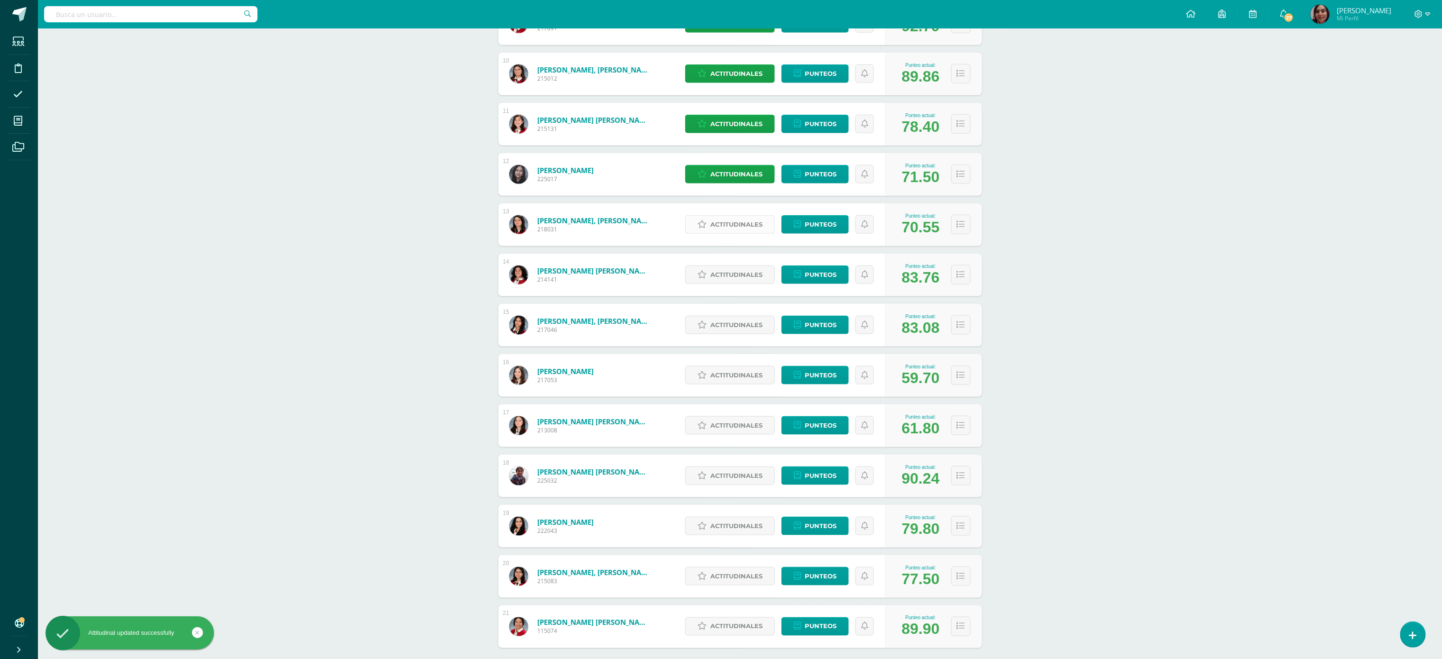
click at [716, 224] on span "Actitudinales" at bounding box center [737, 225] width 52 height 18
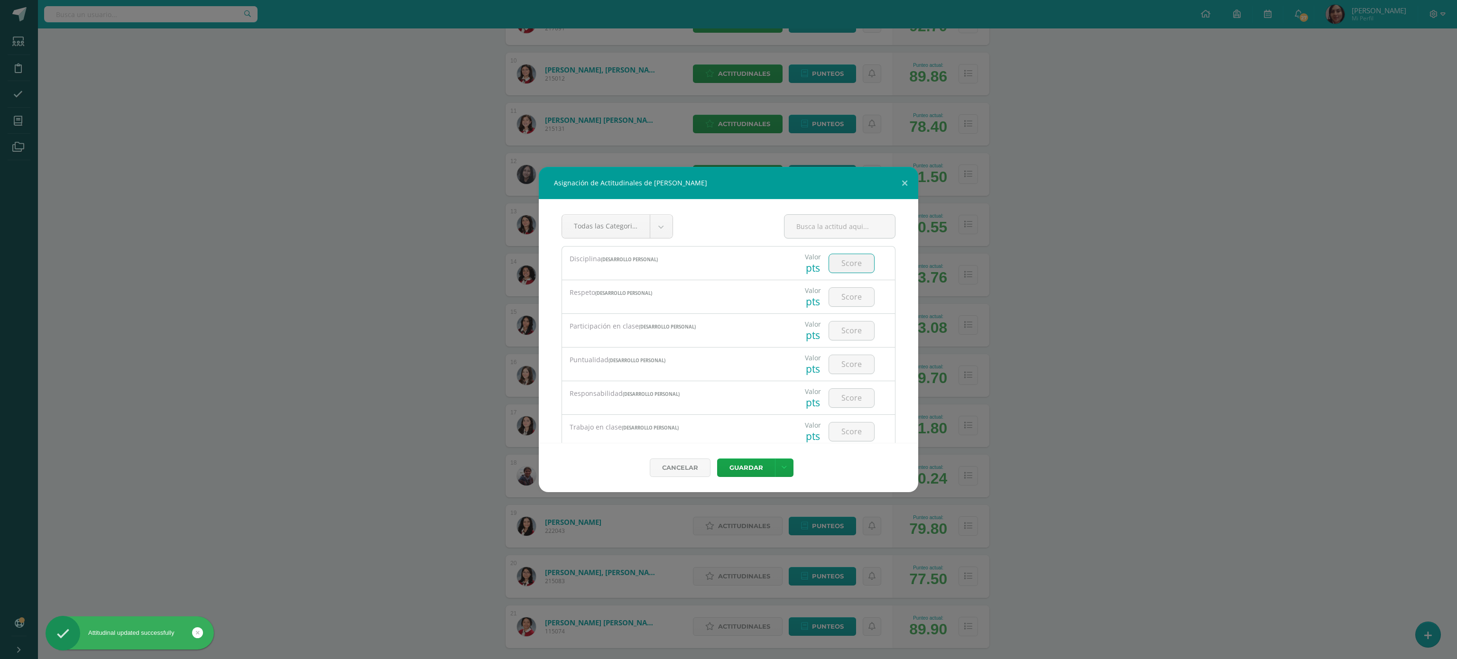
click at [835, 260] on input "number" at bounding box center [851, 263] width 45 height 18
type input "3"
type input "4"
type input "3"
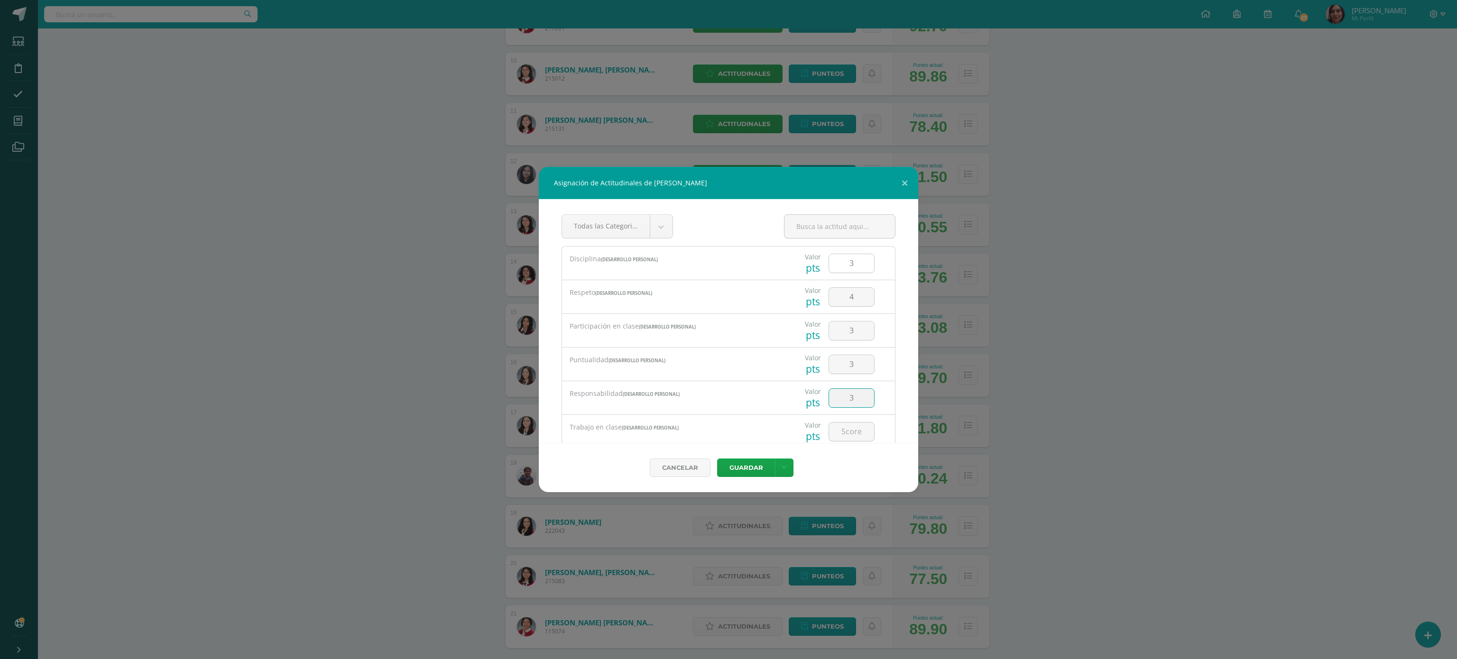
type input "3"
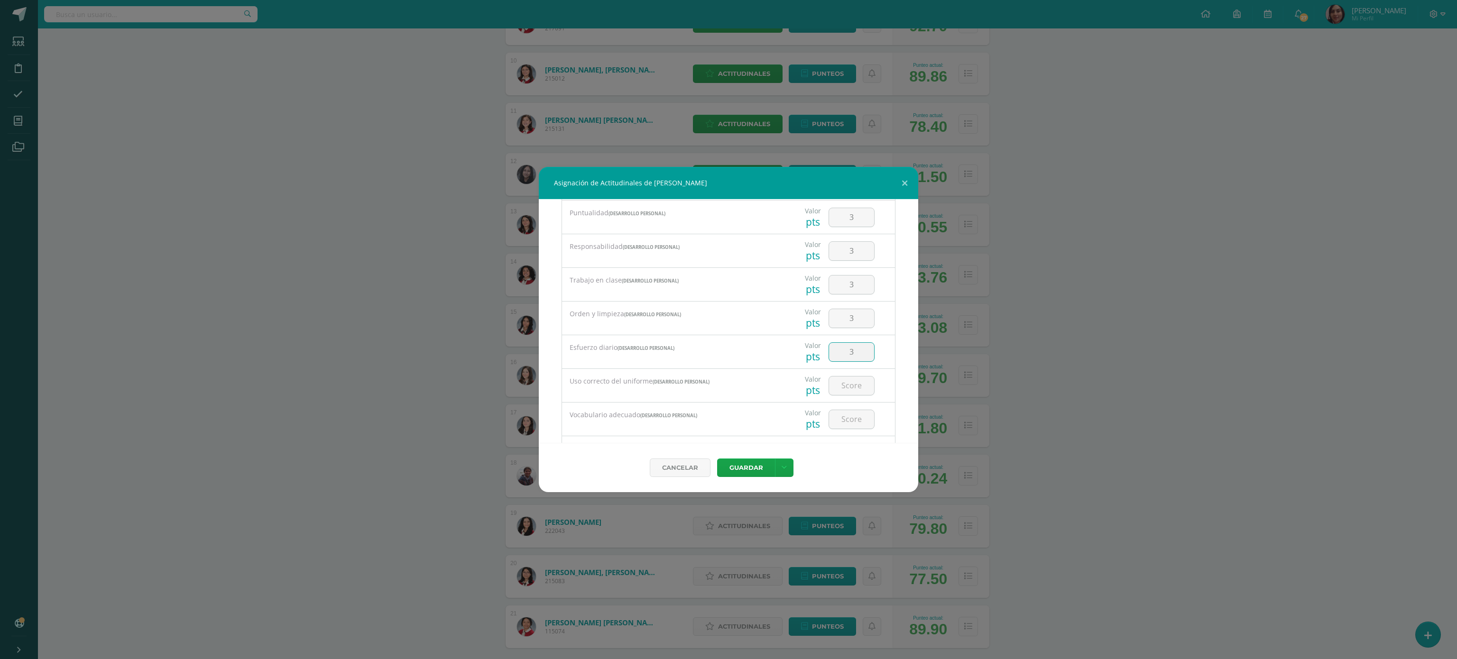
type input "3"
type input "4"
type input "3"
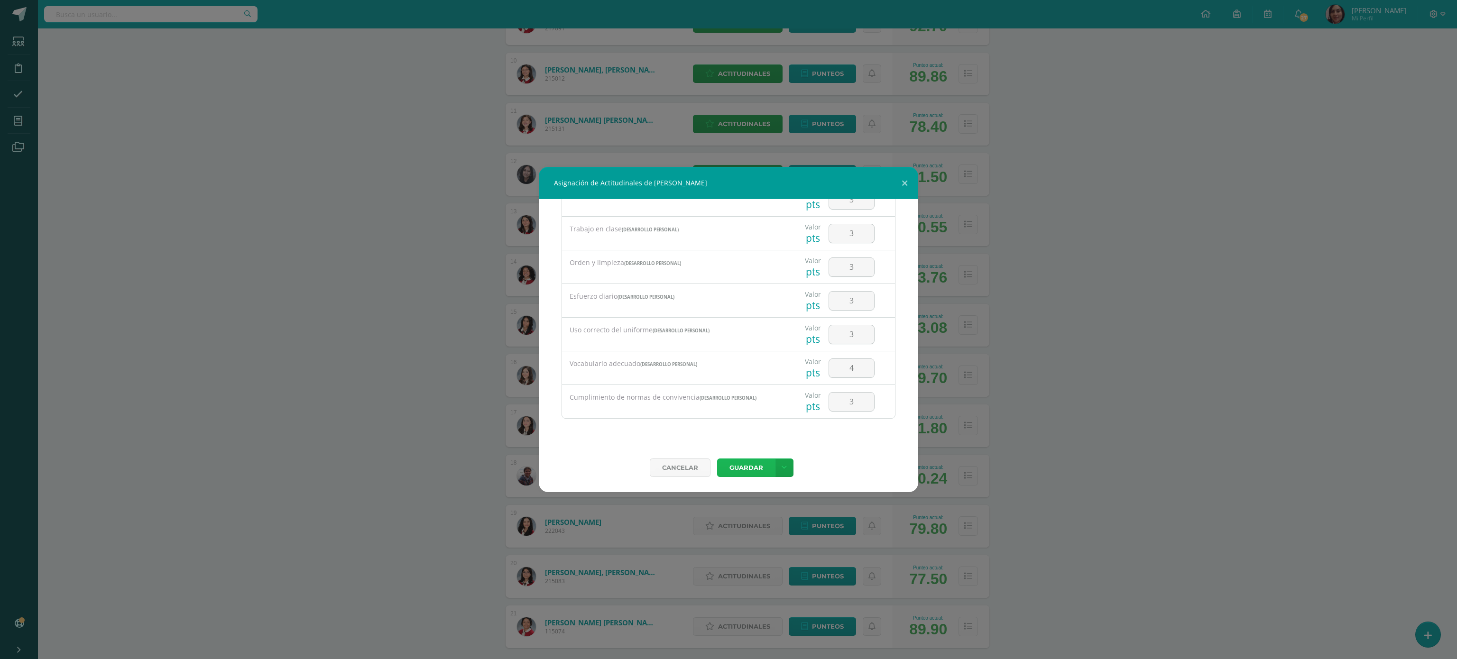
click at [717, 459] on button "Guardar" at bounding box center [746, 468] width 58 height 18
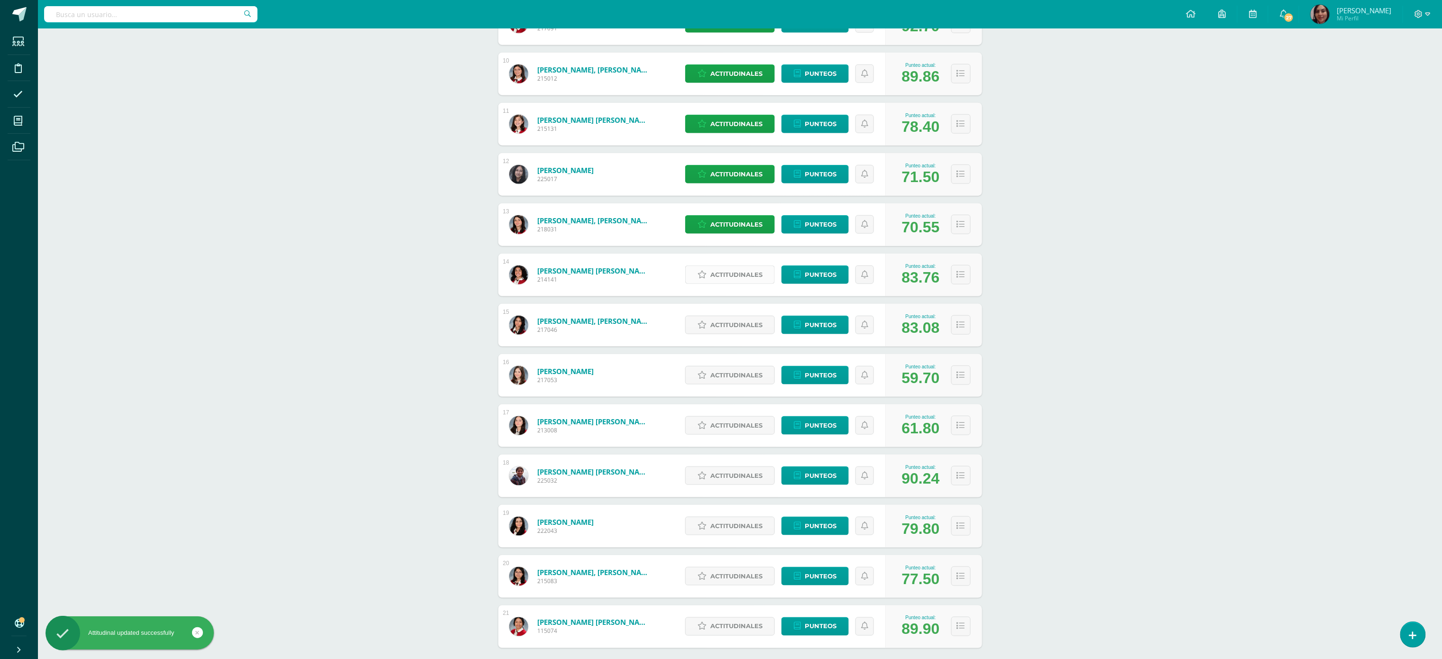
click at [712, 275] on span "Actitudinales" at bounding box center [737, 275] width 52 height 18
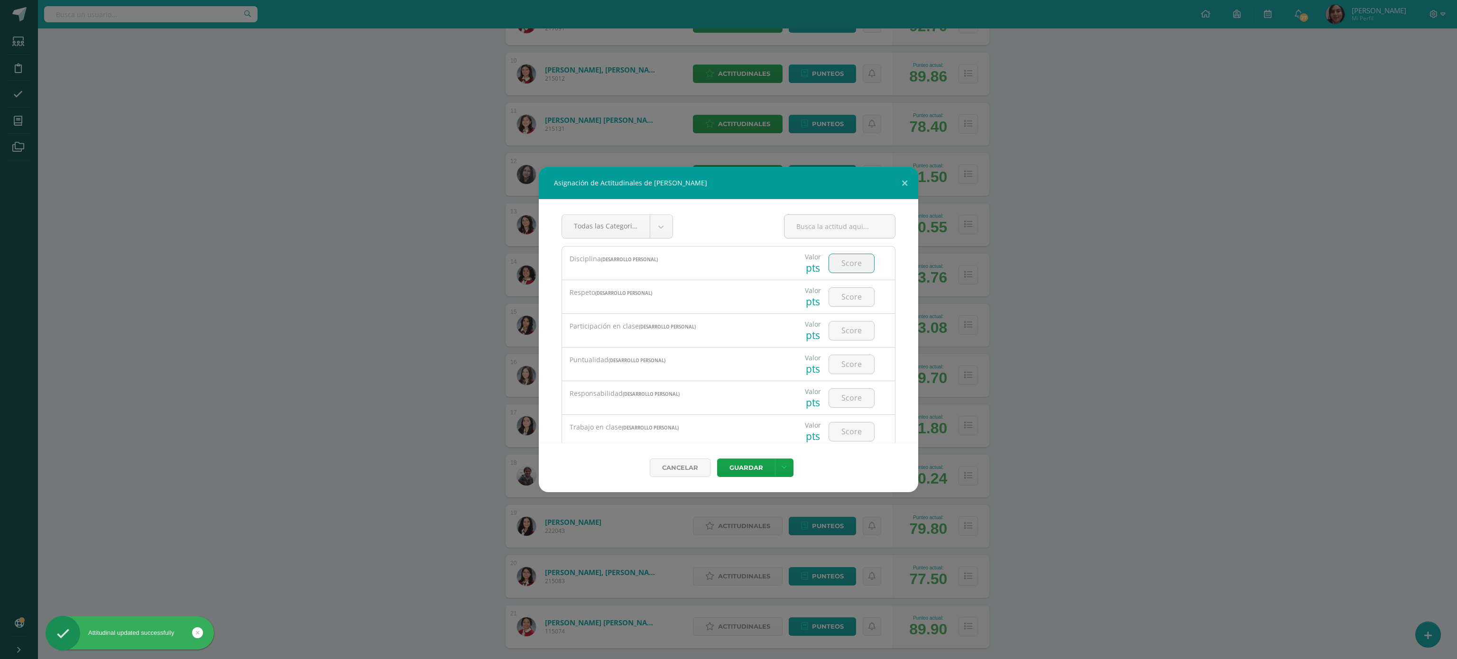
click at [834, 263] on input "number" at bounding box center [851, 263] width 45 height 18
type input "2"
type input "3"
type input "4"
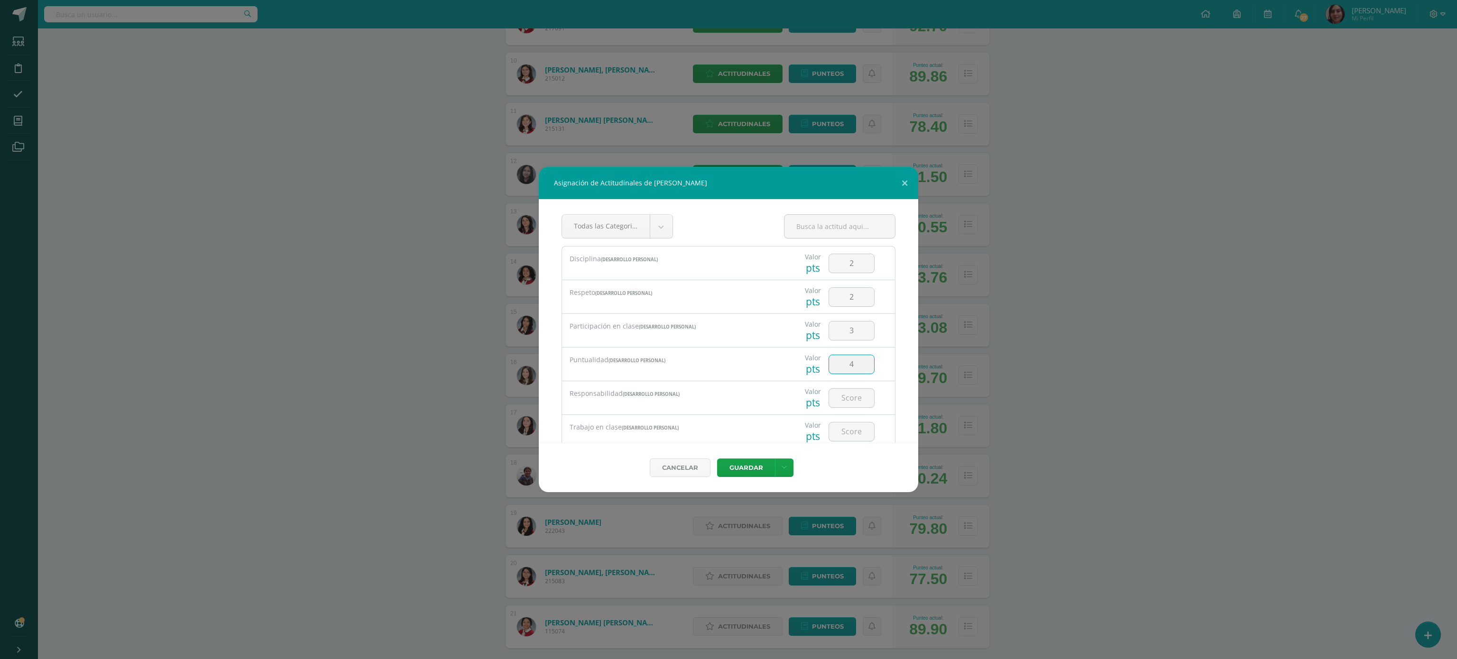
click at [842, 365] on input "4" at bounding box center [851, 364] width 45 height 18
type input "3"
type input "4"
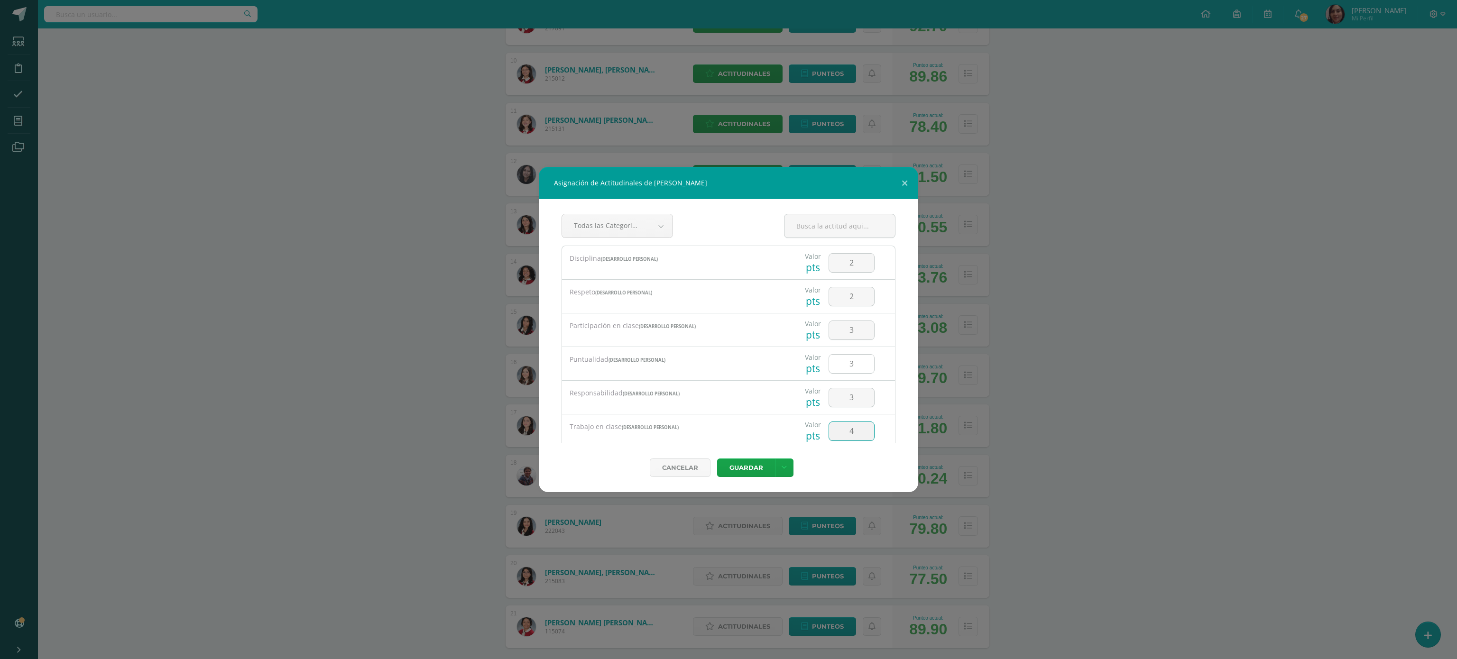
scroll to position [147, 0]
type input "4"
type input "3"
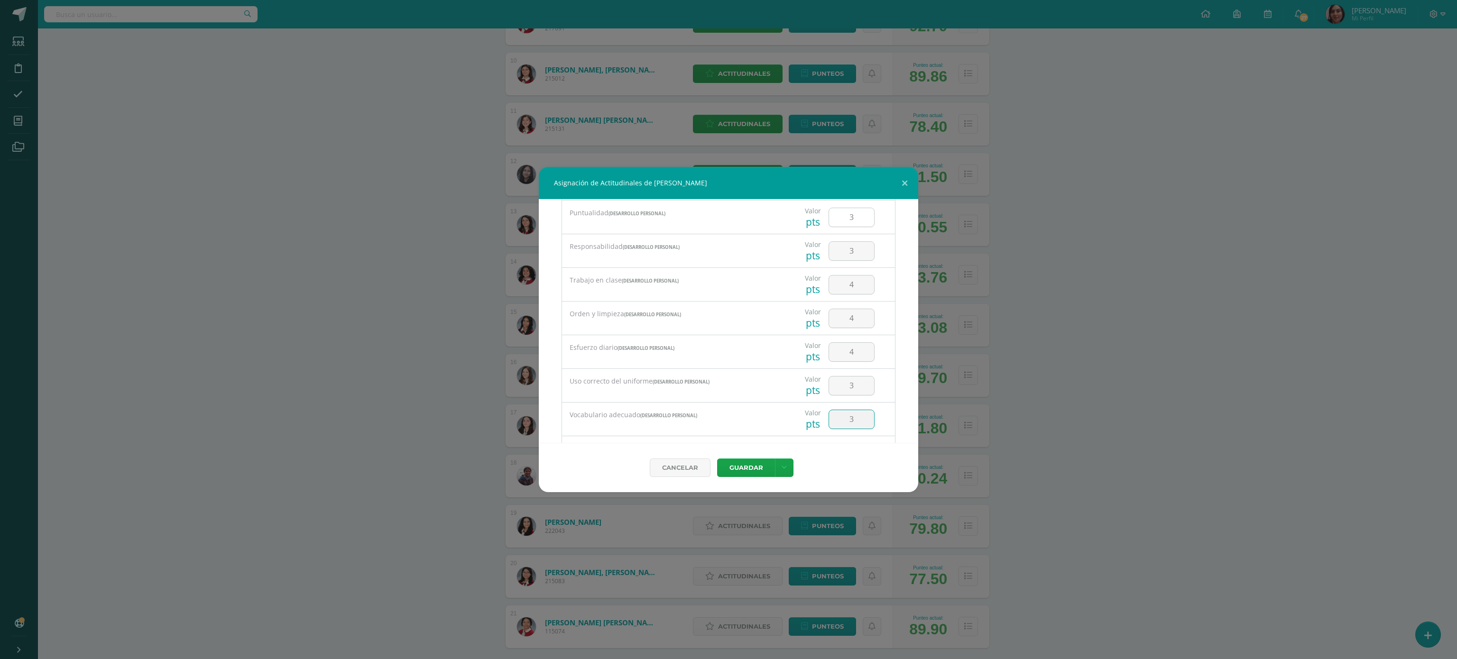
scroll to position [203, 0]
type input "3"
click at [717, 459] on button "Guardar" at bounding box center [746, 468] width 58 height 18
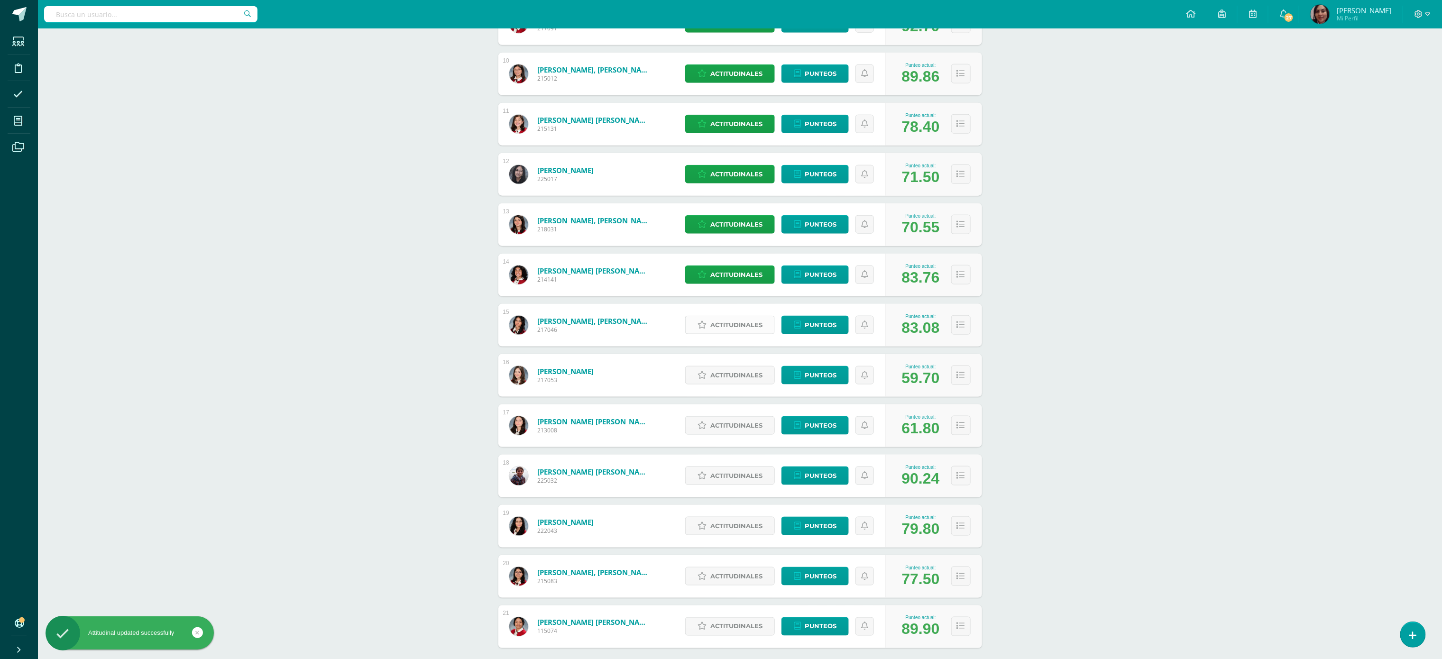
click at [713, 322] on span "Actitudinales" at bounding box center [737, 325] width 52 height 18
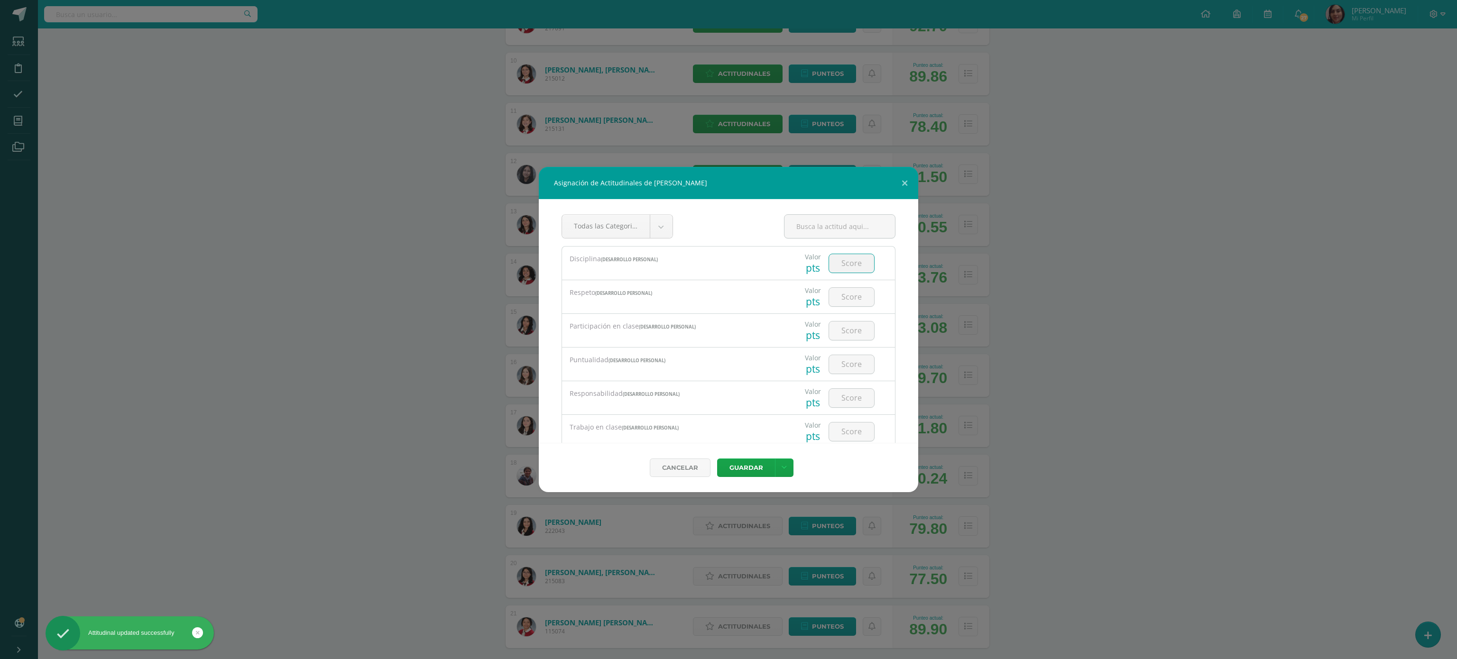
click at [832, 264] on input "number" at bounding box center [851, 263] width 45 height 18
type input "4"
type input "3"
type input "4"
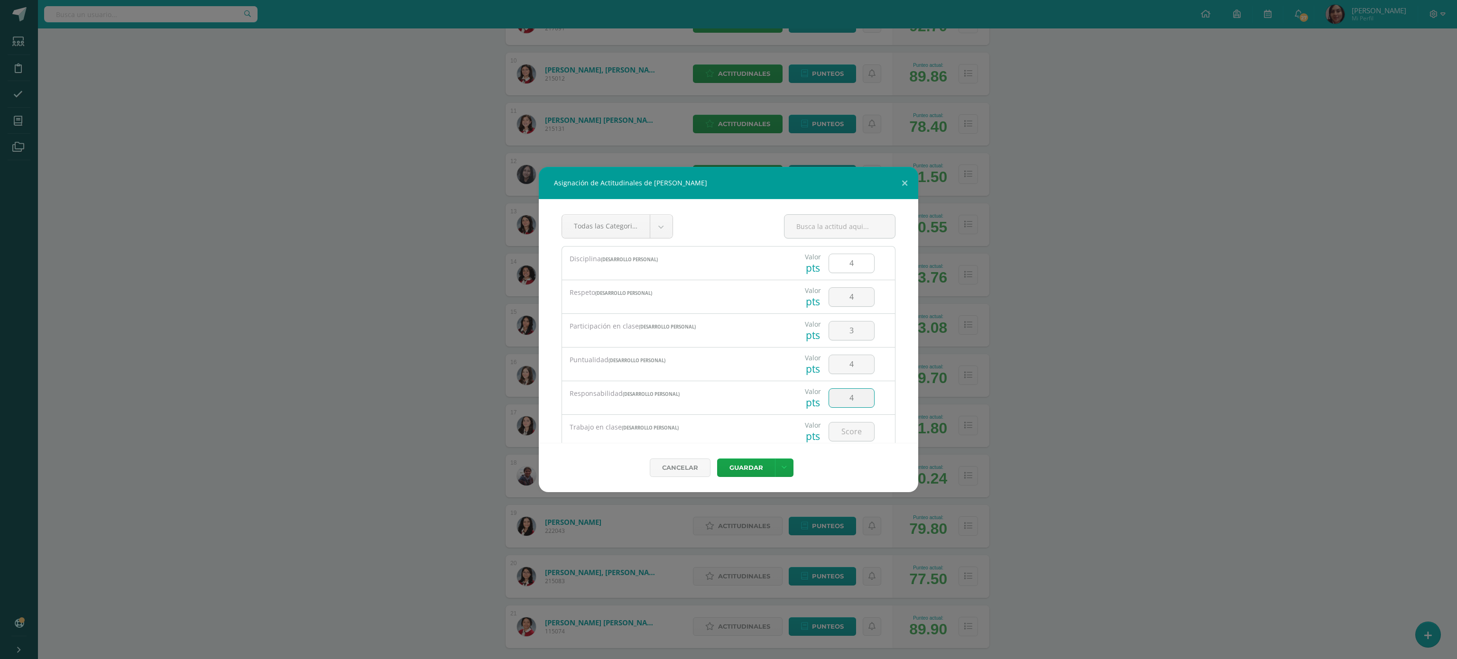
type input "4"
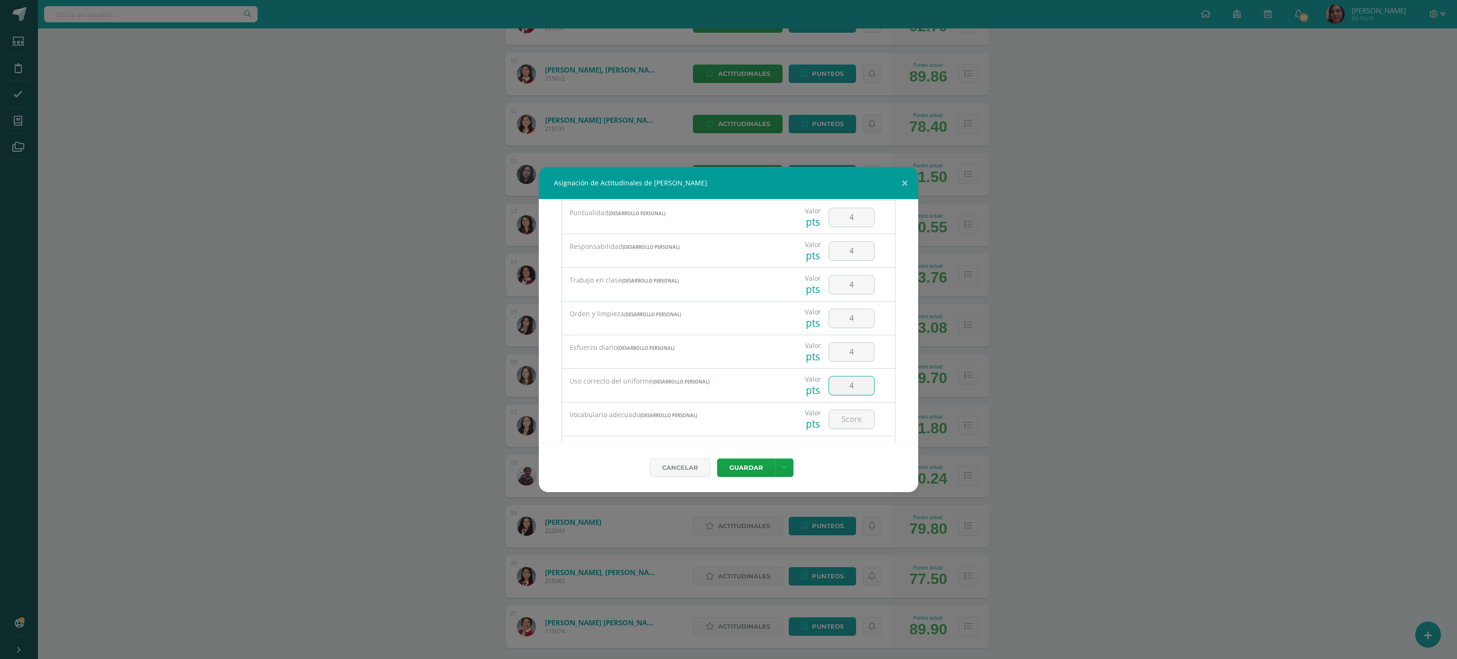
type input "4"
click at [717, 459] on button "Guardar" at bounding box center [746, 468] width 58 height 18
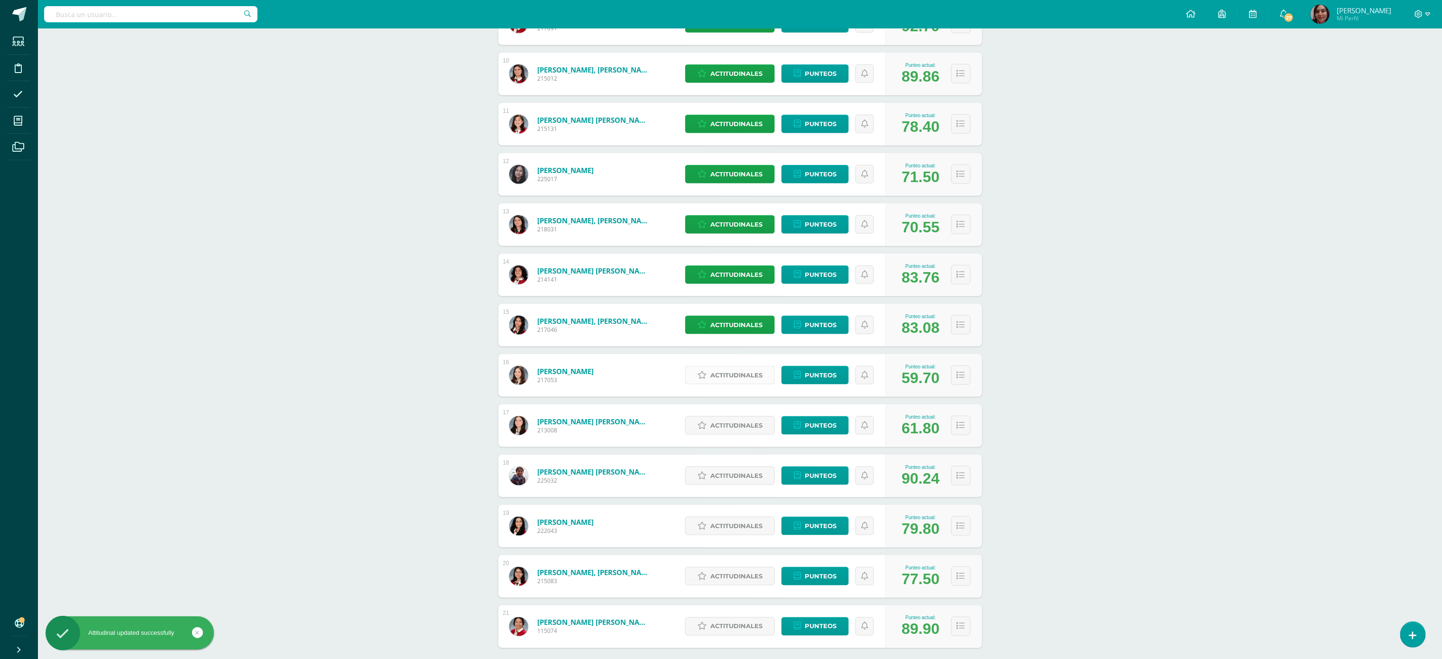
click at [739, 374] on span "Actitudinales" at bounding box center [737, 376] width 52 height 18
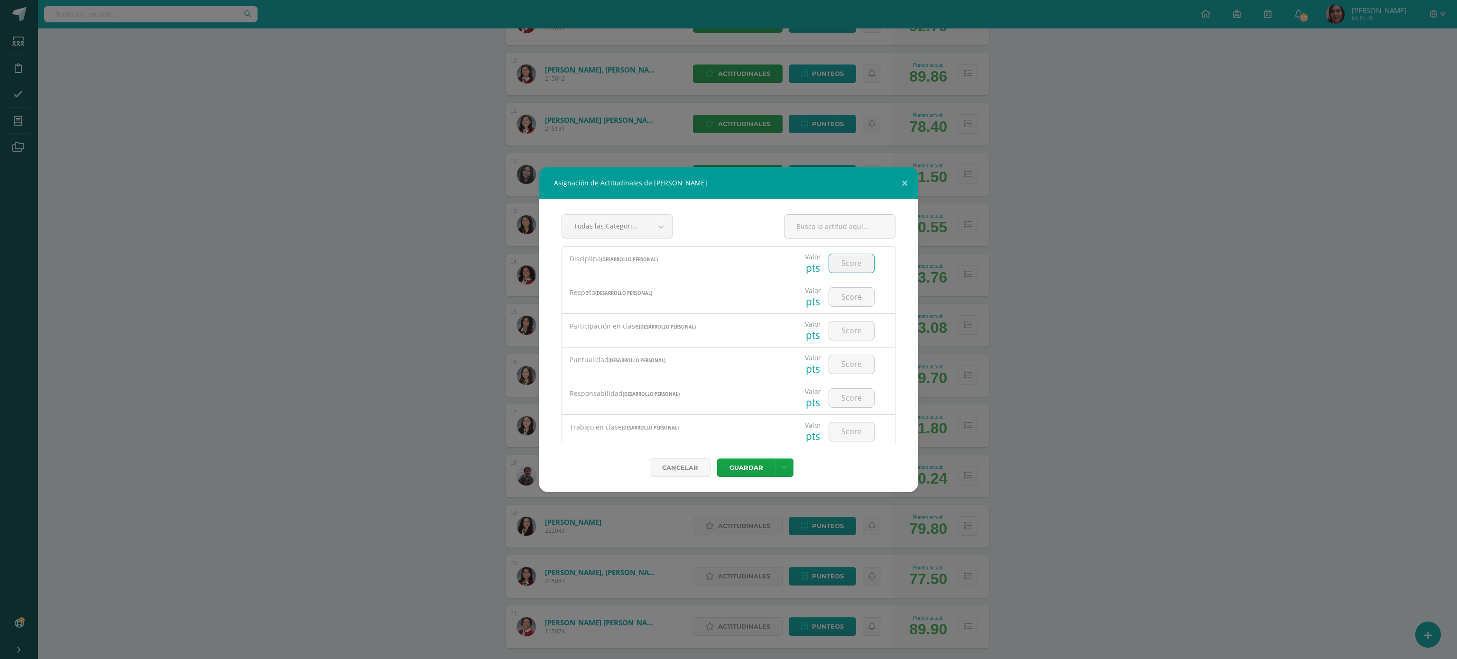
click at [829, 263] on input "number" at bounding box center [851, 263] width 45 height 18
type input "1"
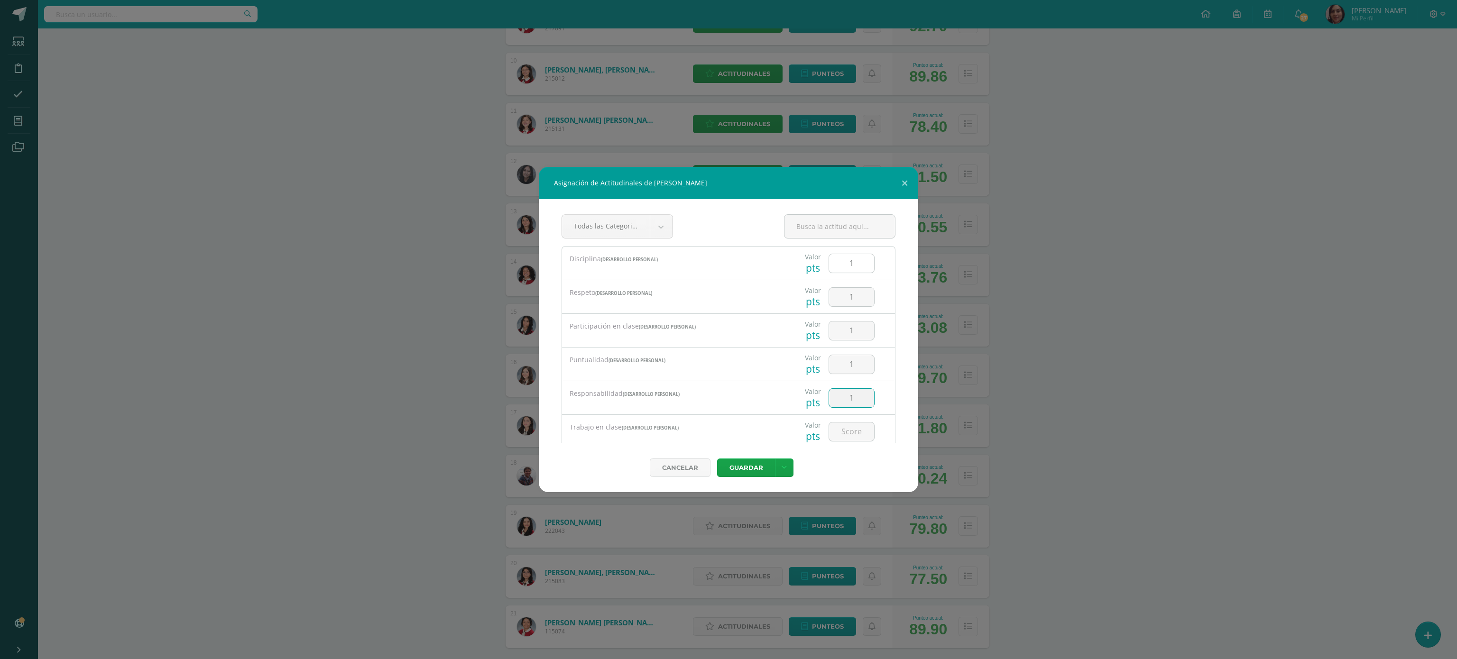
type input "1"
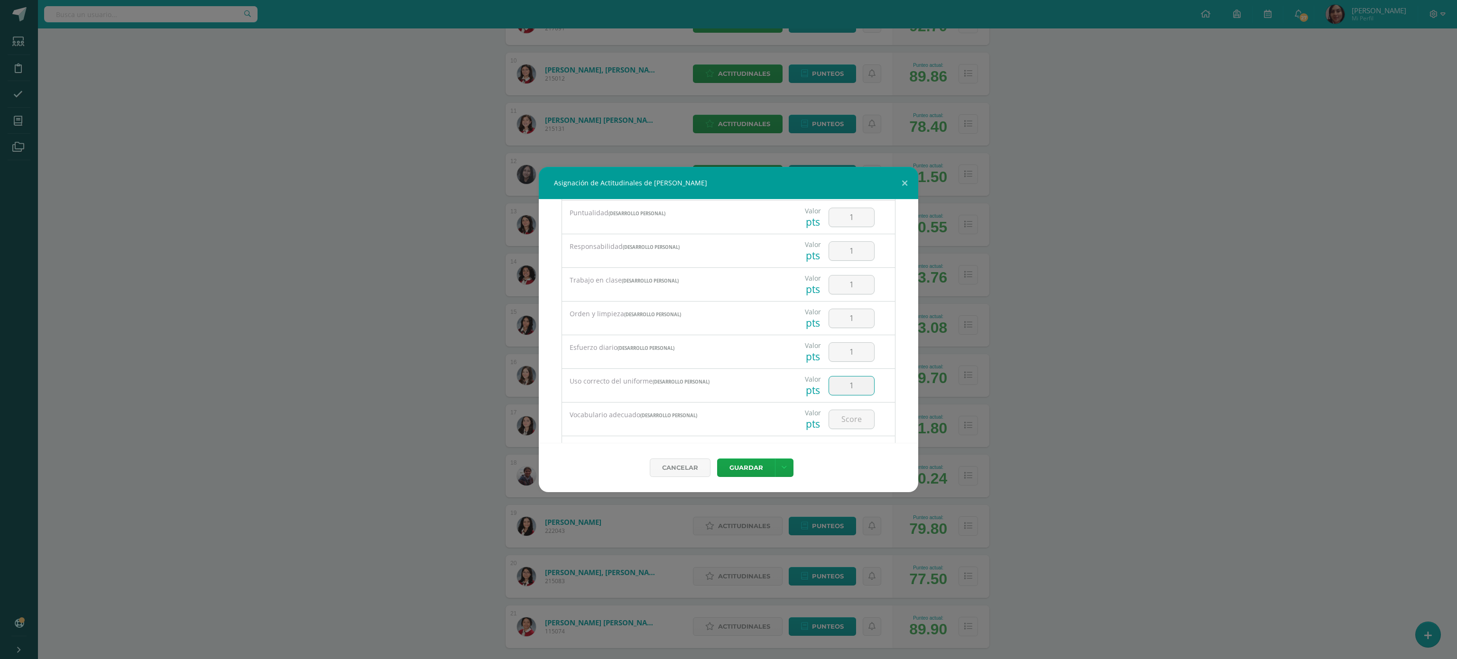
type input "1"
click at [775, 459] on link at bounding box center [784, 468] width 18 height 18
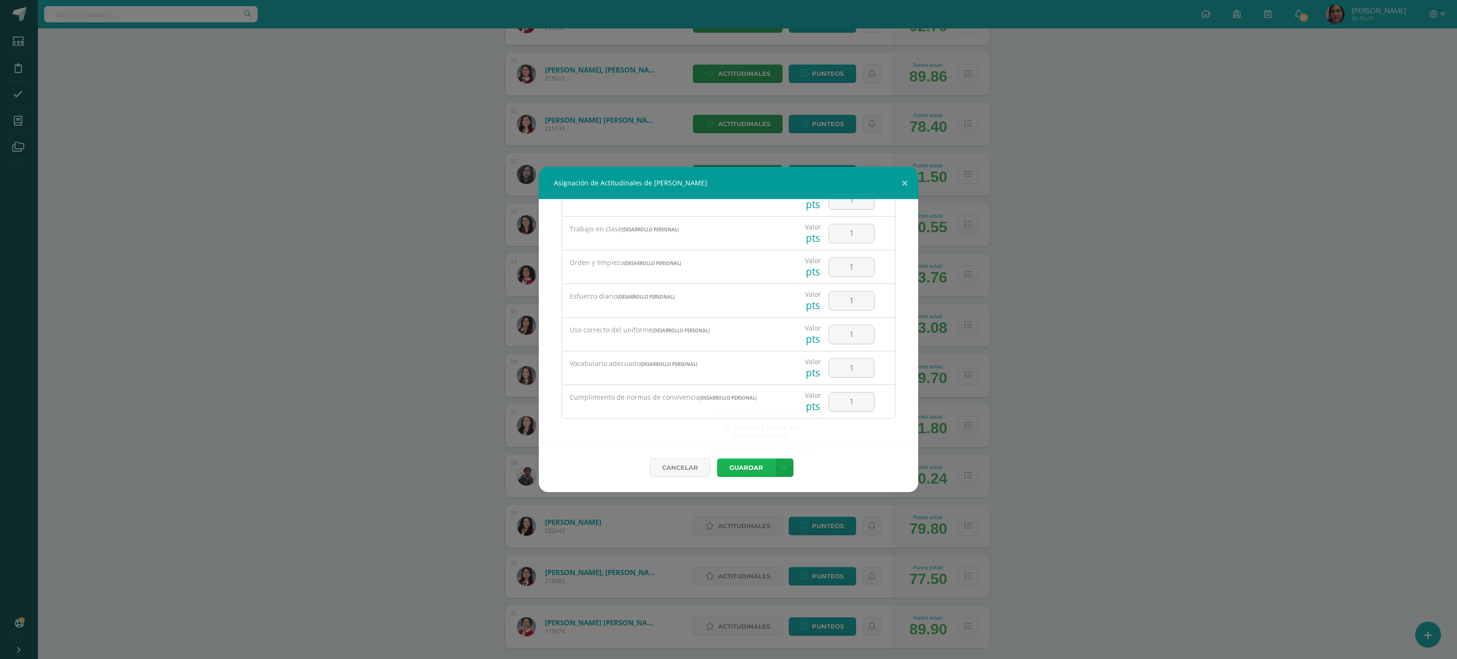
click at [735, 466] on button "Guardar" at bounding box center [746, 468] width 58 height 18
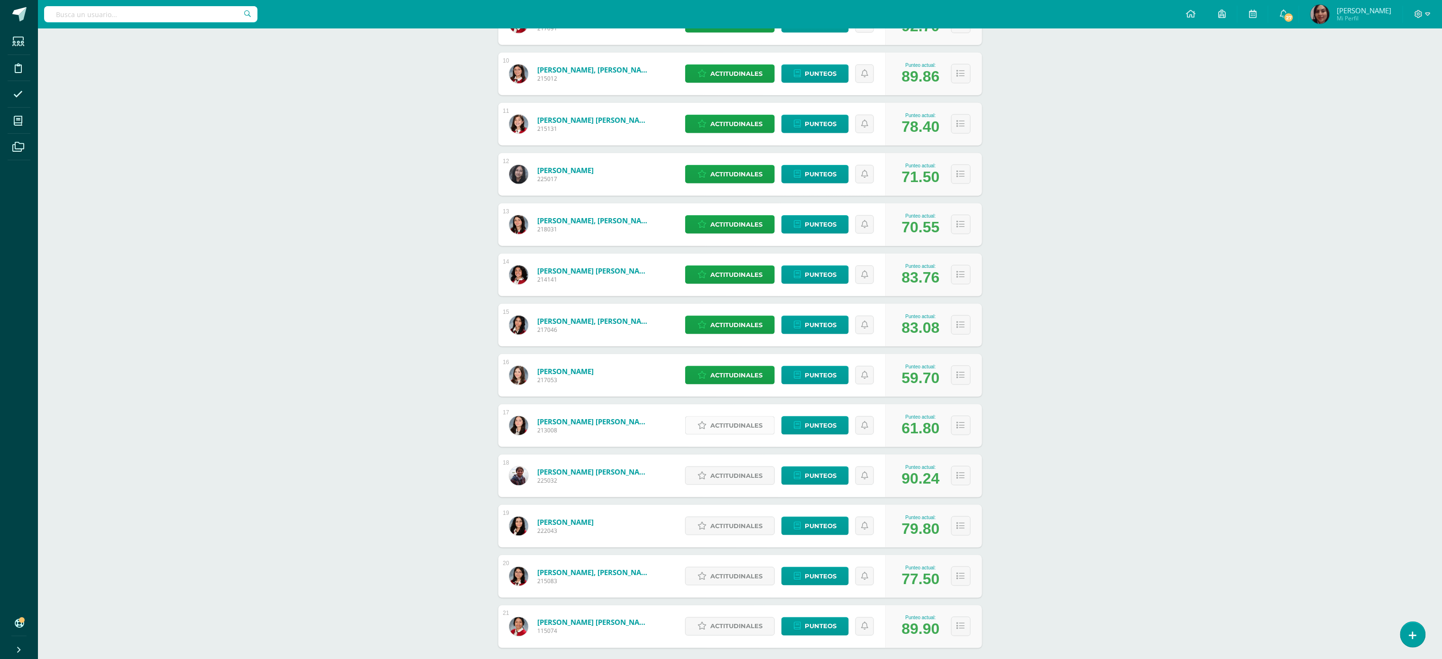
click at [728, 429] on span "Actitudinales" at bounding box center [737, 426] width 52 height 18
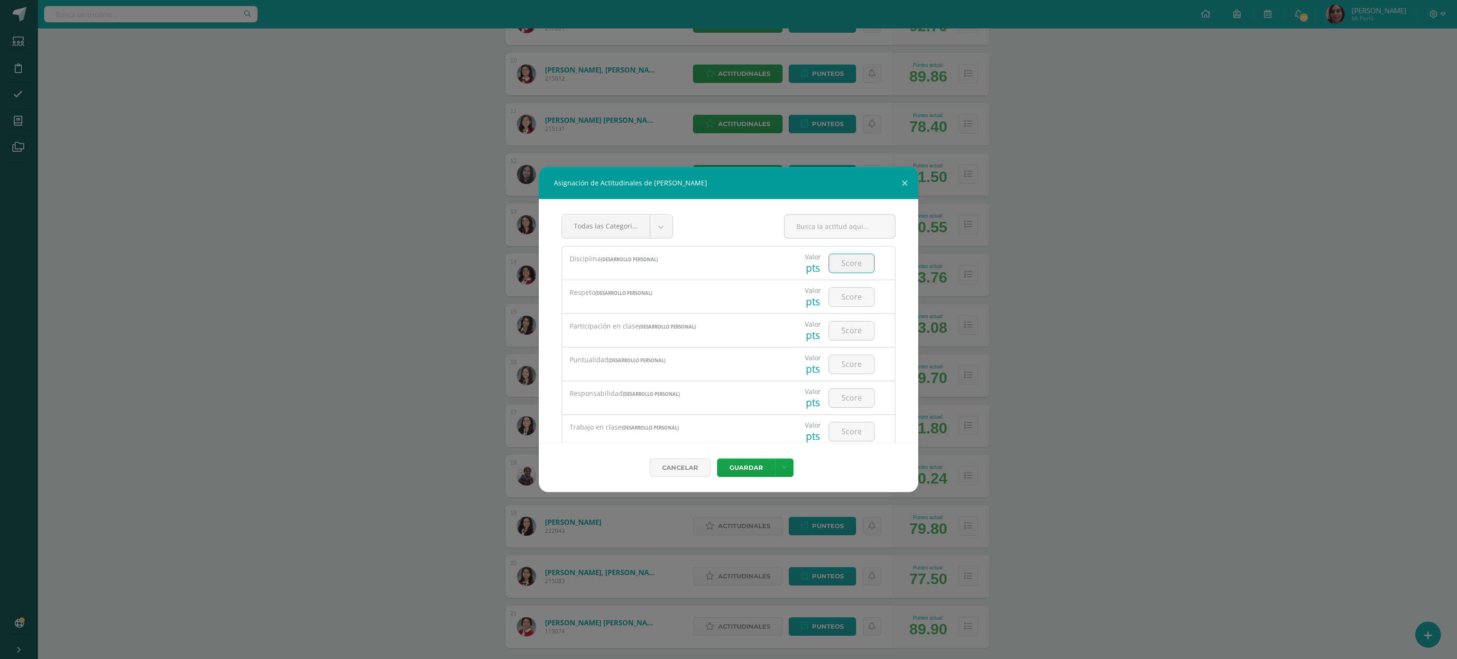
click at [835, 268] on input "number" at bounding box center [851, 263] width 45 height 18
type input "2"
click at [753, 465] on button "Guardar" at bounding box center [746, 468] width 58 height 18
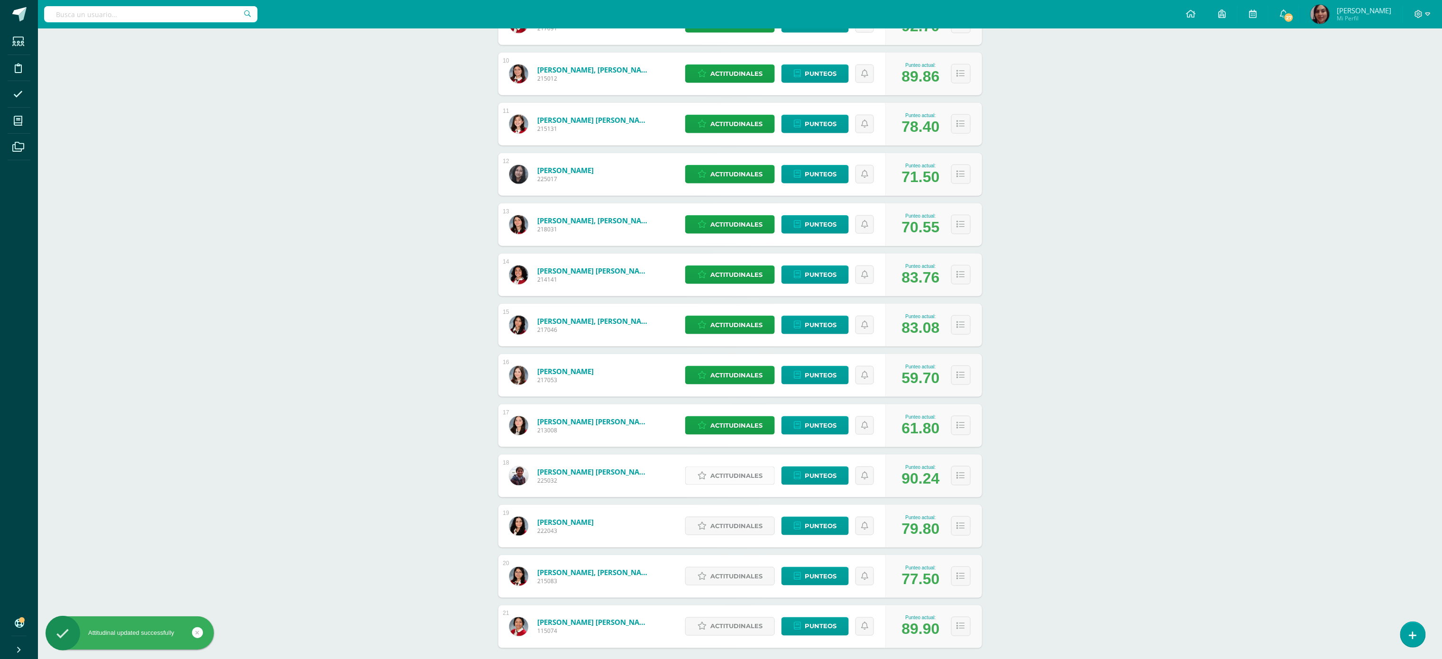
click at [719, 480] on span "Actitudinales" at bounding box center [737, 476] width 52 height 18
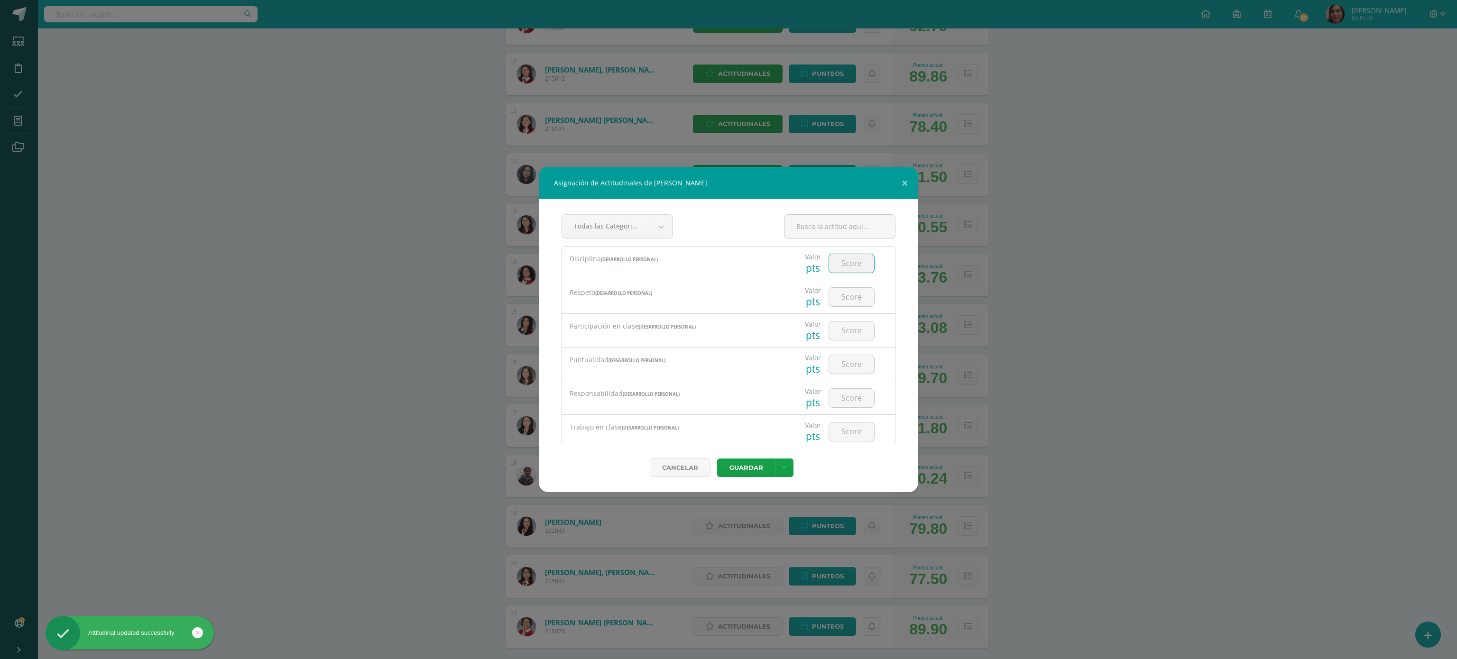
click at [839, 263] on input "number" at bounding box center [851, 263] width 45 height 18
click at [717, 459] on button "Guardar" at bounding box center [746, 468] width 58 height 18
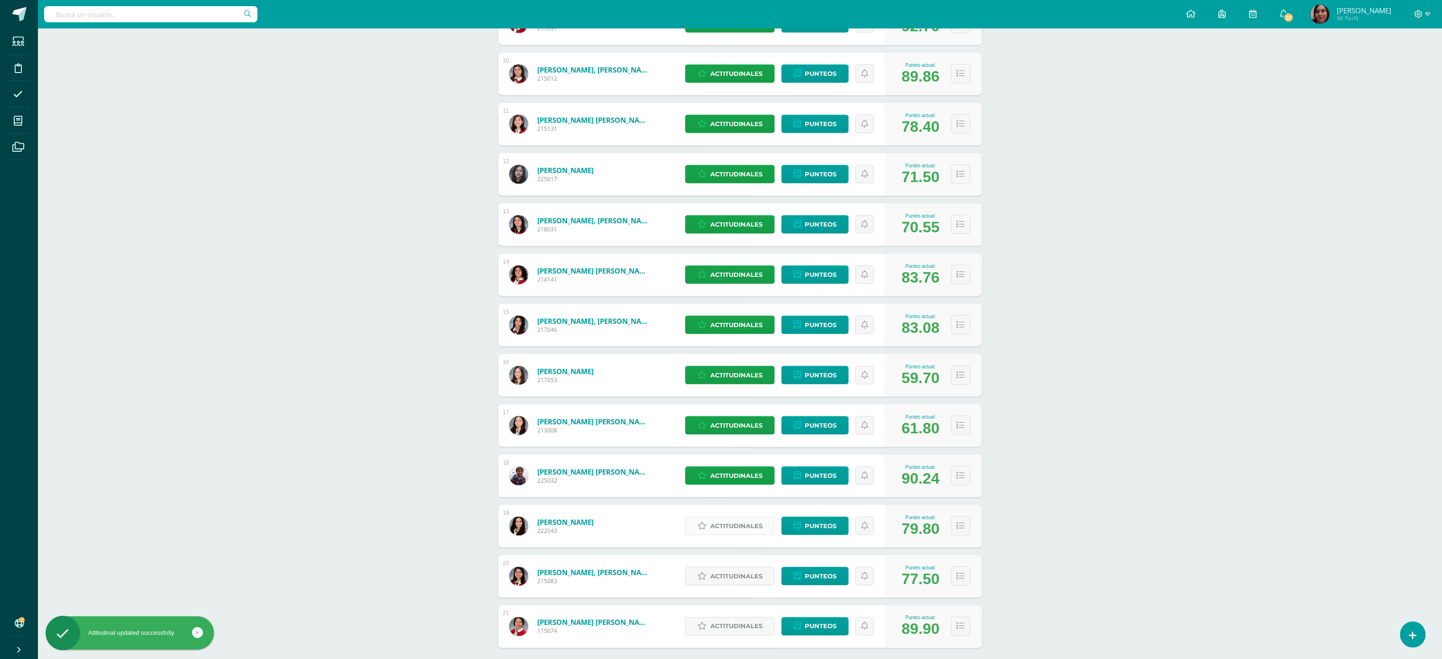
click at [726, 523] on span "Actitudinales" at bounding box center [737, 527] width 52 height 18
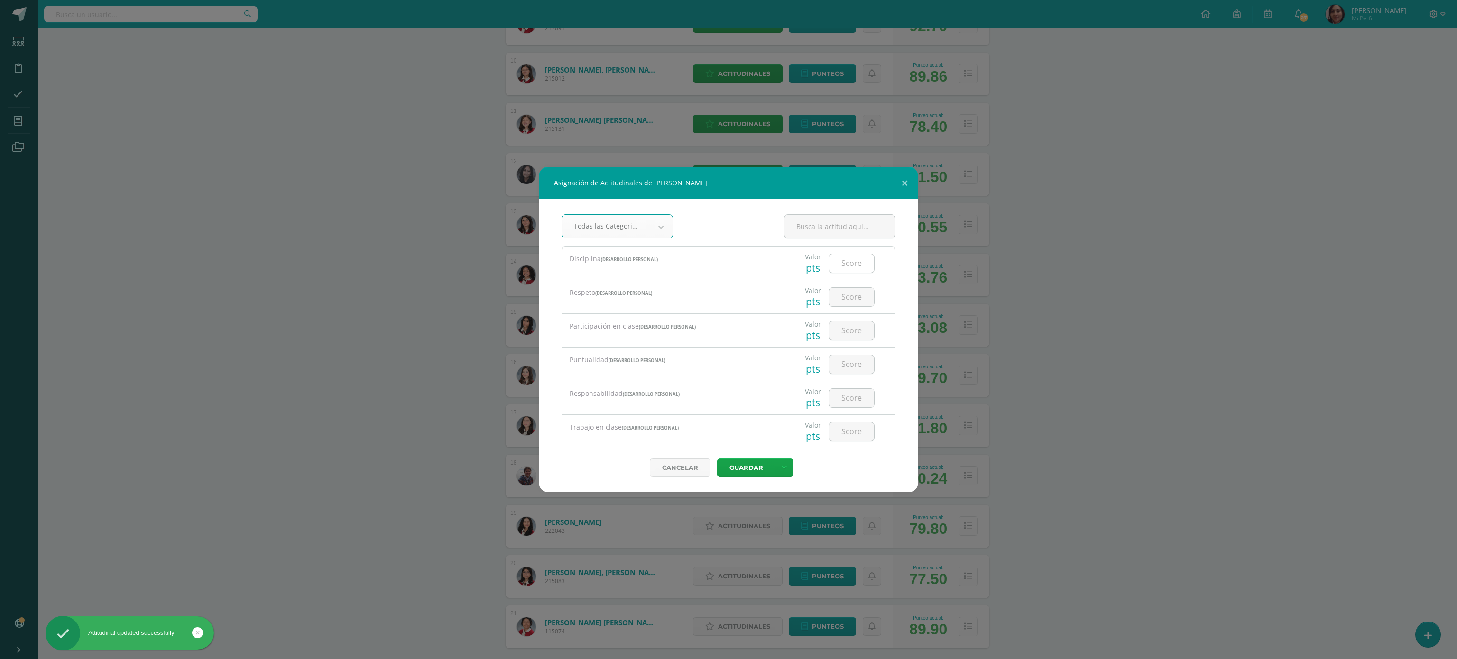
click at [839, 265] on input "number" at bounding box center [851, 263] width 45 height 18
click at [717, 459] on button "Guardar" at bounding box center [746, 468] width 58 height 18
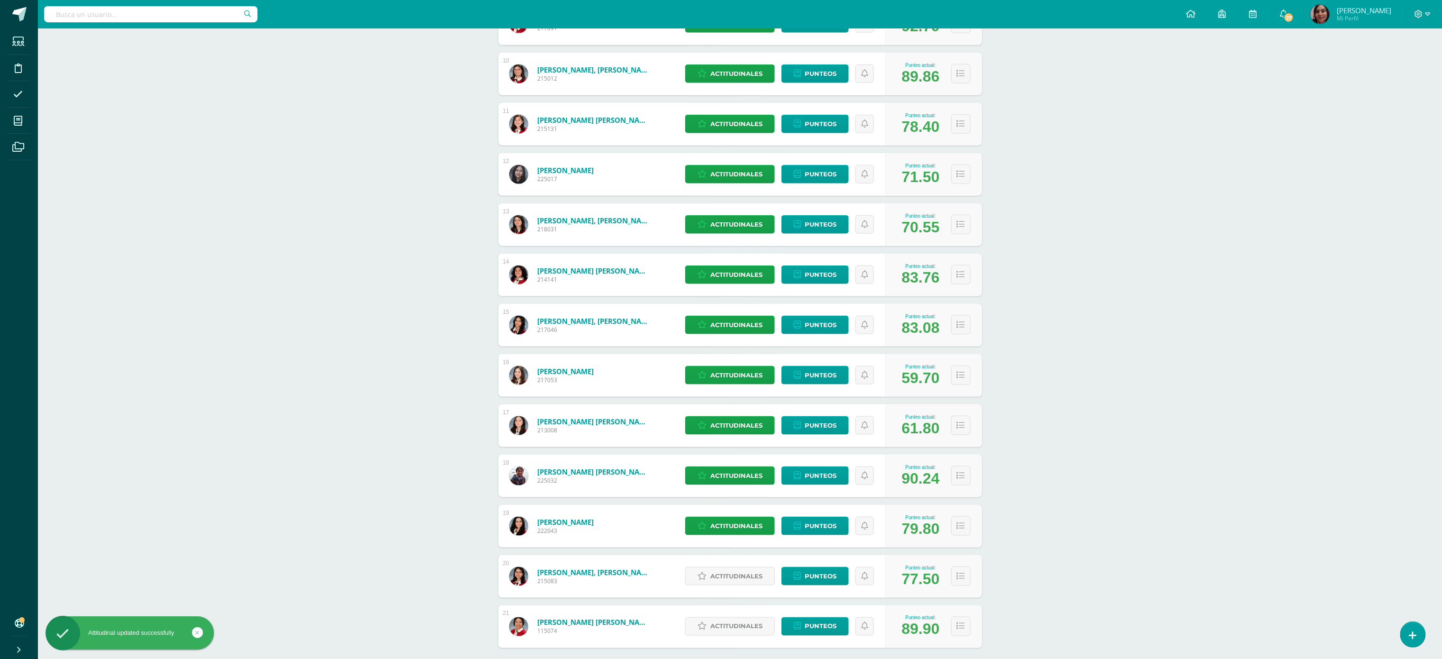
click at [725, 588] on div "Actitudinales Punteos" at bounding box center [783, 576] width 205 height 43
click at [735, 574] on span "Actitudinales" at bounding box center [737, 577] width 52 height 18
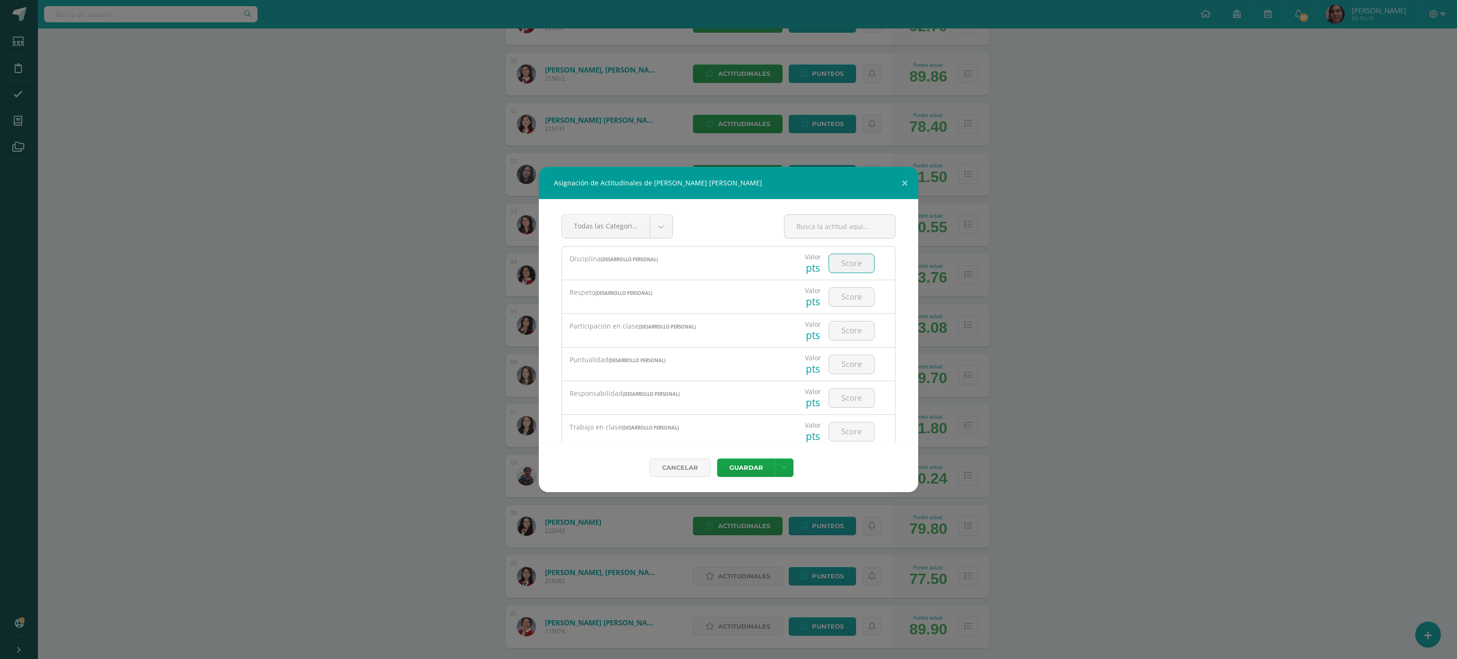
click at [835, 266] on input "number" at bounding box center [851, 263] width 45 height 18
click at [743, 474] on button "Guardar" at bounding box center [746, 468] width 58 height 18
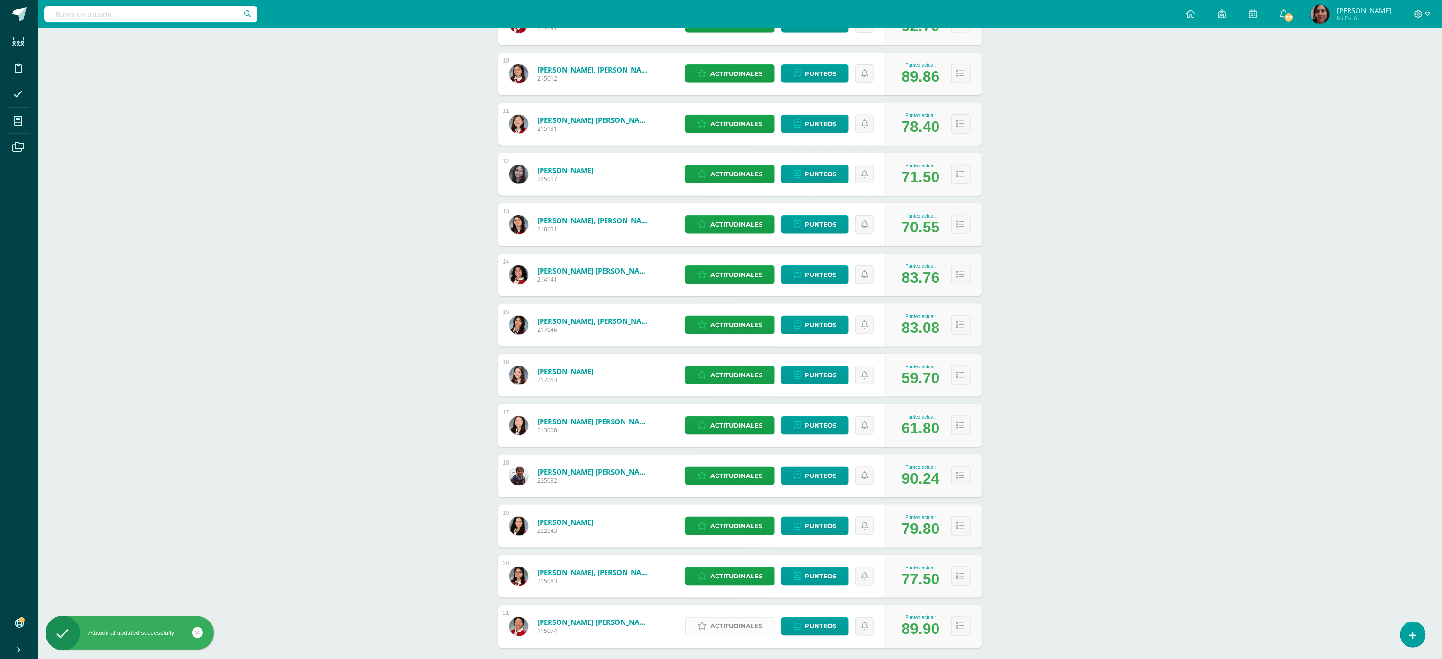
click at [730, 633] on span "Actitudinales" at bounding box center [737, 627] width 52 height 18
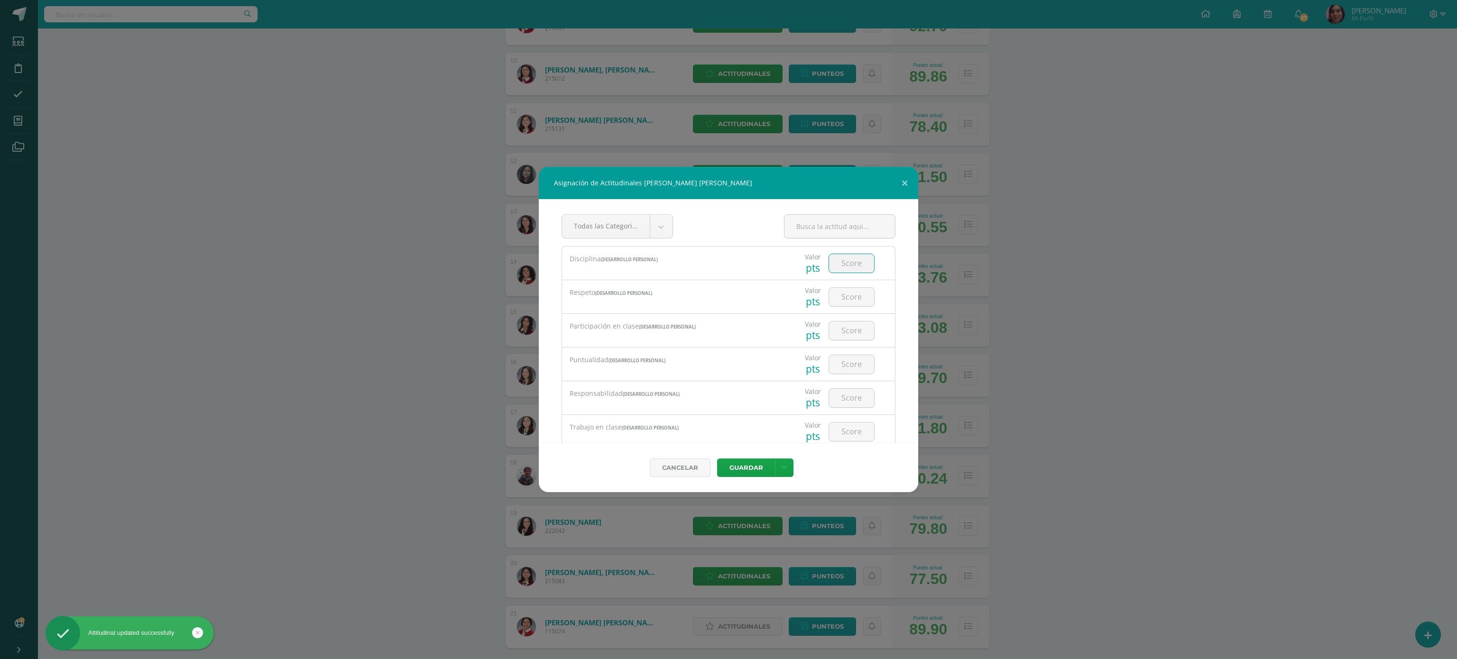
click at [829, 261] on input "number" at bounding box center [851, 263] width 45 height 18
click at [749, 462] on button "Guardar" at bounding box center [746, 468] width 58 height 18
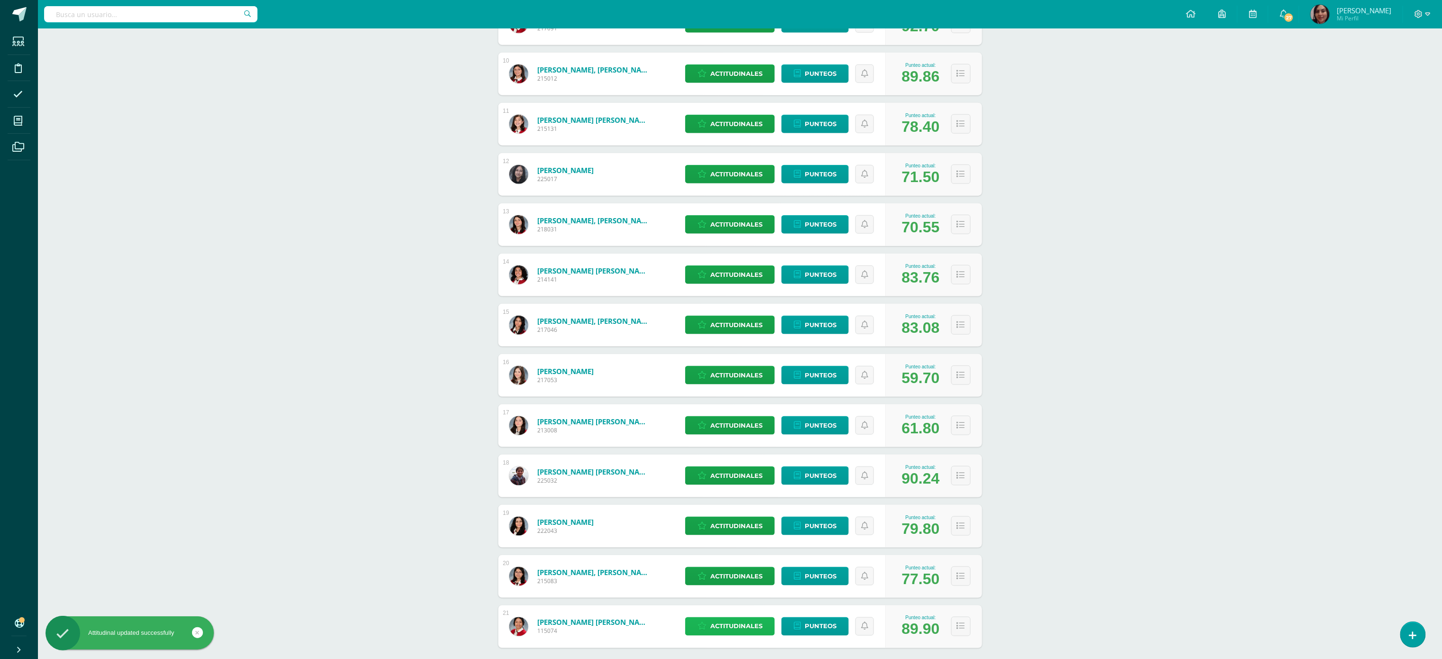
scroll to position [660, 0]
